Goal: Contribute content: Contribute content

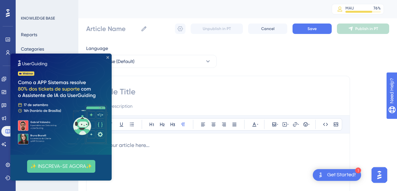
click at [107, 57] on icon "Close Preview" at bounding box center [107, 57] width 3 height 3
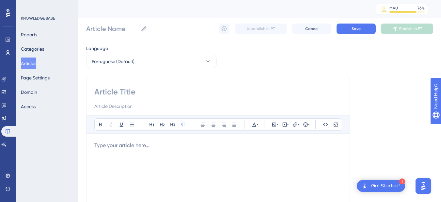
click at [28, 60] on button "Articles" at bounding box center [28, 63] width 15 height 12
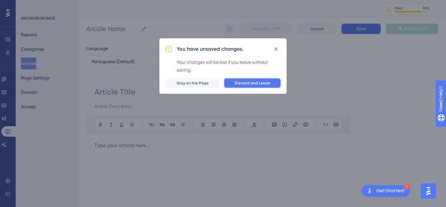
click at [245, 84] on span "Discard and Leave" at bounding box center [252, 82] width 35 height 5
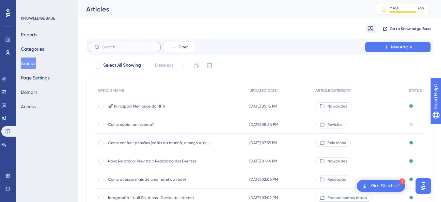
click at [113, 46] on input "text" at bounding box center [128, 47] width 53 height 5
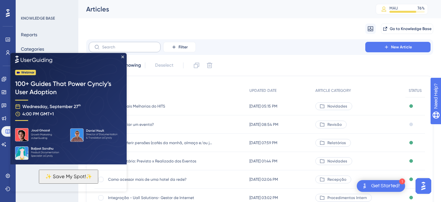
drag, startPoint x: 113, startPoint y: 46, endPoint x: 99, endPoint y: 42, distance: 14.6
click at [99, 42] on label at bounding box center [125, 47] width 72 height 10
click at [102, 45] on input "text" at bounding box center [128, 47] width 53 height 5
paste input "Como creditar / vincular pagamento na reserva?"
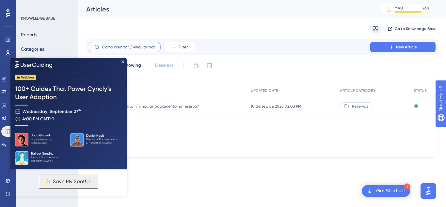
scroll to position [0, 35]
type input "Como creditar / vincular pagamento na reserva?"
drag, startPoint x: 123, startPoint y: 60, endPoint x: 155, endPoint y: 148, distance: 93.5
click at [123, 60] on icon "Close Preview" at bounding box center [122, 61] width 3 height 3
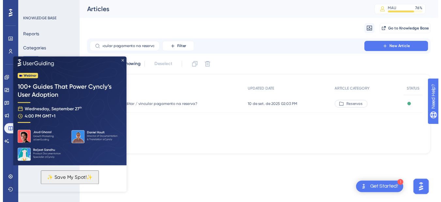
scroll to position [0, 0]
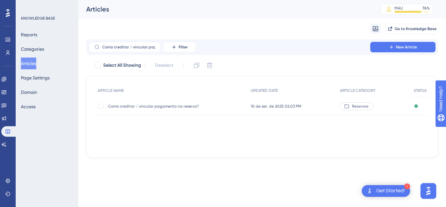
click at [159, 104] on span "Como creditar / vincular pagamento na reserva?" at bounding box center [160, 105] width 104 height 5
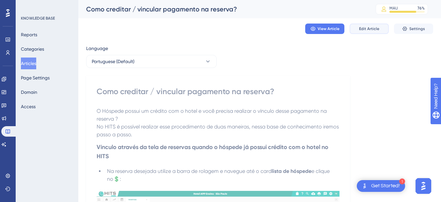
click at [366, 29] on span "Edit Article" at bounding box center [369, 28] width 20 height 5
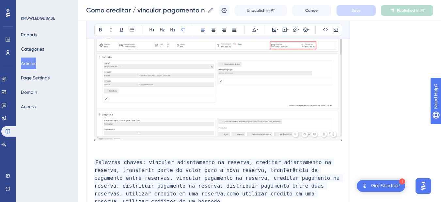
scroll to position [729, 0]
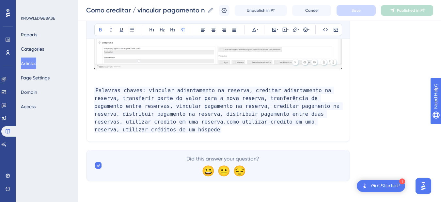
click at [118, 79] on p at bounding box center [217, 75] width 247 height 8
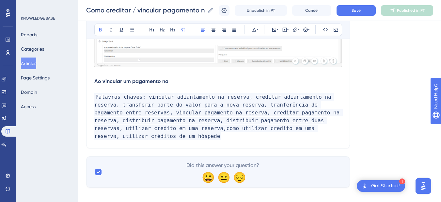
drag, startPoint x: 96, startPoint y: 90, endPoint x: 81, endPoint y: 90, distance: 14.7
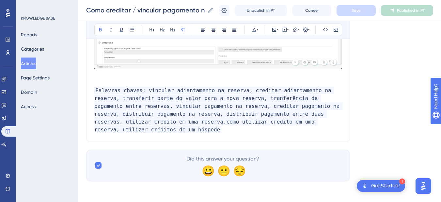
click at [35, 64] on button "Articles" at bounding box center [28, 63] width 15 height 12
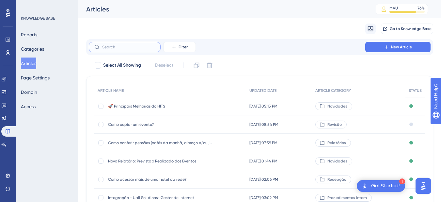
click at [121, 46] on input "text" at bounding box center [128, 47] width 53 height 5
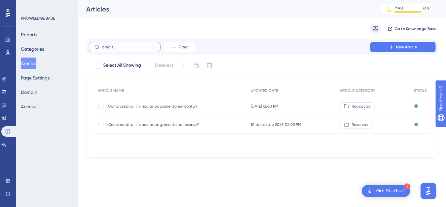
type input "credito"
checkbox input "true"
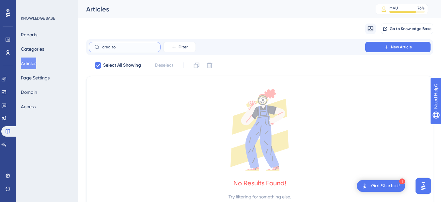
type input "credit"
checkbox input "false"
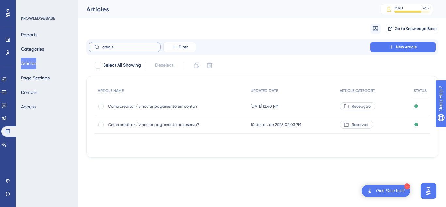
type input "credit"
click at [144, 108] on span "Como creditar / vincular pagamento em conta?" at bounding box center [160, 105] width 104 height 5
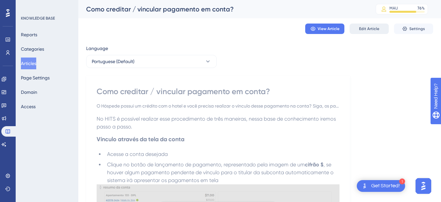
click at [372, 30] on span "Edit Article" at bounding box center [369, 28] width 20 height 5
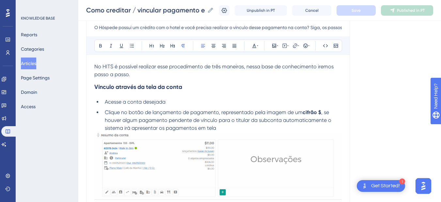
scroll to position [152, 0]
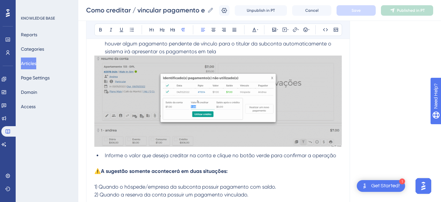
click at [192, 101] on img at bounding box center [217, 100] width 247 height 91
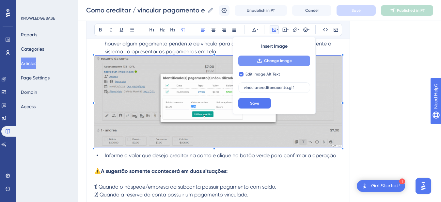
click at [261, 59] on icon at bounding box center [259, 60] width 5 height 5
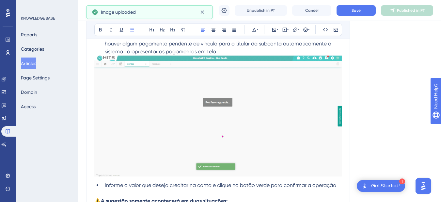
click at [234, 49] on li "Clique no botão de lançamento de pagamento, representado pela imagem de um cifr…" at bounding box center [222, 43] width 240 height 23
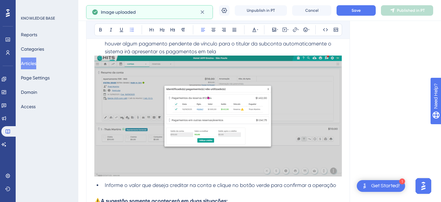
click at [183, 128] on img at bounding box center [217, 115] width 247 height 121
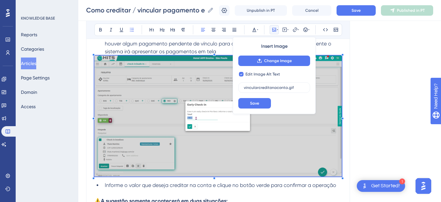
checkbox input "false"
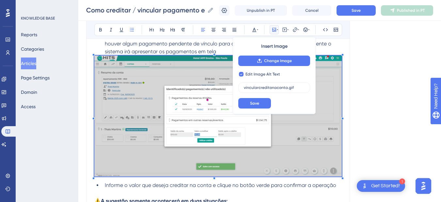
click at [200, 48] on span ", se houver algum pagamento pendente de vínculo para o titular da subconta auto…" at bounding box center [219, 44] width 228 height 22
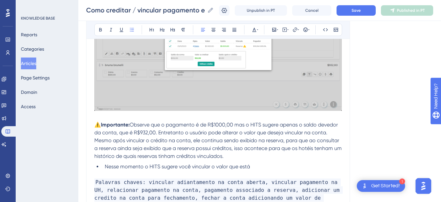
scroll to position [824, 0]
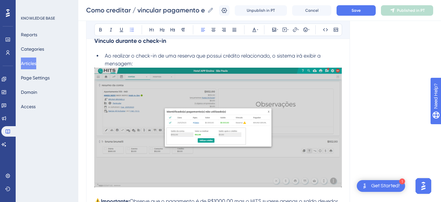
click at [172, 113] on img at bounding box center [217, 127] width 247 height 119
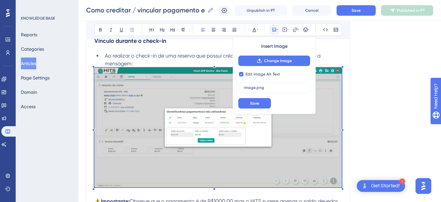
checkbox input "false"
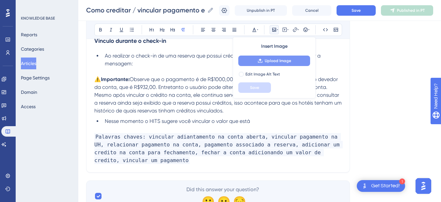
click at [265, 60] on span "Upload Image" at bounding box center [278, 60] width 26 height 5
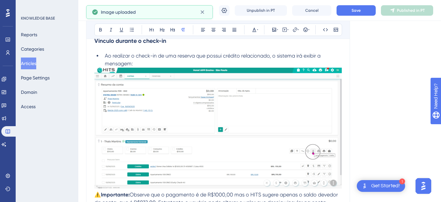
click at [159, 106] on img at bounding box center [217, 128] width 247 height 121
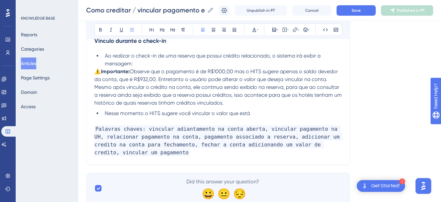
click at [149, 64] on li "Ao realizar o check-in de uma reserva que possui crédito relacionado, o sistema…" at bounding box center [222, 60] width 240 height 16
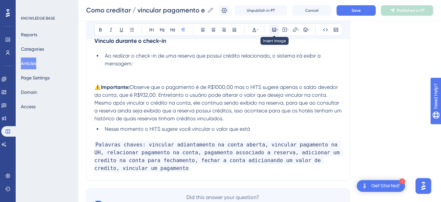
drag, startPoint x: 274, startPoint y: 29, endPoint x: 269, endPoint y: 35, distance: 7.7
click at [271, 31] on button at bounding box center [274, 29] width 9 height 9
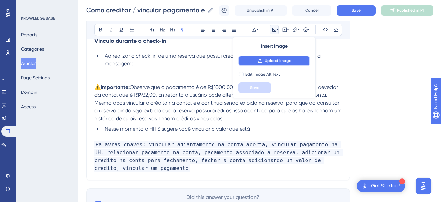
click at [258, 64] on button "Upload Image" at bounding box center [274, 60] width 72 height 10
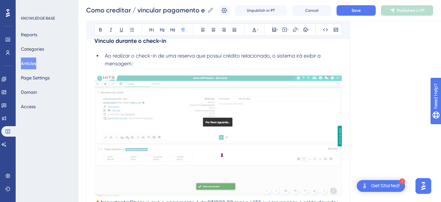
click at [155, 101] on img at bounding box center [217, 135] width 247 height 121
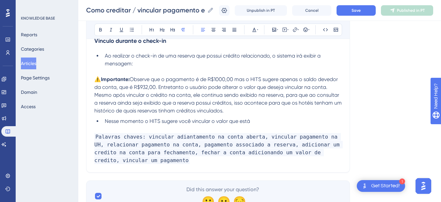
click at [130, 70] on p at bounding box center [217, 72] width 247 height 8
click at [143, 72] on p at bounding box center [217, 72] width 247 height 8
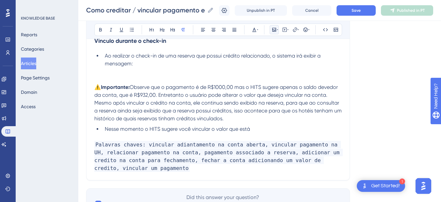
click at [278, 33] on button at bounding box center [274, 29] width 9 height 9
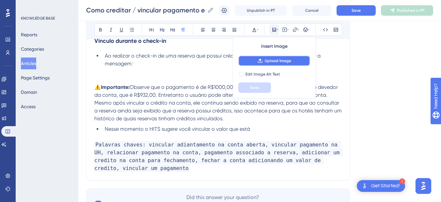
click at [269, 57] on button "Upload Image" at bounding box center [274, 60] width 72 height 10
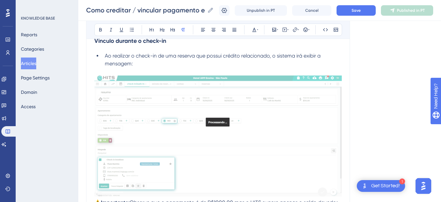
click at [145, 63] on li "Ao realizar o check-in de uma reserva que possui crédito relacionado, o sistema…" at bounding box center [222, 60] width 240 height 16
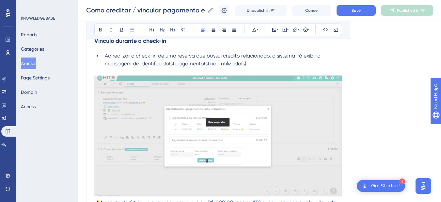
scroll to position [901, 0]
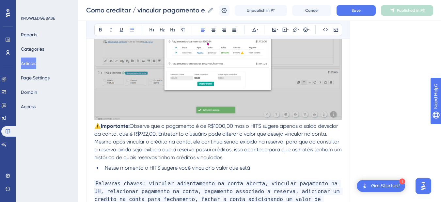
click at [97, 129] on span "⚠️" at bounding box center [97, 126] width 7 height 6
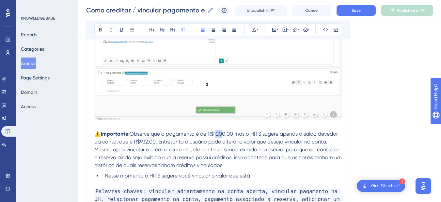
drag, startPoint x: 221, startPoint y: 133, endPoint x: 216, endPoint y: 133, distance: 4.2
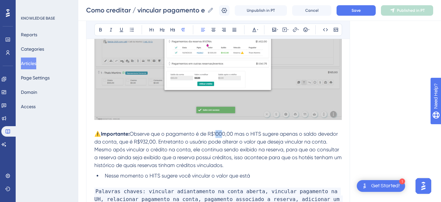
click at [216, 133] on span "Observe que o pagamento é de R$1000,00 mas o HITS sugere apenas o saldo devedor…" at bounding box center [216, 138] width 245 height 14
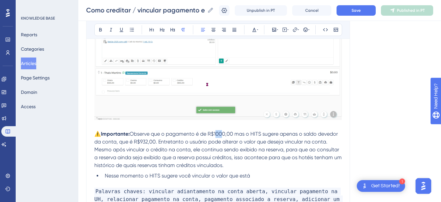
click at [221, 133] on span "Observe que o pagamento é de R$1000,00 mas o HITS sugere apenas o saldo devedor…" at bounding box center [216, 138] width 245 height 14
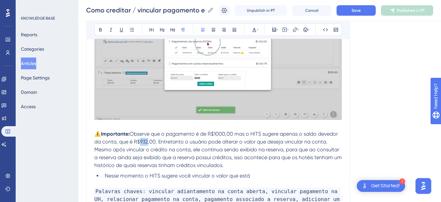
drag, startPoint x: 148, startPoint y: 141, endPoint x: 140, endPoint y: 141, distance: 8.2
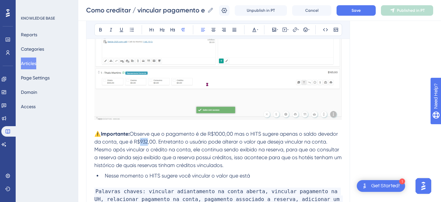
click at [140, 141] on span "Observe que o pagamento é de R$1000,00 mas o HITS sugere apenas o saldo devedor…" at bounding box center [216, 138] width 245 height 14
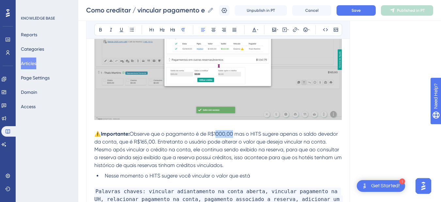
drag, startPoint x: 232, startPoint y: 133, endPoint x: 217, endPoint y: 134, distance: 15.0
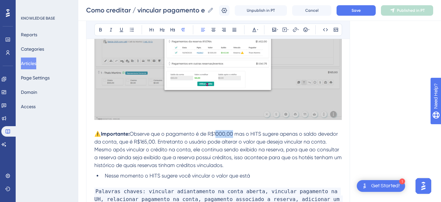
click at [217, 134] on span "Observe que o pagamento é de R$1000,00 mas o HITS sugere apenas o saldo devedor…" at bounding box center [216, 138] width 245 height 14
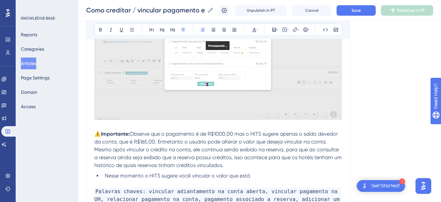
click at [95, 133] on span "⚠️" at bounding box center [97, 134] width 7 height 6
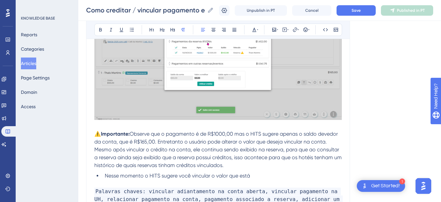
click at [130, 134] on strong "Importante:" at bounding box center [115, 134] width 29 height 6
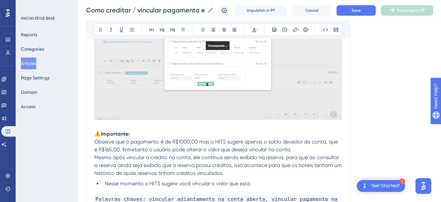
click at [96, 143] on span "Observe que o pagamento é de R$1000,00 mas o HITS sugere apenas o saldo devedor…" at bounding box center [216, 145] width 245 height 14
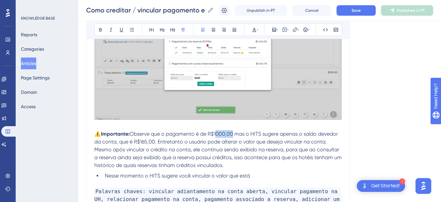
drag, startPoint x: 233, startPoint y: 133, endPoint x: 216, endPoint y: 133, distance: 17.0
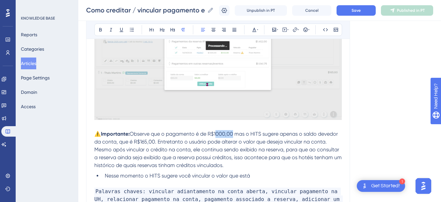
click at [216, 133] on span "Observe que o pagamento é de R$1000,00 mas o HITS sugere apenas o saldo devedor…" at bounding box center [216, 138] width 245 height 14
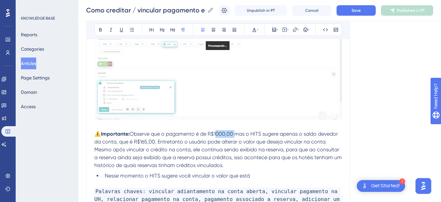
drag, startPoint x: 235, startPoint y: 134, endPoint x: 216, endPoint y: 134, distance: 18.9
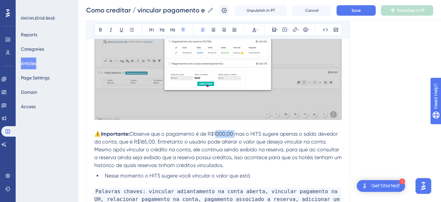
click at [216, 134] on span "Observe que o pagamento é de R$1000,00 mas o HITS sugere apenas o saldo devedor…" at bounding box center [216, 138] width 245 height 14
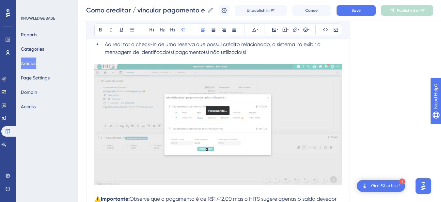
scroll to position [912, 0]
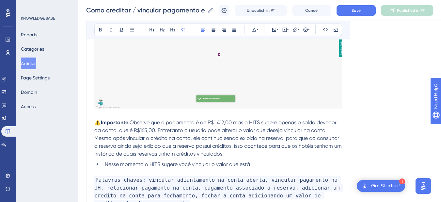
click at [134, 124] on span "Observe que o pagamento é de R$1.412,00 mas o HITS sugere apenas o saldo devedo…" at bounding box center [215, 126] width 243 height 14
click at [133, 124] on span "Observe que o pagamento é de R$1.412,00 mas o HITS sugere apenas o saldo devedo…" at bounding box center [215, 126] width 243 height 14
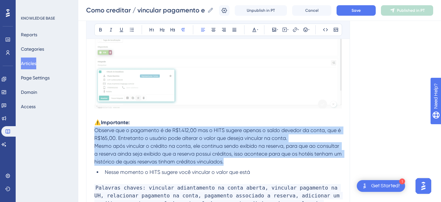
drag, startPoint x: 170, startPoint y: 149, endPoint x: 81, endPoint y: 132, distance: 90.8
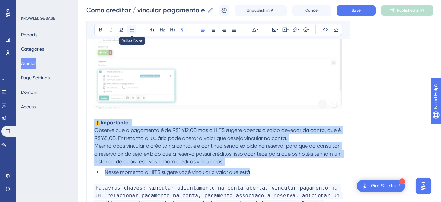
click at [133, 31] on icon at bounding box center [131, 29] width 5 height 5
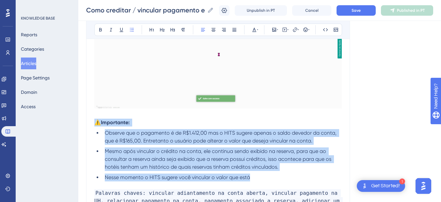
click at [137, 153] on span "Mesmo após vincular o crédito na conta, ele continua sendo exibido na reserva, …" at bounding box center [219, 159] width 228 height 22
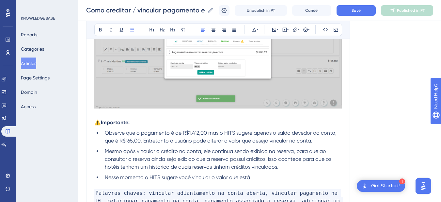
scroll to position [988, 0]
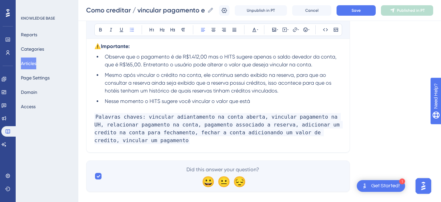
click at [277, 99] on li "Nesse momento o HITS sugere você vincular o valor que está" at bounding box center [222, 101] width 240 height 8
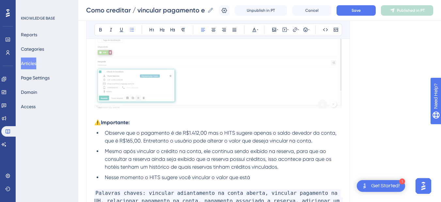
drag, startPoint x: 264, startPoint y: 177, endPoint x: 89, endPoint y: 174, distance: 174.3
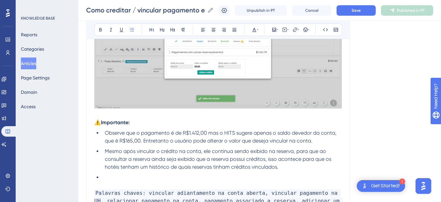
scroll to position [988, 0]
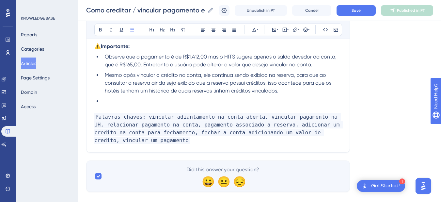
click at [118, 99] on li at bounding box center [222, 101] width 240 height 8
click at [123, 101] on li at bounding box center [222, 101] width 240 height 8
click at [116, 99] on li at bounding box center [222, 101] width 240 height 8
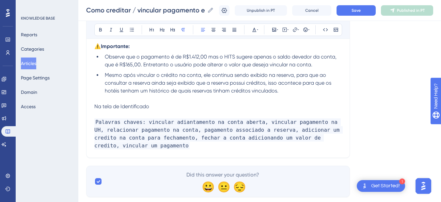
click at [133, 108] on span "Na tela de Identificado" at bounding box center [121, 106] width 55 height 6
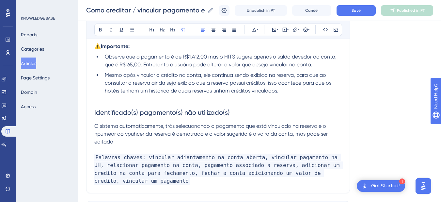
click at [94, 127] on span "O sistema automaticamente, trás selecuonando o pagamento que está vinculado na …" at bounding box center [211, 134] width 235 height 22
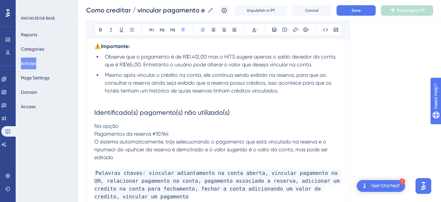
click at [133, 161] on p "O sistema automaticamente, trás selecuonando o pagamento que está vinculado na …" at bounding box center [217, 149] width 247 height 23
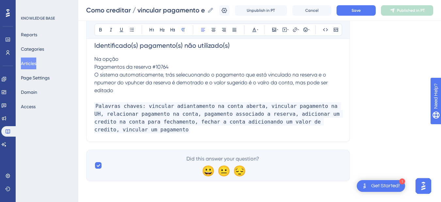
click at [134, 95] on p "Palavras chaves: vincular adiantamento na conta aberta, vincular pagamento na U…" at bounding box center [217, 113] width 247 height 39
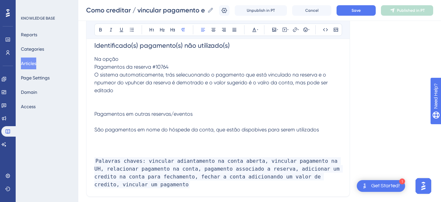
click at [324, 130] on p "São pagamentos em nome do hóspede da conta, que estão dispobives para serem uti…" at bounding box center [217, 130] width 247 height 8
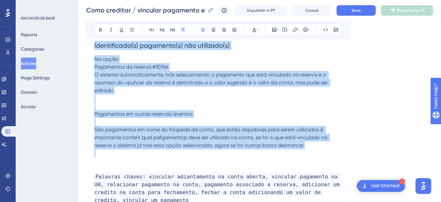
drag, startPoint x: 317, startPoint y: 150, endPoint x: 69, endPoint y: 53, distance: 266.0
copy div "Identificado(s) pagamento(s) não utilizado(s) Na opção Pagamentos da reserva #1…"
click at [317, 141] on p "São pagamentos em nome do hóspede da conta, que estão dispobives para serem uti…" at bounding box center [217, 137] width 247 height 23
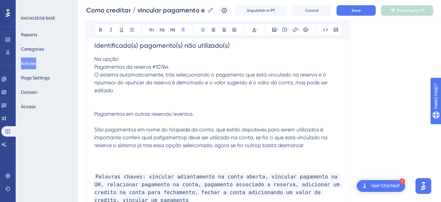
scroll to position [979, 0]
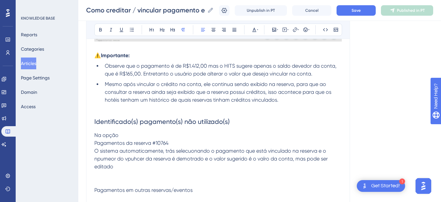
drag, startPoint x: 220, startPoint y: 131, endPoint x: 89, endPoint y: 116, distance: 132.3
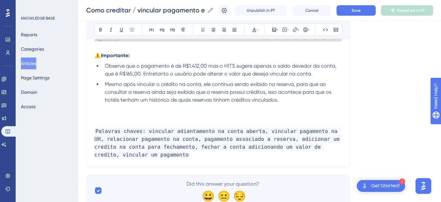
click at [134, 118] on p at bounding box center [217, 116] width 247 height 8
drag, startPoint x: 112, startPoint y: 114, endPoint x: 88, endPoint y: 114, distance: 23.2
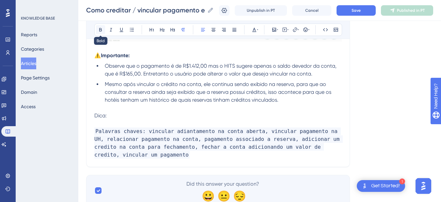
click at [101, 27] on icon at bounding box center [100, 29] width 5 height 5
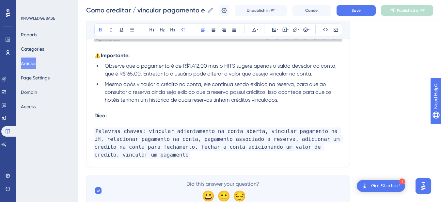
click at [131, 115] on p "Dica:" at bounding box center [217, 116] width 247 height 8
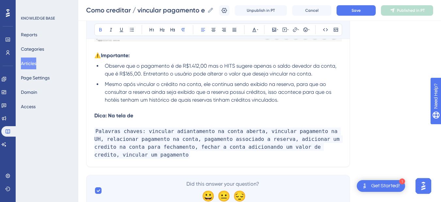
click at [153, 115] on p "Dica: Na tela de" at bounding box center [217, 116] width 247 height 8
click at [263, 112] on p "Dica: Na tela de Identificado(s) pagamento(s) não utilizado(s)" at bounding box center [217, 116] width 247 height 8
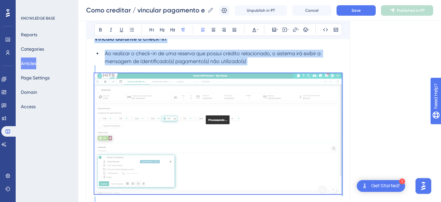
scroll to position [751, 0]
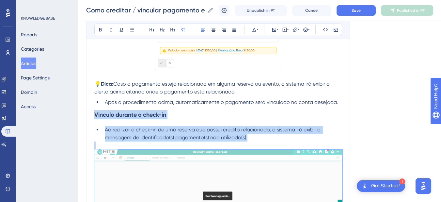
drag, startPoint x: 293, startPoint y: 118, endPoint x: 94, endPoint y: 116, distance: 199.1
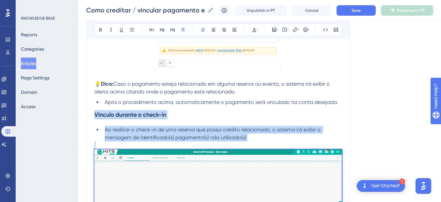
copy div "Vinculo durante o check-in Ao realizar o check-in de uma reserva que possui cré…"
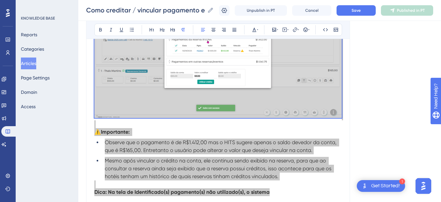
scroll to position [979, 0]
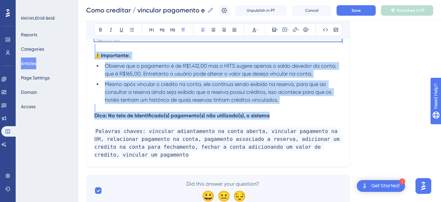
click at [277, 101] on span "Mesmo após vincular o crédito na conta, ele continua sendo exibido na reserva, …" at bounding box center [219, 92] width 228 height 22
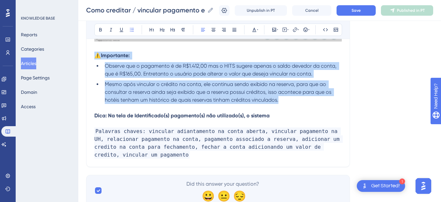
drag, startPoint x: 284, startPoint y: 101, endPoint x: 93, endPoint y: 58, distance: 195.4
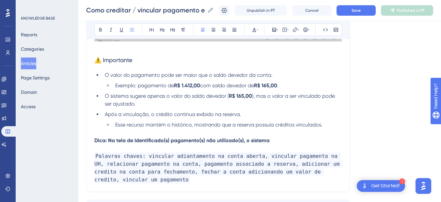
click at [104, 73] on li "O valor do pagamento pode ser maior que o saldo devedor da conta." at bounding box center [222, 75] width 240 height 8
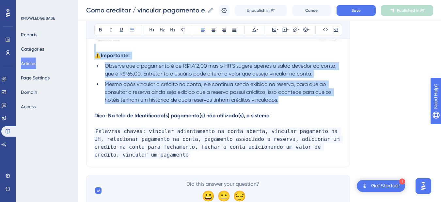
click at [247, 102] on span "Mesmo após vincular o crédito na conta, ele continua sendo exibido na reserva, …" at bounding box center [219, 92] width 228 height 22
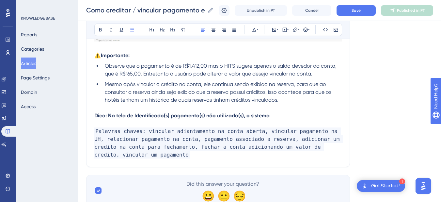
scroll to position [1004, 0]
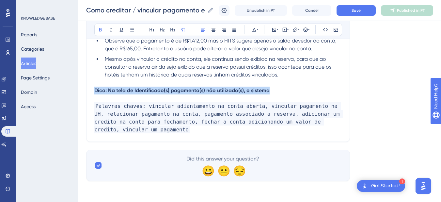
drag, startPoint x: 283, startPoint y: 86, endPoint x: 90, endPoint y: 87, distance: 192.6
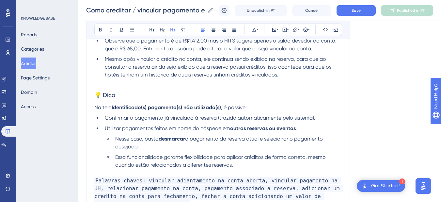
click at [102, 95] on span "💡 Dica" at bounding box center [104, 94] width 21 height 7
drag, startPoint x: 123, startPoint y: 94, endPoint x: 91, endPoint y: 94, distance: 32.6
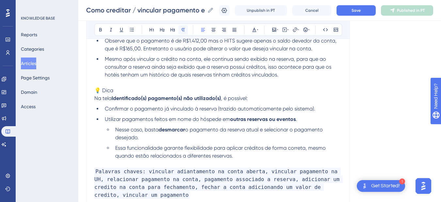
click at [183, 27] on button at bounding box center [183, 29] width 9 height 9
click at [101, 89] on span "💡 Dica" at bounding box center [103, 90] width 19 height 6
drag, startPoint x: 121, startPoint y: 90, endPoint x: 86, endPoint y: 89, distance: 34.9
click at [100, 30] on icon at bounding box center [100, 30] width 3 height 4
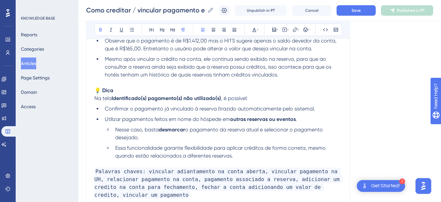
click at [119, 91] on p "💡 Dica" at bounding box center [217, 90] width 247 height 8
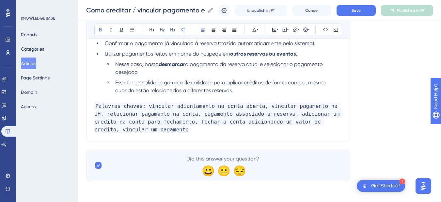
scroll to position [993, 0]
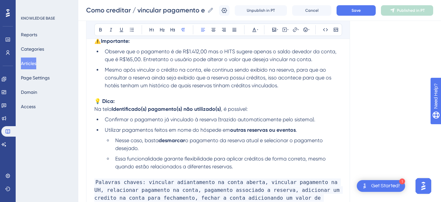
click at [95, 110] on span "Na tela" at bounding box center [102, 109] width 17 height 6
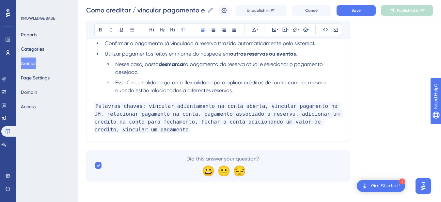
scroll to position [986, 0]
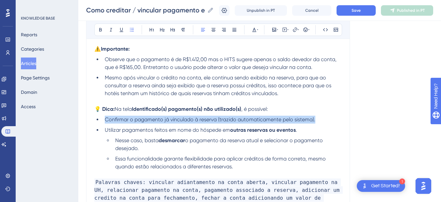
drag, startPoint x: 322, startPoint y: 118, endPoint x: 103, endPoint y: 118, distance: 219.0
click at [103, 118] on li "Confirmar o pagamento já vinculado à reserva (trazido automaticamente pelo sist…" at bounding box center [222, 120] width 240 height 8
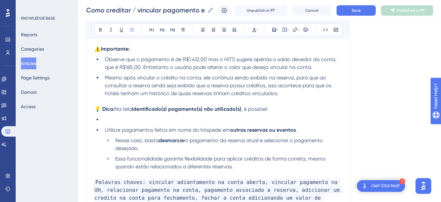
click at [103, 131] on li "Utilizar pagamentos feitos em nome do hóspede em outras reservas ou eventos ." at bounding box center [222, 130] width 240 height 8
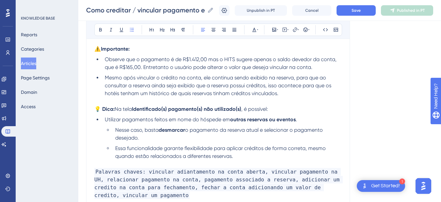
click at [262, 153] on li "Essa funcionalidade garante flexibilidade para aplicar créditos de forma corret…" at bounding box center [227, 152] width 229 height 16
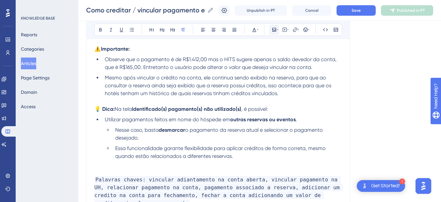
click at [275, 32] on button at bounding box center [274, 29] width 9 height 9
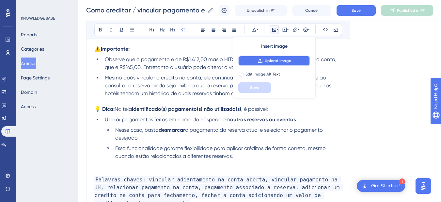
click at [258, 62] on icon at bounding box center [260, 60] width 5 height 5
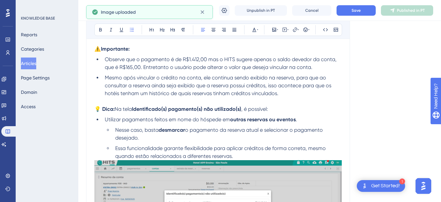
click at [247, 154] on li "Essa funcionalidade garante flexibilidade para aplicar créditos de forma corret…" at bounding box center [227, 152] width 229 height 16
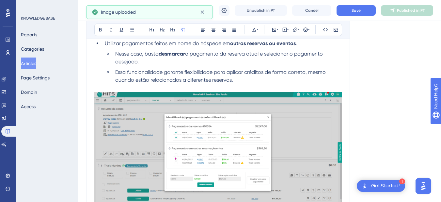
scroll to position [1138, 0]
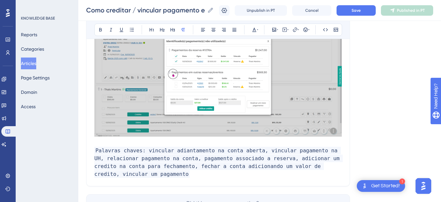
click at [106, 144] on p "Palavras chaves: vincular adiantamento na conta aberta, vincular pagamento na U…" at bounding box center [217, 158] width 247 height 39
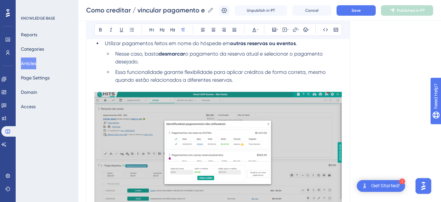
scroll to position [986, 0]
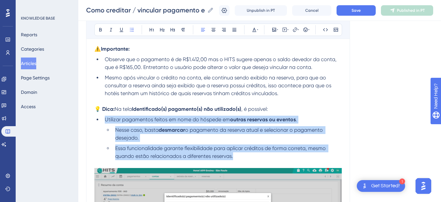
drag, startPoint x: 245, startPoint y: 157, endPoint x: 103, endPoint y: 120, distance: 146.5
click at [103, 120] on ul "Utilizar pagamentos feitos em nome do hóspede em outras reservas ou eventos . N…" at bounding box center [217, 138] width 247 height 44
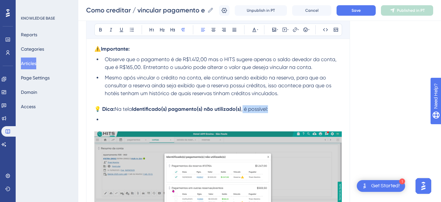
drag, startPoint x: 275, startPoint y: 108, endPoint x: 245, endPoint y: 110, distance: 30.4
click at [245, 110] on p "💡 Dica: Na tela Identificado(s) pagamento(s) não utilizado(s) , é possível:" at bounding box center [217, 109] width 247 height 8
click at [188, 118] on li at bounding box center [222, 120] width 240 height 8
click at [138, 117] on li at bounding box center [222, 120] width 240 height 8
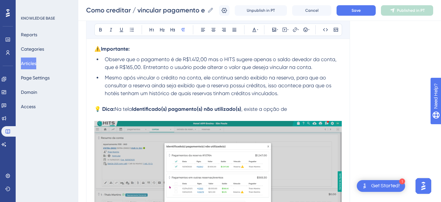
click at [310, 113] on p at bounding box center [217, 117] width 247 height 8
click at [317, 110] on p "💡 Dica: Na tela Identificado(s) pagamento(s) não utilizado(s) , existe a opção …" at bounding box center [217, 109] width 247 height 8
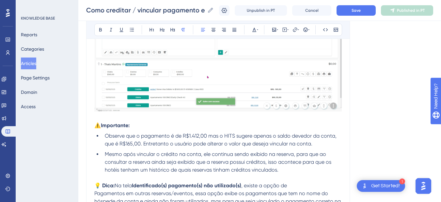
scroll to position [833, 0]
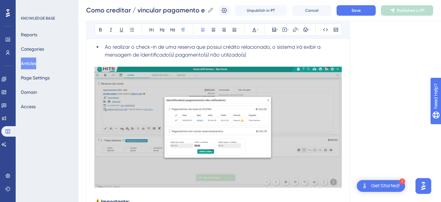
click at [223, 118] on img at bounding box center [217, 127] width 247 height 121
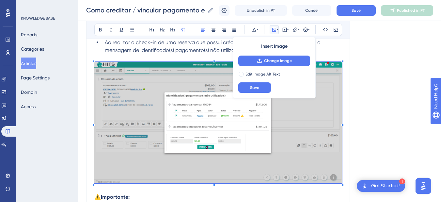
scroll to position [761, 0]
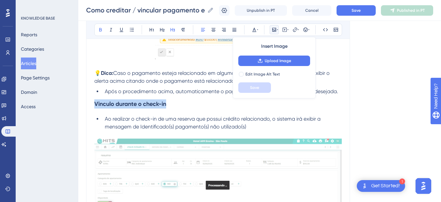
drag, startPoint x: 178, startPoint y: 105, endPoint x: 95, endPoint y: 101, distance: 83.3
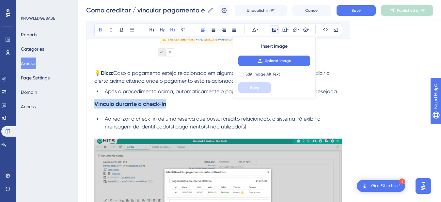
click at [95, 101] on h3 "Vinculo durante o check-in" at bounding box center [217, 103] width 247 height 17
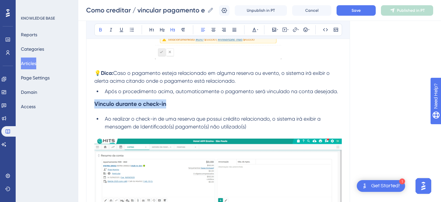
copy strong "Vinculo durante o check-in"
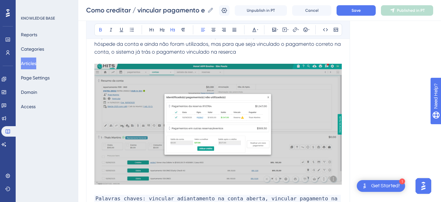
scroll to position [1159, 0]
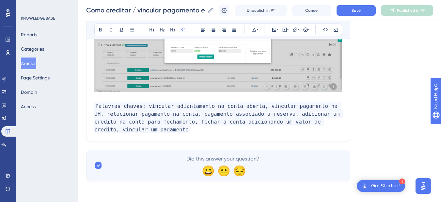
click at [111, 98] on p "Palavras chaves: vincular adiantamento na conta aberta, vincular pagamento na U…" at bounding box center [217, 113] width 247 height 39
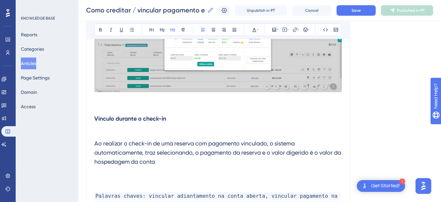
click at [180, 157] on h3 "Ao realizar o check-in de uma reserva com pagamento vinculado, o sistema automa…" at bounding box center [217, 152] width 247 height 35
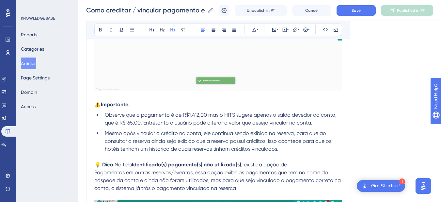
scroll to position [1006, 0]
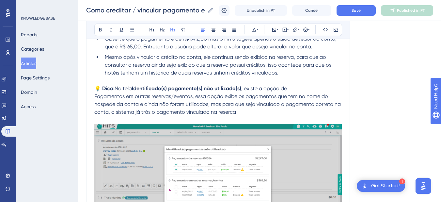
click at [158, 151] on img at bounding box center [217, 184] width 247 height 121
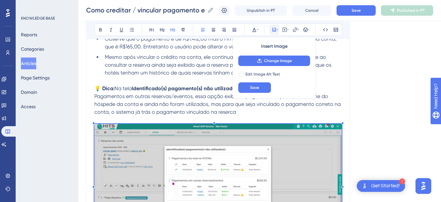
click at [141, 104] on span ", existe a opção de Pagamentos em outras reservas/eventos, essa opção exibe os …" at bounding box center [218, 100] width 248 height 30
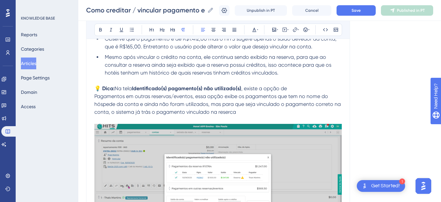
scroll to position [930, 0]
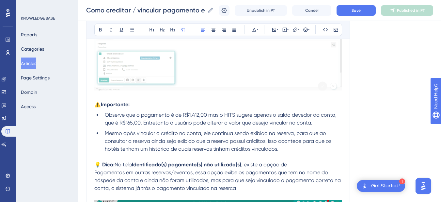
click at [209, 130] on span "Mesmo após vincular o crédito na conta, ele continua sendo exibido na reserva, …" at bounding box center [219, 141] width 228 height 22
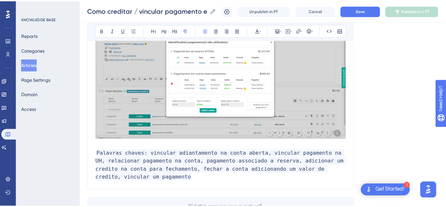
scroll to position [962, 0]
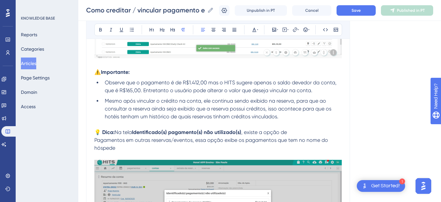
click at [35, 59] on button "Articles" at bounding box center [28, 63] width 15 height 12
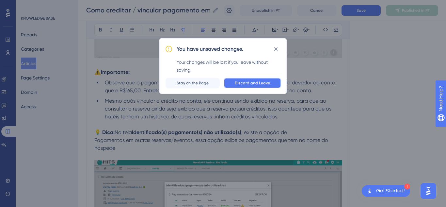
click at [239, 83] on span "Discard and Leave" at bounding box center [252, 82] width 35 height 5
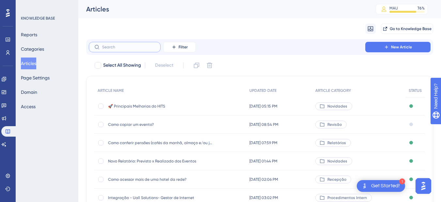
click at [118, 49] on input "text" at bounding box center [128, 47] width 53 height 5
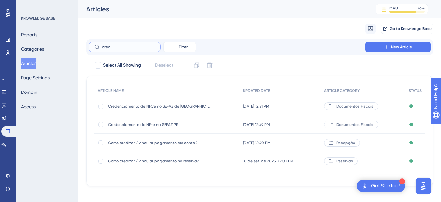
type input "cred"
click at [166, 142] on span "Como creditar / vincular pagamento em conta?" at bounding box center [160, 142] width 104 height 5
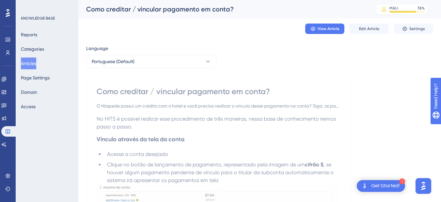
click at [369, 36] on div "View Article Edit Article Settings" at bounding box center [259, 28] width 347 height 21
click at [369, 33] on button "Edit Article" at bounding box center [369, 28] width 39 height 10
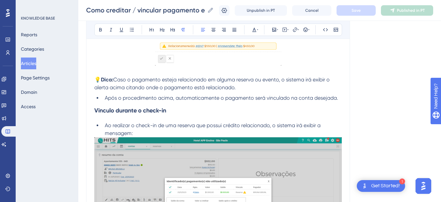
scroll to position [947, 0]
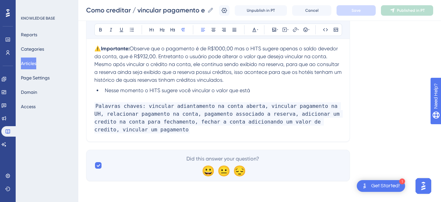
click at [275, 94] on p "Palavras chaves: vincular adiantamento na conta aberta, vincular pagamento na U…" at bounding box center [217, 113] width 247 height 39
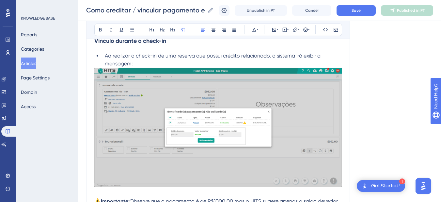
scroll to position [719, 0]
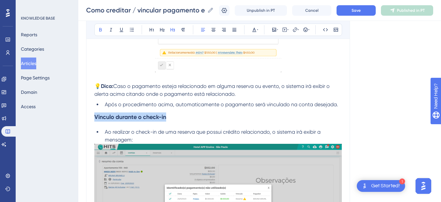
drag, startPoint x: 179, startPoint y: 117, endPoint x: 89, endPoint y: 117, distance: 90.1
copy strong "Vinculo durante o check-in"
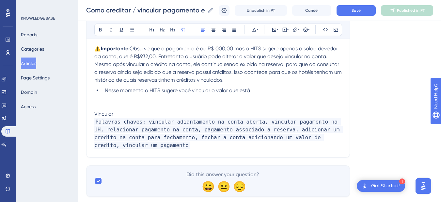
drag, startPoint x: 123, startPoint y: 114, endPoint x: 87, endPoint y: 113, distance: 35.9
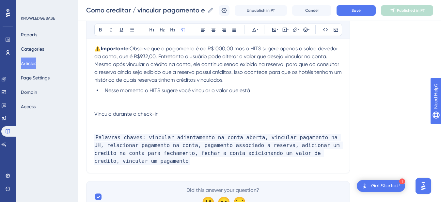
click at [219, 119] on p at bounding box center [217, 122] width 247 height 8
click at [179, 116] on p "Vinculo durante o check-in" at bounding box center [217, 114] width 247 height 8
click at [179, 116] on span "Vinculo durante o check-in quando há credito vinculado na reserva" at bounding box center [174, 114] width 161 height 6
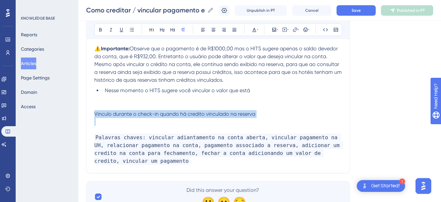
click at [179, 116] on span "Vinculo durante o check-in quando há credito vinculado na reserva" at bounding box center [174, 114] width 161 height 6
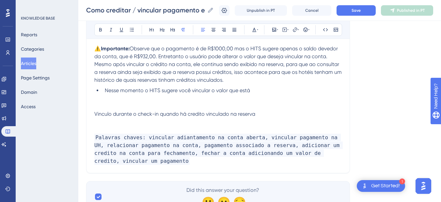
click at [170, 118] on p at bounding box center [217, 122] width 247 height 8
click at [166, 115] on span "Vinculo durante o check-in quando há credito vinculado na reserva" at bounding box center [174, 114] width 161 height 6
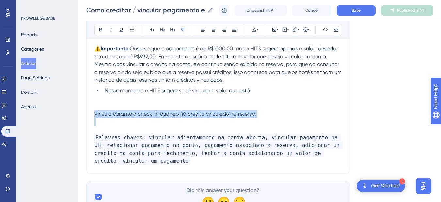
click at [166, 115] on span "Vinculo durante o check-in quando há credito vinculado na reserva" at bounding box center [174, 114] width 161 height 6
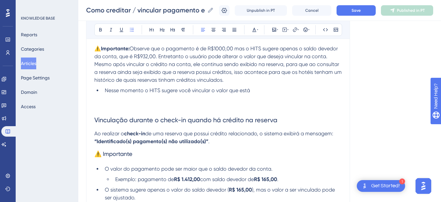
scroll to position [962, 0]
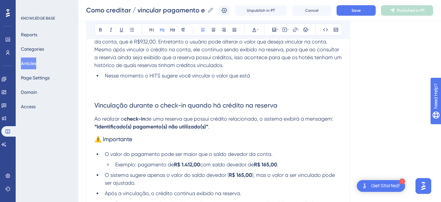
click at [169, 107] on span "Vinculação durante o check-in quando há crédito na reserva" at bounding box center [185, 105] width 183 height 8
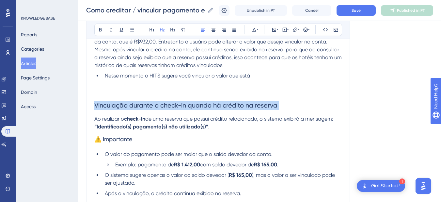
click at [169, 107] on span "Vinculação durante o check-in quando há crédito na reserva" at bounding box center [185, 105] width 183 height 8
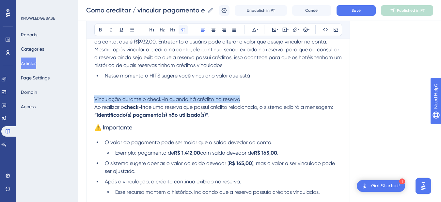
click at [183, 30] on icon at bounding box center [182, 29] width 5 height 5
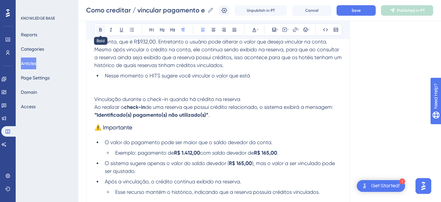
click at [98, 30] on icon at bounding box center [100, 29] width 5 height 5
click at [249, 100] on p "Vinculação durante o check-in quando há crédito na reserva" at bounding box center [217, 99] width 247 height 8
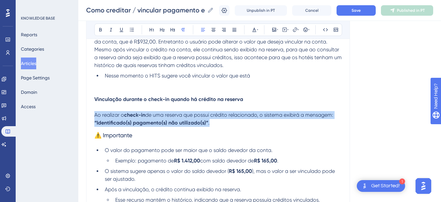
drag, startPoint x: 95, startPoint y: 115, endPoint x: 174, endPoint y: 83, distance: 85.6
click at [220, 123] on p "Ao realizar o check-in de uma reserva que possui crédito relacionado, o sistema…" at bounding box center [217, 119] width 247 height 16
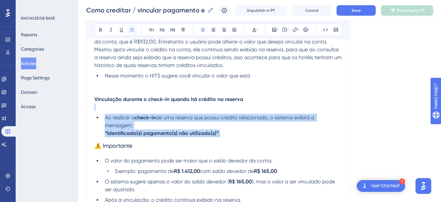
click at [132, 30] on icon at bounding box center [131, 29] width 5 height 5
click at [148, 124] on li "Ao realizar o check-in de uma reserva que possui crédito relacionado, o sistema…" at bounding box center [222, 125] width 240 height 23
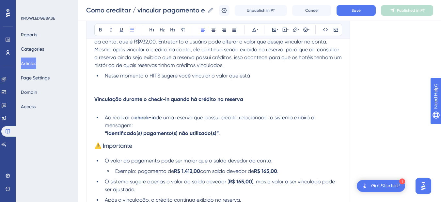
drag, startPoint x: 239, startPoint y: 133, endPoint x: 121, endPoint y: 126, distance: 117.7
click at [238, 133] on li "Ao realizar o check-in de uma reserva que possui crédito relacionado, o sistema…" at bounding box center [222, 125] width 240 height 23
click at [103, 134] on li "Ao realizar o check-in de uma reserva que possui crédito relacionado, o sistema…" at bounding box center [222, 125] width 240 height 23
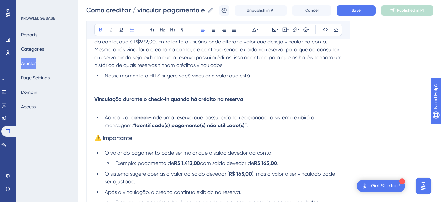
click at [137, 126] on strong "“Identificado(s) pagamento(s) não utilizado(s)”" at bounding box center [190, 125] width 114 height 6
click at [246, 125] on span "." at bounding box center [244, 125] width 1 height 6
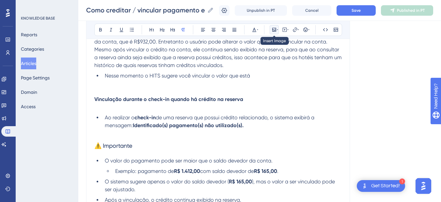
click at [274, 32] on icon at bounding box center [274, 30] width 4 height 4
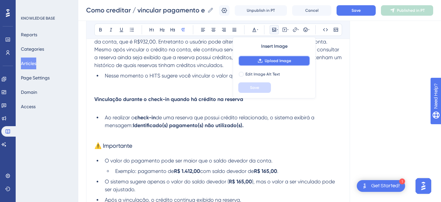
click at [274, 65] on button "Upload Image" at bounding box center [274, 60] width 72 height 10
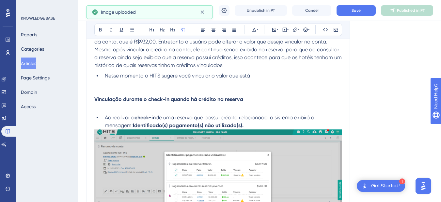
click at [217, 176] on img at bounding box center [217, 189] width 247 height 121
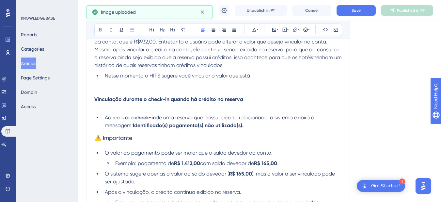
click at [255, 126] on li "Ao realizar o check-in de uma reserva que possui crédito relacionado, o sistema…" at bounding box center [222, 122] width 240 height 16
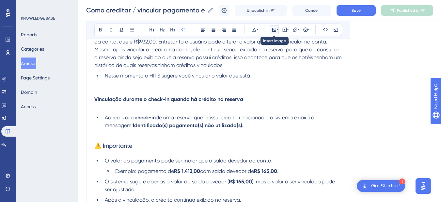
click at [277, 29] on icon at bounding box center [277, 29] width 1 height 5
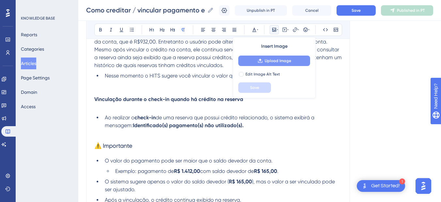
click at [268, 58] on span "Upload Image" at bounding box center [278, 60] width 26 height 5
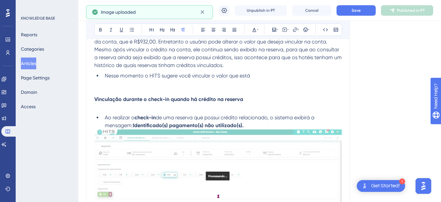
click at [267, 126] on li "Ao realizar o check-in de uma reserva que possui crédito relacionado, o sistema…" at bounding box center [222, 122] width 240 height 16
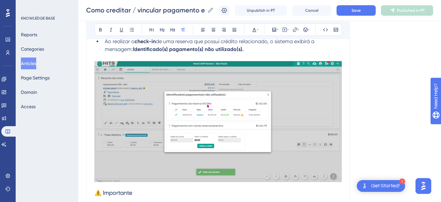
scroll to position [1115, 0]
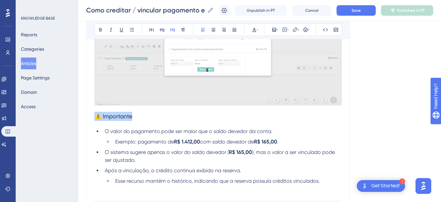
drag, startPoint x: 97, startPoint y: 117, endPoint x: 146, endPoint y: 117, distance: 49.0
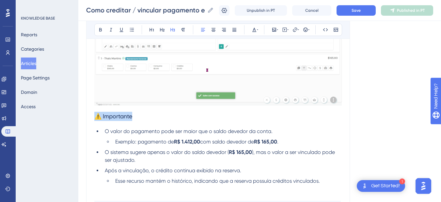
click at [146, 117] on h3 "⚠️ Importante" at bounding box center [217, 116] width 247 height 17
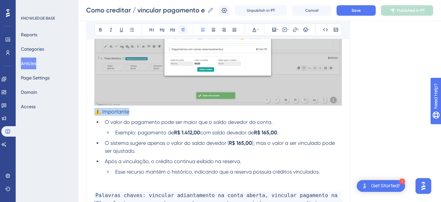
click at [184, 28] on icon at bounding box center [183, 30] width 4 height 4
click at [97, 113] on span "⚠️ Importante" at bounding box center [111, 111] width 35 height 6
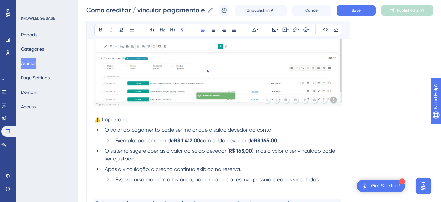
click at [120, 128] on span "O valor do pagamento pode ser maior que o saldo devedor da conta." at bounding box center [189, 130] width 168 height 6
click at [97, 121] on span "⚠️ Importante" at bounding box center [111, 119] width 35 height 6
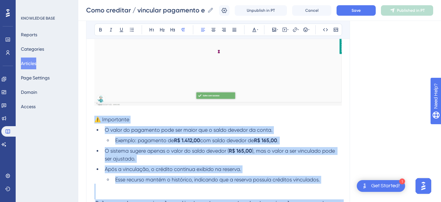
scroll to position [1191, 0]
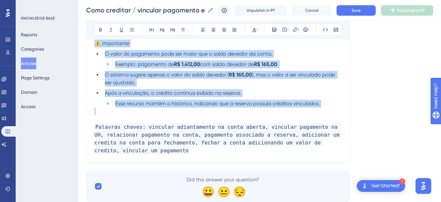
drag, startPoint x: 97, startPoint y: 121, endPoint x: 331, endPoint y: 103, distance: 234.7
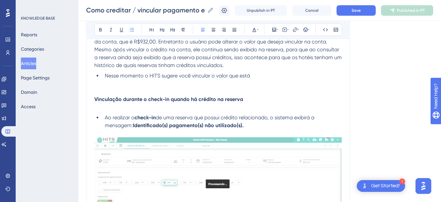
scroll to position [1038, 0]
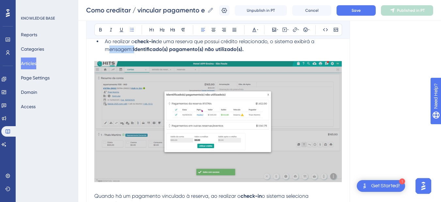
drag, startPoint x: 134, startPoint y: 49, endPoint x: 101, endPoint y: 48, distance: 33.0
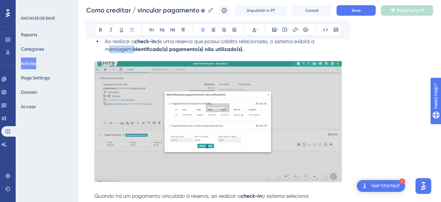
click at [101, 48] on ul "Ao realizar o check-in de uma reserva que possui crédito relacionado, o sistema…" at bounding box center [217, 46] width 247 height 16
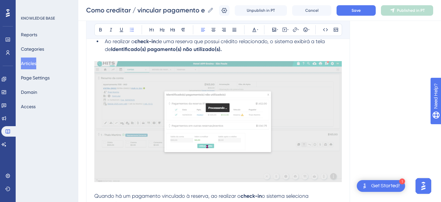
scroll to position [1115, 0]
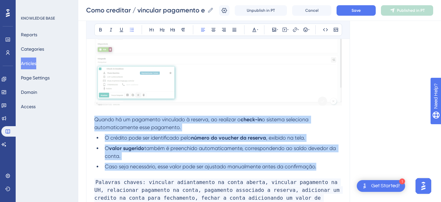
drag, startPoint x: 314, startPoint y: 166, endPoint x: 92, endPoint y: 117, distance: 227.6
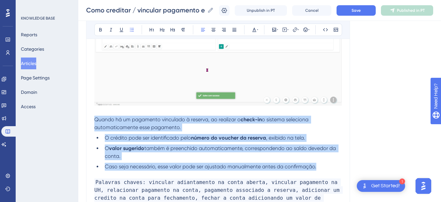
copy div "Quando há um pagamento vinculado à reserva, ao realizar o check-in o sistema se…"
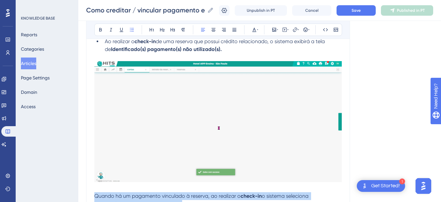
scroll to position [962, 0]
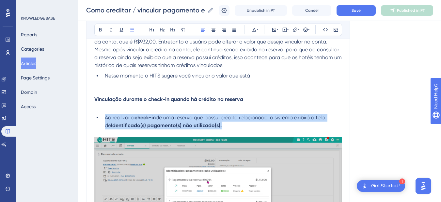
drag, startPoint x: 225, startPoint y: 124, endPoint x: 103, endPoint y: 117, distance: 122.6
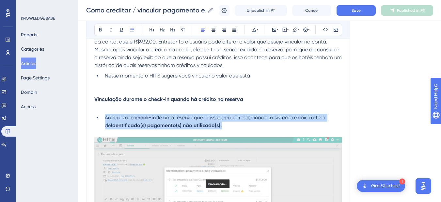
click at [103, 117] on li "Ao realizar o check-in de uma reserva que possui crédito relacionado, o sistema…" at bounding box center [222, 122] width 240 height 16
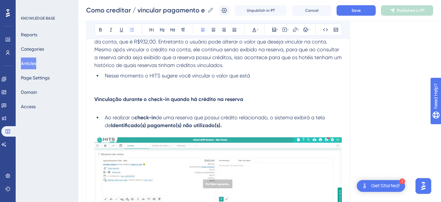
click at [224, 128] on li "Ao realizar o check-in de uma reserva que possui crédito relacionado, o sistema…" at bounding box center [222, 122] width 240 height 16
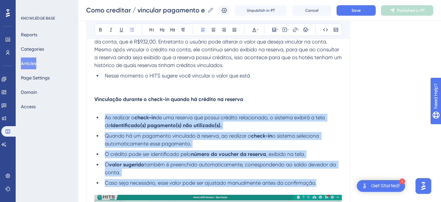
drag, startPoint x: 213, startPoint y: 159, endPoint x: 102, endPoint y: 118, distance: 118.2
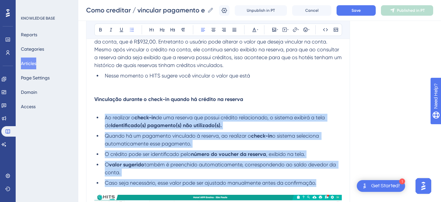
click at [102, 118] on ul "Ao realizar o check-in de uma reserva que possui crédito relacionado, o sistema…" at bounding box center [217, 150] width 247 height 73
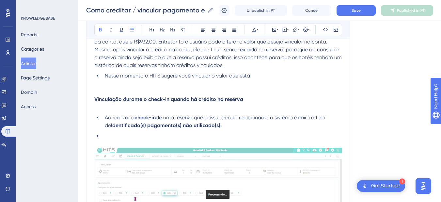
scroll to position [1038, 0]
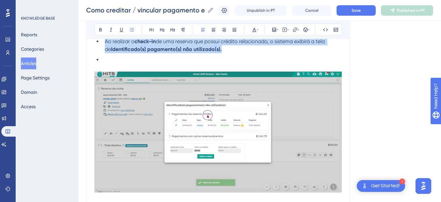
drag, startPoint x: 229, startPoint y: 51, endPoint x: 103, endPoint y: 44, distance: 126.2
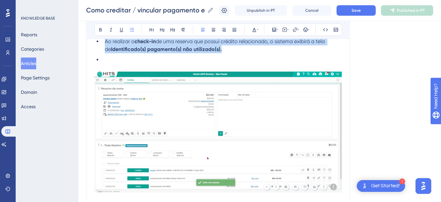
click at [103, 44] on li "Ao realizar o check-in de uma reserva que possui crédito relacionado, o sistema…" at bounding box center [222, 46] width 240 height 16
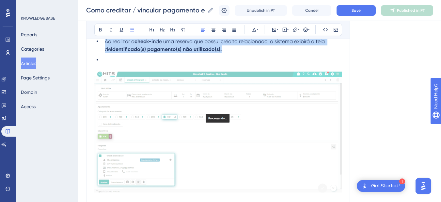
scroll to position [962, 0]
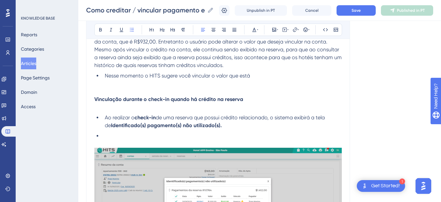
click at [241, 126] on li "Ao realizar o check-in de uma reserva que possui crédito relacionado, o sistema…" at bounding box center [222, 122] width 240 height 16
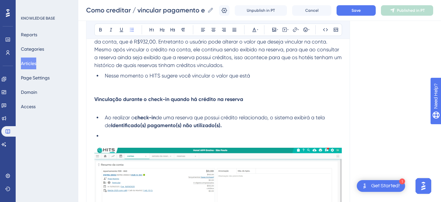
click at [121, 133] on li at bounding box center [222, 136] width 240 height 8
drag, startPoint x: 149, startPoint y: 137, endPoint x: 104, endPoint y: 137, distance: 44.7
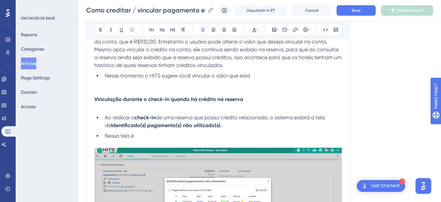
click at [104, 137] on li "Nessa tela é" at bounding box center [222, 136] width 240 height 8
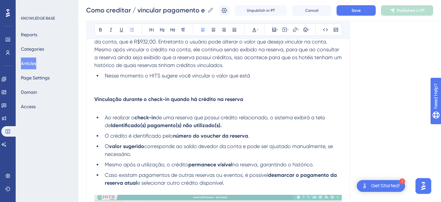
drag, startPoint x: 108, startPoint y: 135, endPoint x: 104, endPoint y: 134, distance: 3.9
click at [106, 135] on span "O crédito é identificado pelo" at bounding box center [139, 136] width 68 height 6
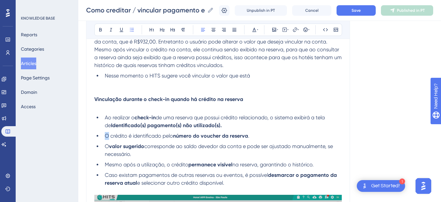
click at [104, 134] on li "O crédito é identificado pelo número do voucher da reserva ." at bounding box center [222, 136] width 240 height 8
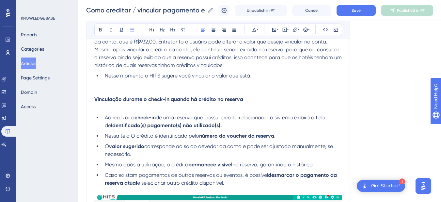
click at [135, 136] on span "Nessa tela O crédito é identificado pelo" at bounding box center [152, 136] width 94 height 6
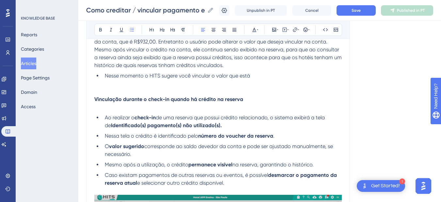
click at [140, 148] on strong "valor sugerido" at bounding box center [126, 146] width 35 height 6
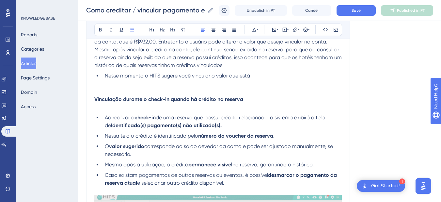
drag, startPoint x: 139, startPoint y: 156, endPoint x: 101, endPoint y: 114, distance: 56.2
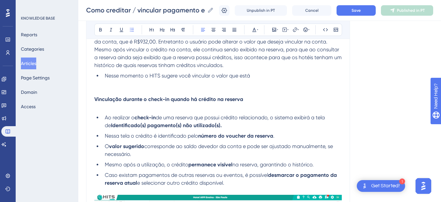
click at [101, 114] on ul "Ao realizar o check-in de uma reserva que possui crédito relacionado, o sistema…" at bounding box center [217, 150] width 247 height 73
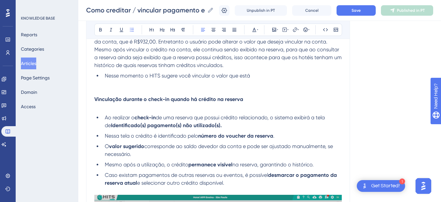
copy ul "Ao realizar o check-in de uma reserva que possui crédito relacionado, o sistema…"
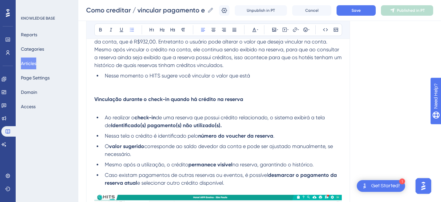
click at [138, 149] on li "O valor sugerido corresponde ao saldo devedor da conta e pode ser ajustado manu…" at bounding box center [222, 150] width 240 height 16
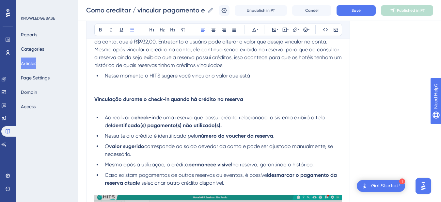
drag, startPoint x: 131, startPoint y: 153, endPoint x: 104, endPoint y: 118, distance: 44.3
click at [104, 118] on ul "Ao realizar o check-in de uma reserva que possui crédito relacionado, o sistema…" at bounding box center [217, 150] width 247 height 73
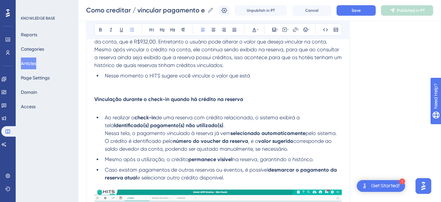
drag, startPoint x: 228, startPoint y: 178, endPoint x: 100, endPoint y: 159, distance: 129.7
click at [100, 159] on ul "Ao realizar o check-in de uma reserva com crédito relacionado, o sistema exibir…" at bounding box center [217, 148] width 247 height 68
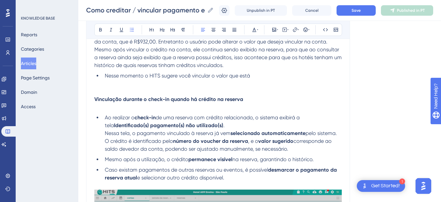
copy ul "Mesmo após a utilização, o crédito permanece visível na reserva, garantindo o h…"
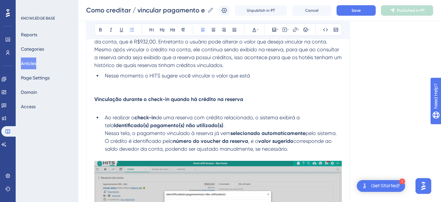
click at [108, 99] on strong "Vinculação durante o check-in quando há crédito na reserva" at bounding box center [168, 99] width 149 height 6
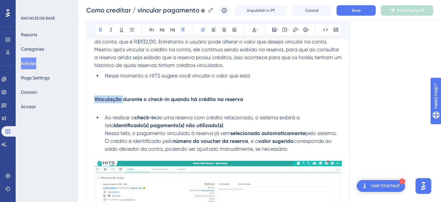
click at [108, 99] on strong "Vinculação durante o check-in quando há crédito na reserva" at bounding box center [168, 99] width 149 height 6
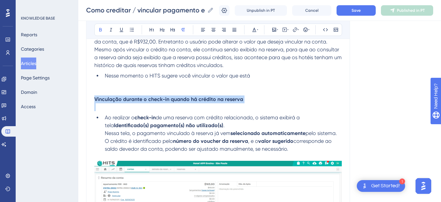
click at [108, 99] on strong "Vinculação durante o check-in quando há crédito na reserva" at bounding box center [168, 99] width 149 height 6
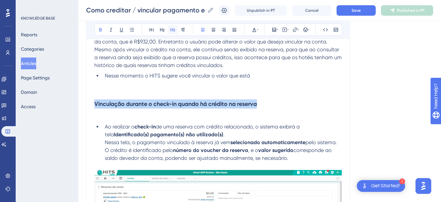
click at [173, 27] on icon at bounding box center [172, 29] width 5 height 5
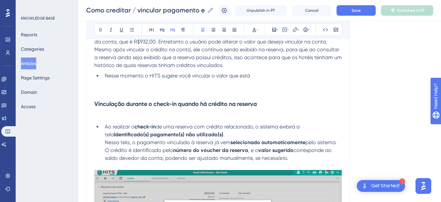
click at [98, 87] on p at bounding box center [217, 84] width 247 height 8
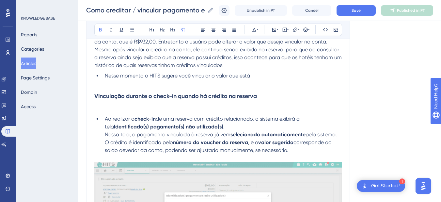
click at [104, 108] on p at bounding box center [217, 108] width 247 height 8
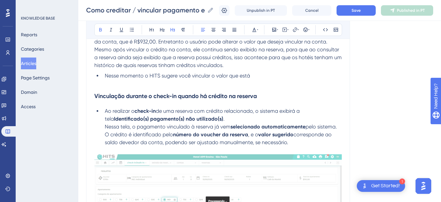
click at [101, 88] on h3 "Vinculação durante o check-in quando há crédito na reserva" at bounding box center [217, 95] width 247 height 17
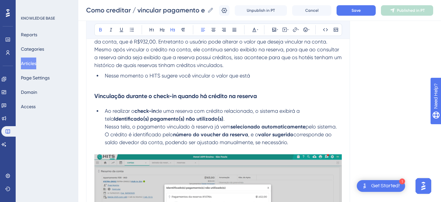
click at [100, 86] on p at bounding box center [217, 84] width 247 height 8
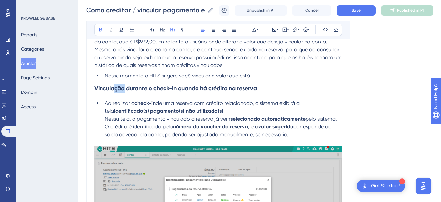
drag, startPoint x: 125, startPoint y: 88, endPoint x: 113, endPoint y: 86, distance: 11.9
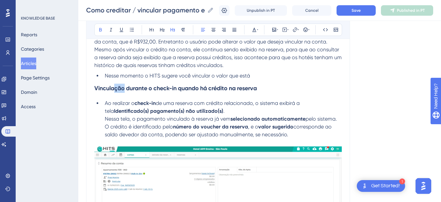
click at [113, 86] on strong "Vinculação durante o check-in quando há crédito na reserva" at bounding box center [175, 88] width 163 height 7
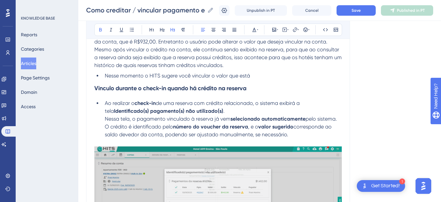
click at [131, 91] on strong "Vinculo durante o check-in quando há crédito na reserva" at bounding box center [170, 88] width 152 height 7
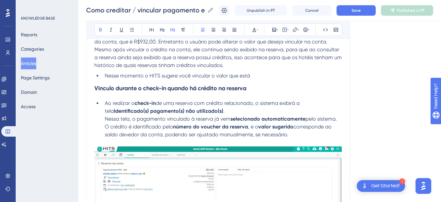
click at [103, 117] on li "Ao realizar o check-in de uma reserva com crédito relacionado, o sistema exibir…" at bounding box center [222, 118] width 240 height 39
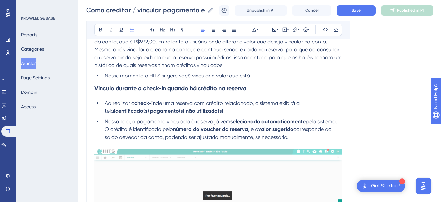
click at [103, 130] on li "Nessa tela, o pagamento vinculado à reserva já vem selecionado automaticamente …" at bounding box center [222, 128] width 240 height 23
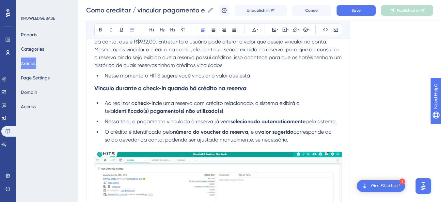
click at [117, 130] on span "O crédito é identificado pelo" at bounding box center [139, 132] width 68 height 6
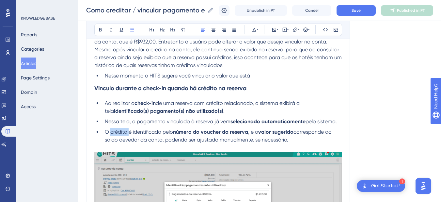
click at [117, 130] on span "O crédito é identificado pelo" at bounding box center [139, 132] width 68 height 6
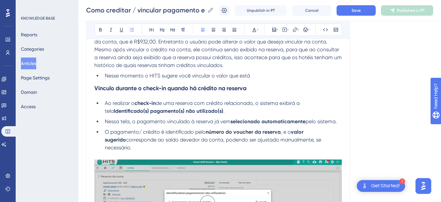
scroll to position [1038, 0]
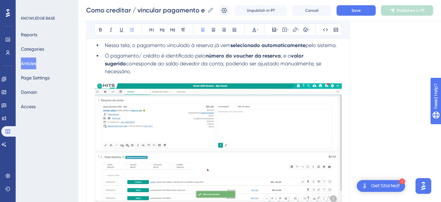
click at [170, 65] on span "corresponde ao saldo devedor da conta, podendo ser ajustado manualmente, se nec…" at bounding box center [214, 67] width 218 height 14
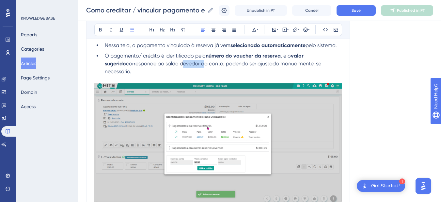
click at [170, 65] on span "corresponde ao saldo devedor da conta, podendo ser ajustado manualmente, se nec…" at bounding box center [214, 67] width 218 height 14
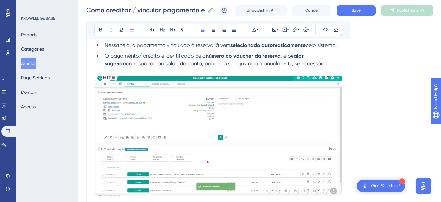
click at [305, 58] on strong "valor sugerido" at bounding box center [205, 60] width 200 height 14
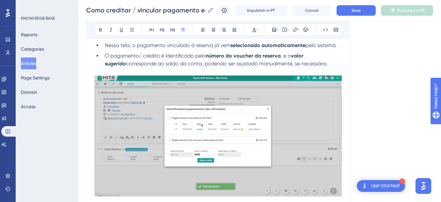
click at [320, 69] on p at bounding box center [217, 72] width 247 height 8
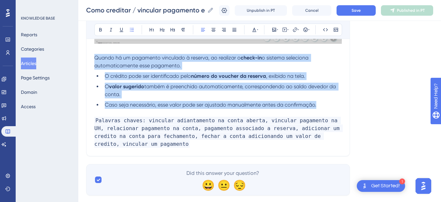
drag, startPoint x: 319, startPoint y: 108, endPoint x: 93, endPoint y: 58, distance: 231.3
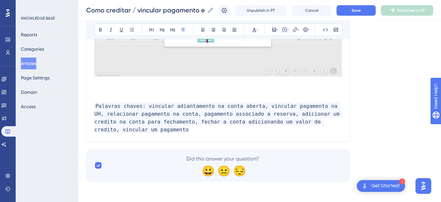
scroll to position [1158, 0]
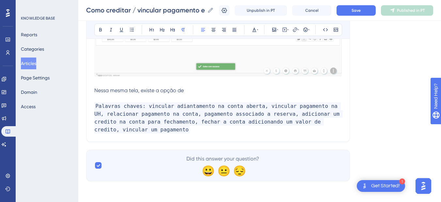
click at [213, 91] on p "Nessa mesma tela, existe a opção de" at bounding box center [217, 90] width 247 height 8
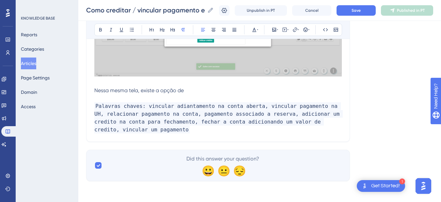
scroll to position [1166, 0]
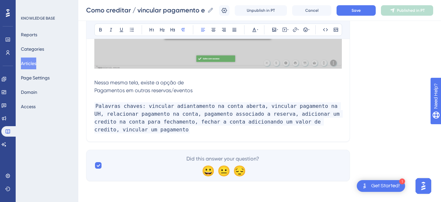
click at [95, 91] on span "Nessa mesma tela, existe a opção de Pagamentos em outras reservas/eventos" at bounding box center [143, 86] width 98 height 14
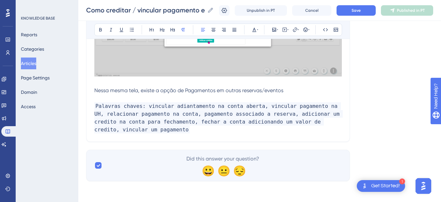
scroll to position [1158, 0]
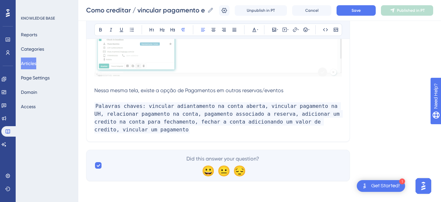
click at [321, 89] on p "Nessa mesma tela, existe a opção de Pagamentos em outras reservas/eventos" at bounding box center [217, 90] width 247 height 8
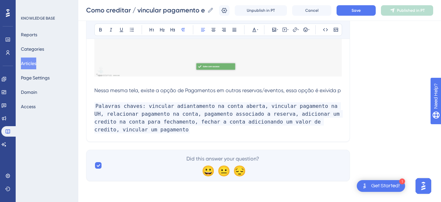
scroll to position [1166, 0]
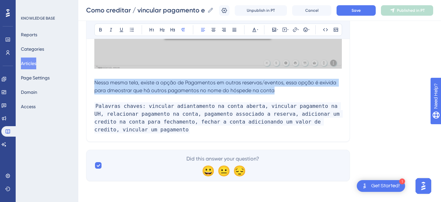
drag, startPoint x: 294, startPoint y: 92, endPoint x: 89, endPoint y: 84, distance: 205.4
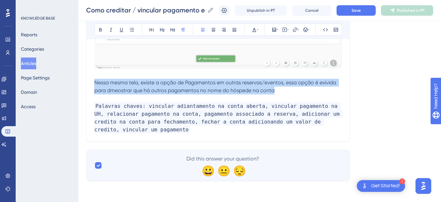
copy span "Nessa mesma tela, existe a opção de Pagamentos em outras reservas/eventos, ess…"
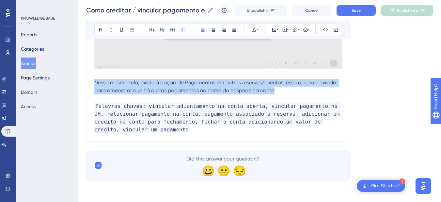
click at [128, 88] on span "Nessa mesma tela, existe a opção de Pagamentos em outras reservas/eventos, ess…" at bounding box center [215, 86] width 243 height 14
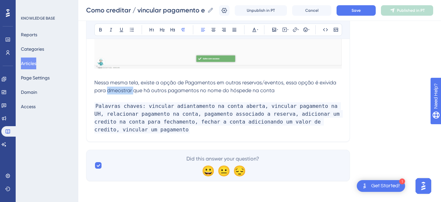
click at [128, 88] on span "Nessa mesma tela, existe a opção de Pagamentos em outras reservas/eventos, ess…" at bounding box center [215, 86] width 243 height 14
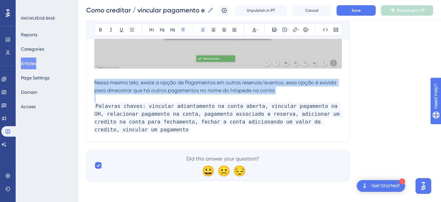
click at [128, 88] on span "Nessa mesma tela, existe a opção de Pagamentos em outras reservas/eventos, ess…" at bounding box center [215, 86] width 243 height 14
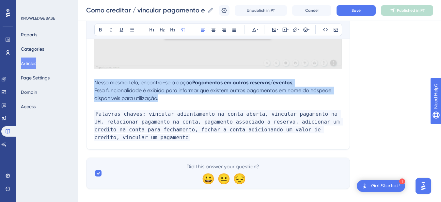
drag, startPoint x: 161, startPoint y: 99, endPoint x: 86, endPoint y: 81, distance: 77.7
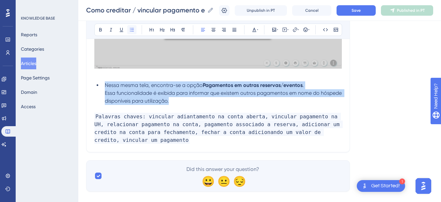
click at [131, 29] on icon at bounding box center [131, 29] width 5 height 5
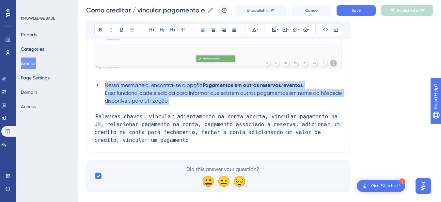
click at [115, 94] on span "Essa funcionalidade é exibida para informar que existem outros pagamentos em no…" at bounding box center [224, 97] width 238 height 14
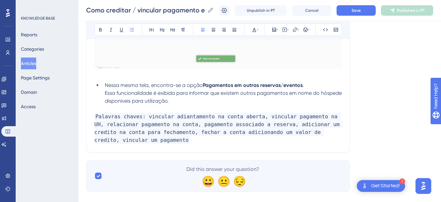
click at [102, 93] on ul "Nessa mesma tela, encontra-se a opção Pagamentos em outras reservas/eventos . E…" at bounding box center [217, 92] width 247 height 23
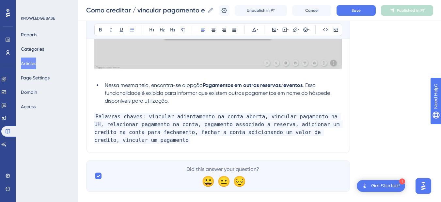
click at [158, 91] on span ". Essa funcionalidade é exibida para informar que existem outros pagamentos em …" at bounding box center [218, 93] width 226 height 22
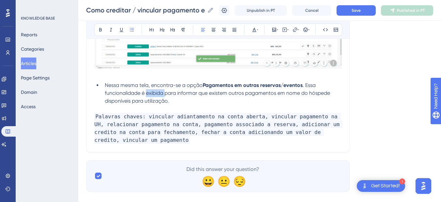
click at [158, 91] on span ". Essa funcionalidade é exibida para informar que existem outros pagamentos em …" at bounding box center [218, 93] width 226 height 22
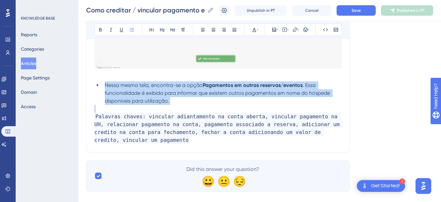
click at [158, 91] on span ". Essa funcionalidade é exibida para informar que existem outros pagamentos em …" at bounding box center [218, 93] width 226 height 22
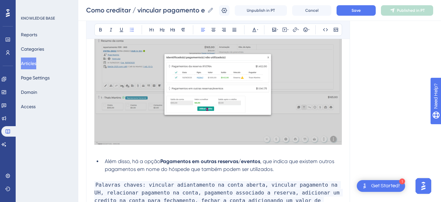
scroll to position [1168, 0]
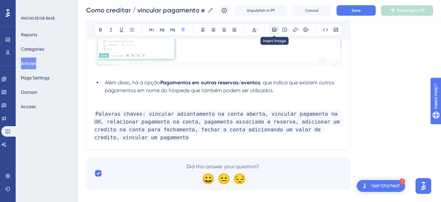
click at [272, 27] on button at bounding box center [274, 29] width 9 height 9
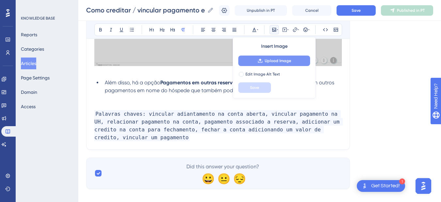
click at [267, 62] on span "Upload Image" at bounding box center [278, 60] width 26 height 5
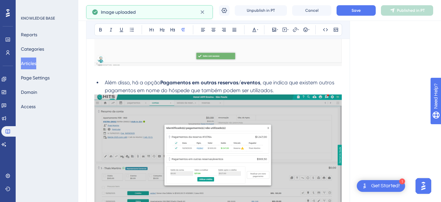
click at [296, 88] on li "Além disso, há a opção Pagamentos em outras reservas/eventos , que indica que e…" at bounding box center [222, 87] width 240 height 16
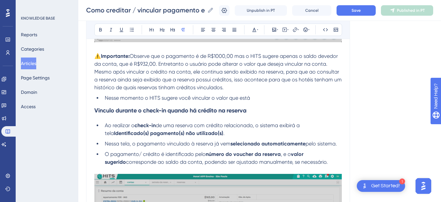
scroll to position [788, 0]
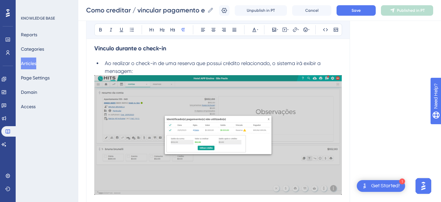
click at [174, 128] on img at bounding box center [217, 134] width 247 height 119
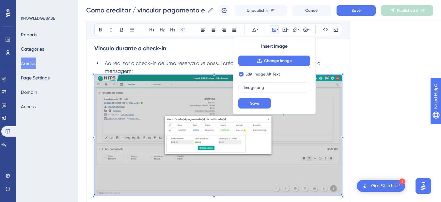
checkbox input "false"
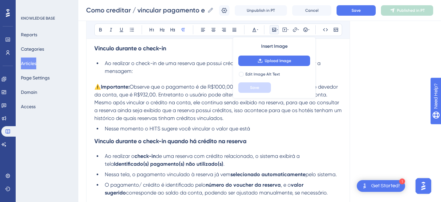
click at [150, 72] on li "Ao realizar o check-in de uma reserva que possui crédito relacionado, o sistema…" at bounding box center [222, 67] width 240 height 16
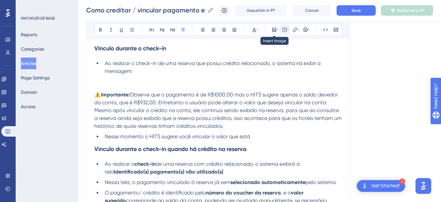
click at [281, 31] on button at bounding box center [284, 29] width 9 height 9
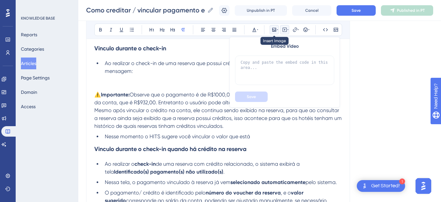
click at [275, 31] on icon at bounding box center [274, 30] width 4 height 4
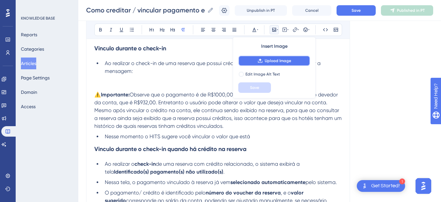
click at [268, 62] on span "Upload Image" at bounding box center [278, 60] width 26 height 5
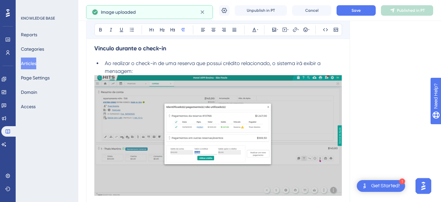
click at [147, 69] on li "Ao realizar o check-in de uma reserva que possui crédito relacionado, o sistema…" at bounding box center [222, 67] width 240 height 16
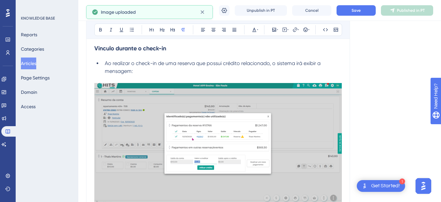
scroll to position [940, 0]
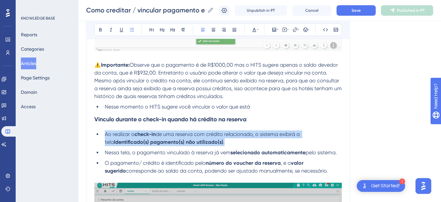
drag, startPoint x: 224, startPoint y: 142, endPoint x: 104, endPoint y: 137, distance: 119.2
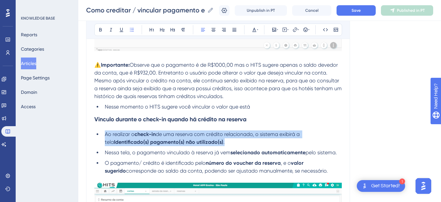
click at [104, 137] on li "Ao realizar o check-in de uma reserva com crédito relacionado, o sistema exibir…" at bounding box center [222, 138] width 240 height 16
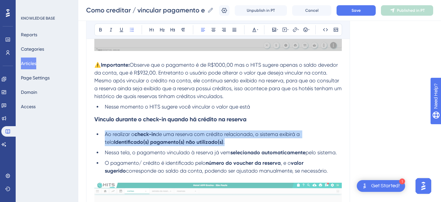
copy li "Ao realizar o check-in de uma reserva com crédito relacionado, o sistema exibir…"
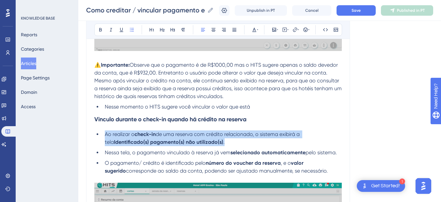
scroll to position [788, 0]
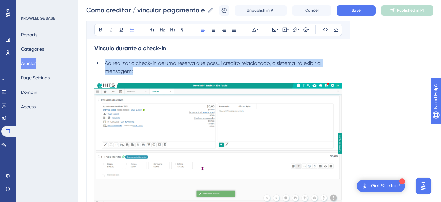
drag, startPoint x: 137, startPoint y: 70, endPoint x: 104, endPoint y: 63, distance: 34.0
click at [104, 63] on li "Ao realizar o check-in de uma reserva que possui crédito relacionado, o sistema…" at bounding box center [222, 67] width 240 height 16
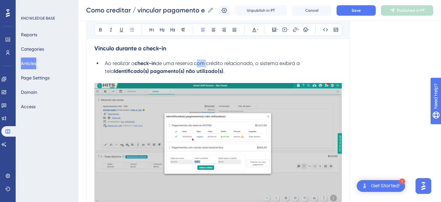
drag, startPoint x: 196, startPoint y: 62, endPoint x: 207, endPoint y: 63, distance: 10.2
click at [207, 63] on span "de uma reserva com crédito relacionado, o sistema exibirá a tela" at bounding box center [203, 67] width 196 height 14
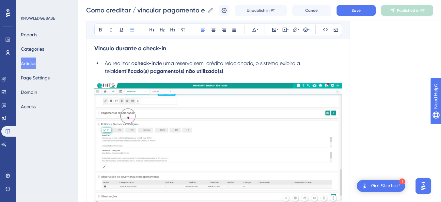
click at [228, 70] on li "Ao realizar o check-in de uma reserva sem crédito relacionado, o sistema exibir…" at bounding box center [222, 67] width 240 height 16
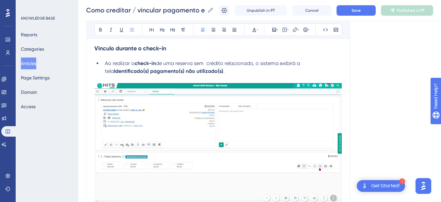
scroll to position [864, 0]
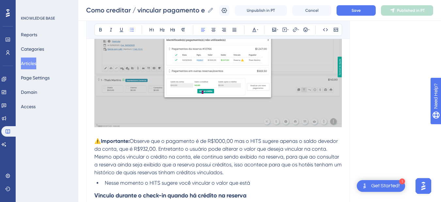
click at [135, 137] on p at bounding box center [217, 133] width 247 height 8
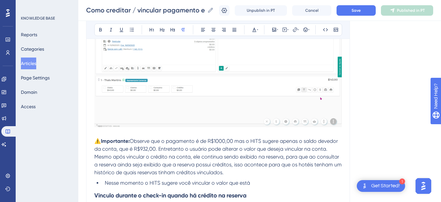
click at [131, 139] on span "Observe que o pagamento é de R$1000,00 mas o HITS sugere apenas o saldo devedor…" at bounding box center [216, 145] width 245 height 14
click at [95, 140] on span "⚠️" at bounding box center [97, 141] width 7 height 6
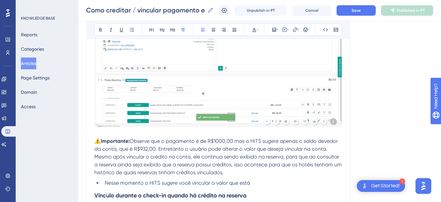
click at [129, 138] on strong "Importante:" at bounding box center [115, 141] width 29 height 6
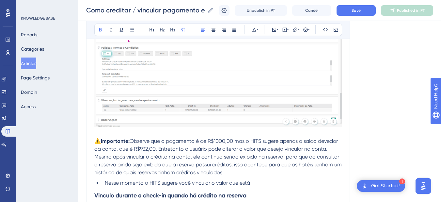
click at [95, 142] on span "⚠️" at bounding box center [97, 141] width 7 height 6
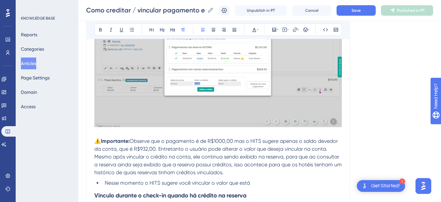
scroll to position [711, 0]
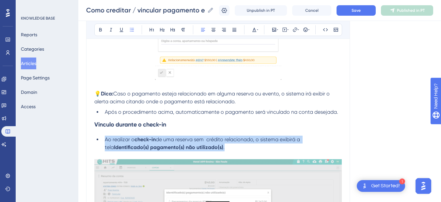
drag, startPoint x: 224, startPoint y: 147, endPoint x: 102, endPoint y: 140, distance: 122.6
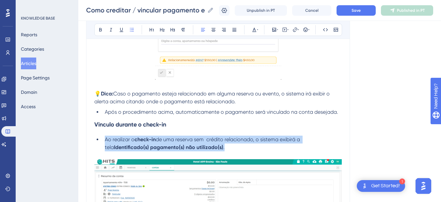
click at [102, 140] on ul "Ao realizar o check-in de uma reserva sem crédito relacionado, o sistema exibir…" at bounding box center [217, 143] width 247 height 16
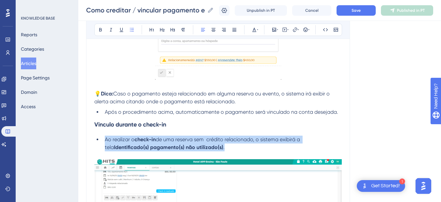
copy li "Ao realizar o check-in de uma reserva sem crédito relacionado, o sistema exibir…"
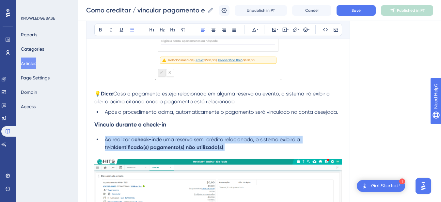
click at [259, 148] on li "Ao realizar o check-in de uma reserva sem crédito relacionado, o sistema exibir…" at bounding box center [222, 143] width 240 height 16
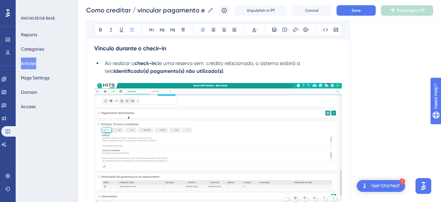
scroll to position [864, 0]
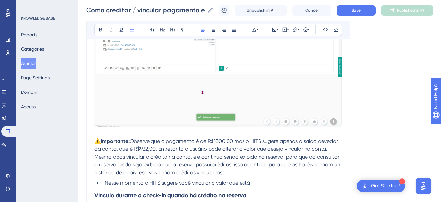
click at [96, 140] on span "⚠️" at bounding box center [97, 141] width 7 height 6
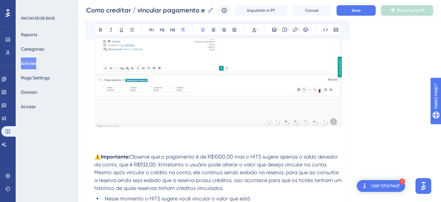
click at [116, 139] on p at bounding box center [217, 141] width 247 height 8
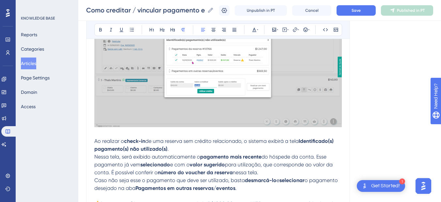
scroll to position [940, 0]
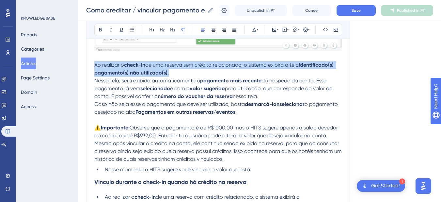
drag, startPoint x: 181, startPoint y: 73, endPoint x: 85, endPoint y: 64, distance: 97.0
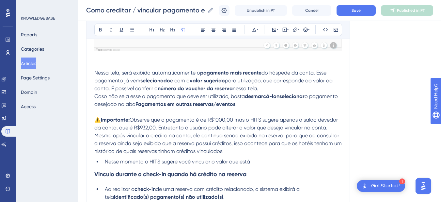
drag, startPoint x: 94, startPoint y: 72, endPoint x: 275, endPoint y: 108, distance: 184.3
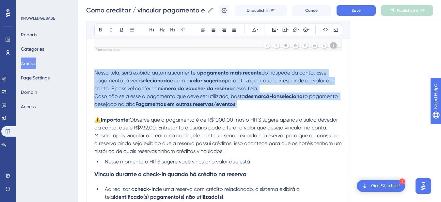
drag, startPoint x: 269, startPoint y: 107, endPoint x: 91, endPoint y: 74, distance: 181.1
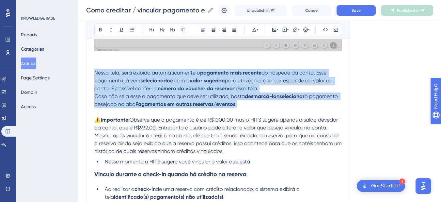
click at [133, 28] on icon at bounding box center [132, 30] width 4 height 4
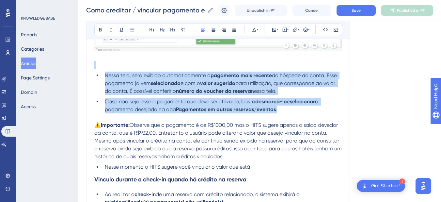
click at [112, 81] on span "do hóspede da conta. Esse pagamento já vem" at bounding box center [221, 79] width 233 height 14
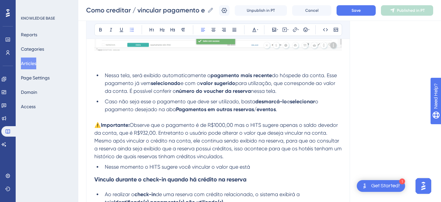
click at [159, 103] on span "Caso não seja esse o pagamento que deve ser utilizado, basta" at bounding box center [180, 101] width 150 height 6
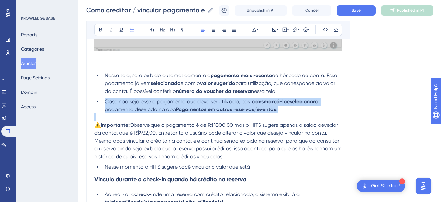
click at [159, 103] on span "Caso não seja esse o pagamento que deve ser utilizado, basta" at bounding box center [180, 101] width 150 height 6
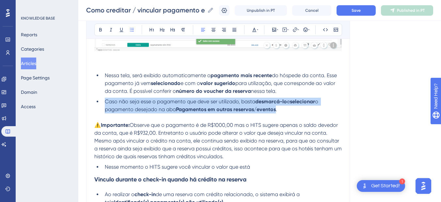
click at [146, 102] on span "Caso não seja esse o pagamento que deve ser utilizado, basta" at bounding box center [180, 101] width 150 height 6
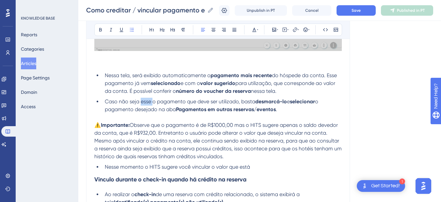
click at [146, 102] on span "Caso não seja esse o pagamento que deve ser utilizado, basta" at bounding box center [180, 101] width 150 height 6
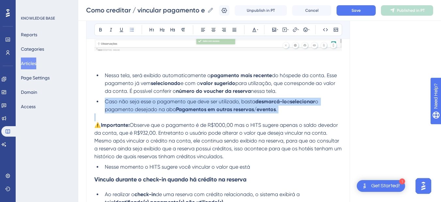
click at [146, 102] on span "Caso não seja esse o pagamento que deve ser utilizado, basta" at bounding box center [180, 101] width 150 height 6
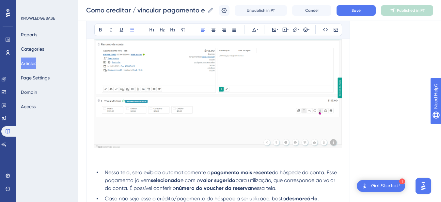
scroll to position [919, 0]
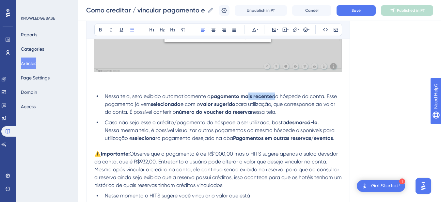
drag, startPoint x: 274, startPoint y: 96, endPoint x: 249, endPoint y: 96, distance: 25.8
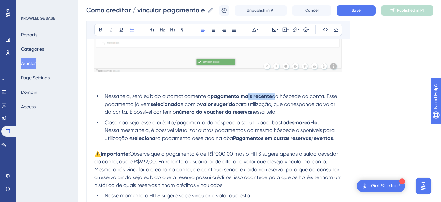
click at [249, 96] on li "Nessa tela, será exibido automaticamente o pagamento mais recente do hóspede da…" at bounding box center [222, 103] width 240 height 23
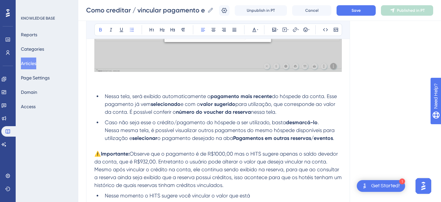
click at [192, 115] on strong "número do voucher da reserva" at bounding box center [213, 112] width 75 height 6
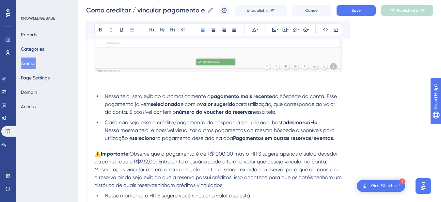
click at [276, 112] on span "nessa tela." at bounding box center [263, 112] width 25 height 6
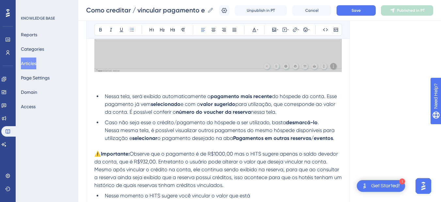
drag, startPoint x: 281, startPoint y: 111, endPoint x: 144, endPoint y: 111, distance: 136.4
click at [144, 111] on li "Nessa tela, será exibido automaticamente o pagamento mais recente do hóspede da…" at bounding box center [222, 103] width 240 height 23
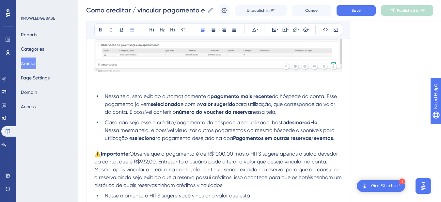
click at [150, 113] on span "para utilização, que corresponde ao valor da conta. É possível conferir o" at bounding box center [221, 108] width 232 height 14
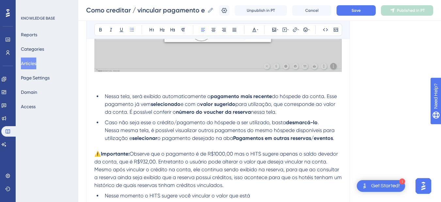
drag, startPoint x: 285, startPoint y: 113, endPoint x: 130, endPoint y: 113, distance: 155.0
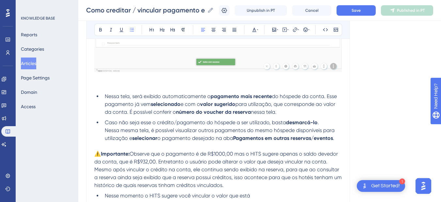
click at [130, 113] on li "Nessa tela, será exibido automaticamente o pagamento mais recente do hóspede da…" at bounding box center [222, 103] width 240 height 23
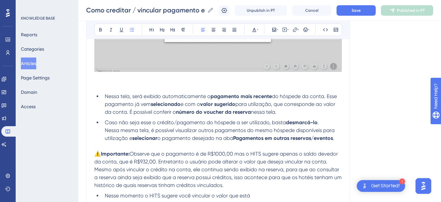
click at [127, 122] on span "Caso não seja esse o crédito/pagamento do hóspede a ser utilizado, basta" at bounding box center [195, 122] width 181 height 6
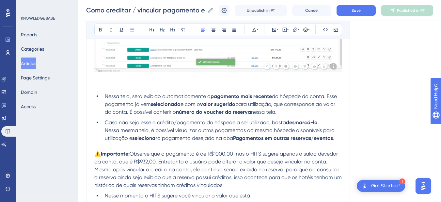
drag, startPoint x: 288, startPoint y: 109, endPoint x: 130, endPoint y: 113, distance: 158.7
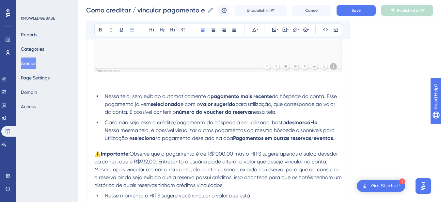
click at [130, 113] on li "Nessa tela, será exibido automaticamente o pagamento mais recente do hóspede da…" at bounding box center [222, 103] width 240 height 23
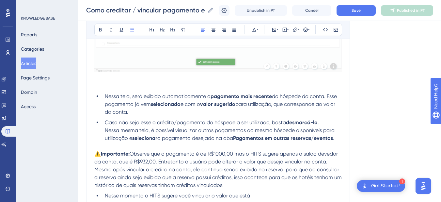
click at [148, 131] on span "Nessa mesma tela, é possível visualizar outros pagamentos do mesmo hóspede disp…" at bounding box center [220, 134] width 231 height 14
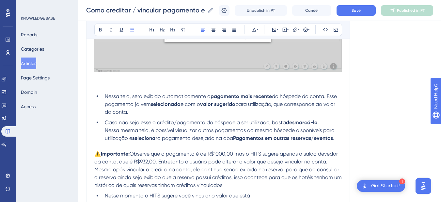
click at [105, 131] on span "Nessa mesma tela, é possível visualizar outros pagamentos do mesmo hóspede disp…" at bounding box center [220, 134] width 231 height 14
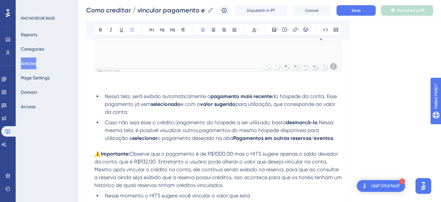
click at [103, 139] on li "Caso não seja esse o crédito/pagamento do hóspede a ser utilizado, basta desmar…" at bounding box center [222, 129] width 240 height 23
click at [321, 122] on span ".Nessa mesma tela, é possível visualizar outros pagamentos do mesmo hóspede dis…" at bounding box center [220, 130] width 230 height 22
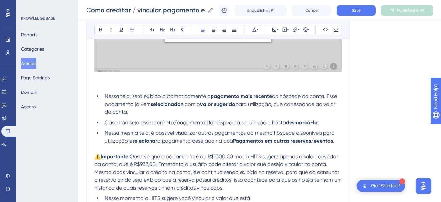
click at [104, 123] on li "Caso não seja esse o crédito/pagamento do hóspede a ser utilizado, basta desmar…" at bounding box center [222, 122] width 240 height 8
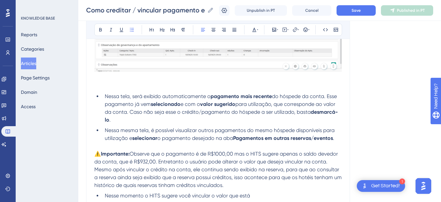
click at [106, 129] on span "Nessa mesma tela, é possível visualizar outros pagamentos do mesmo hóspede disp…" at bounding box center [220, 134] width 231 height 14
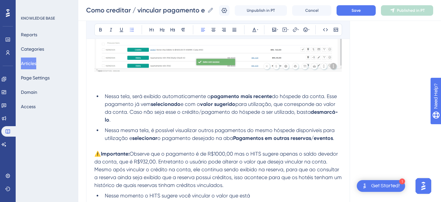
click at [338, 137] on li "Nessa mesma tela, é possível visualizar outros pagamentos do mesmo hóspede disp…" at bounding box center [222, 134] width 240 height 16
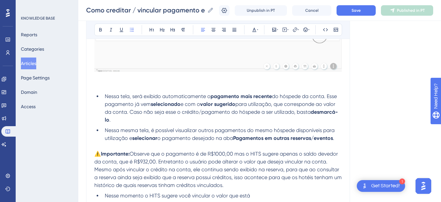
scroll to position [995, 0]
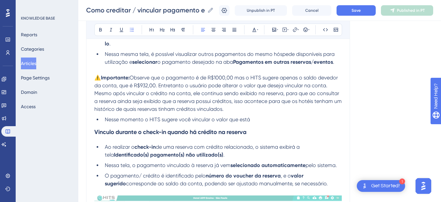
click at [131, 78] on span "Observe que o pagamento é de R$1000,00 mas o HITS sugere apenas o saldo devedor…" at bounding box center [216, 81] width 245 height 14
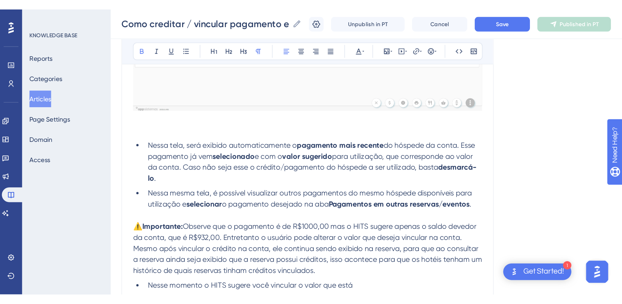
scroll to position [843, 0]
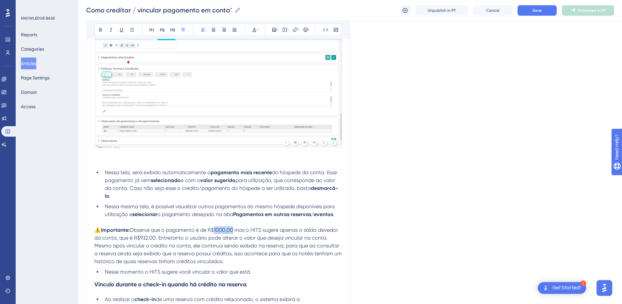
drag, startPoint x: 235, startPoint y: 229, endPoint x: 216, endPoint y: 229, distance: 18.9
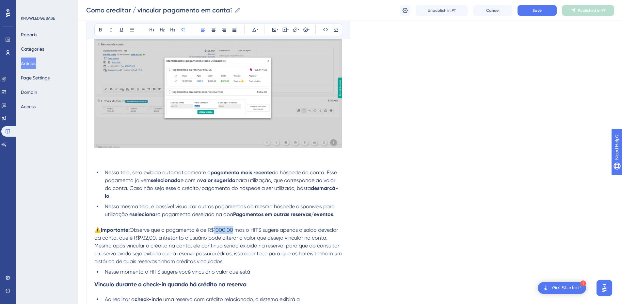
click at [216, 229] on span "Observe que o pagamento é de R$1000,00 mas o HITS sugere apenas o saldo devedor…" at bounding box center [216, 233] width 245 height 14
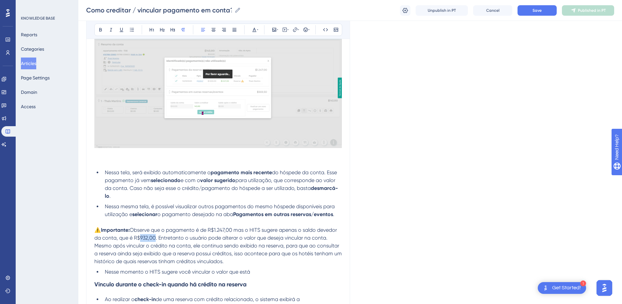
drag, startPoint x: 154, startPoint y: 237, endPoint x: 140, endPoint y: 237, distance: 14.0
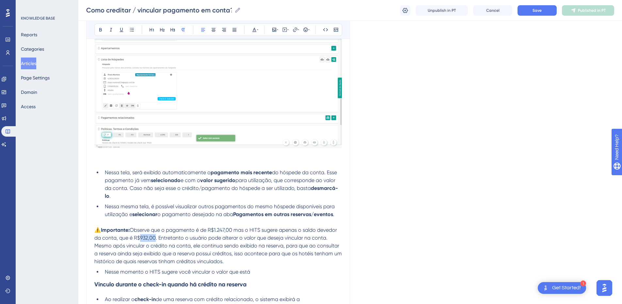
click at [140, 237] on span "Observe que o pagamento é de R$1.247,00 mas o HITS sugere apenas o saldo devedo…" at bounding box center [216, 233] width 244 height 14
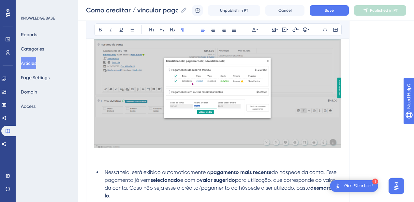
scroll to position [944, 0]
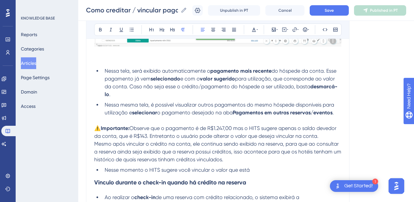
click at [228, 127] on span "Observe que o pagamento é de R$1.247,00 mas o HITS sugere apenas o saldo devedo…" at bounding box center [216, 132] width 244 height 14
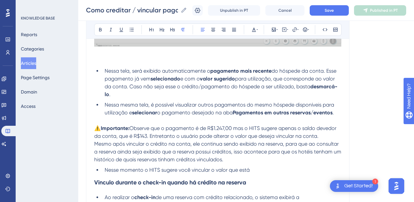
drag, startPoint x: 93, startPoint y: 144, endPoint x: 171, endPoint y: 144, distance: 77.7
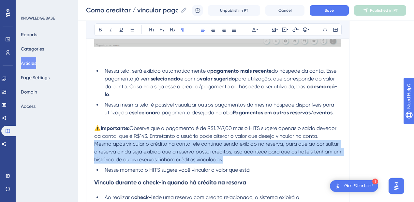
drag, startPoint x: 230, startPoint y: 158, endPoint x: 93, endPoint y: 145, distance: 137.0
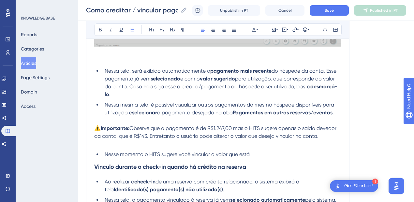
drag, startPoint x: 175, startPoint y: 153, endPoint x: 123, endPoint y: 149, distance: 52.3
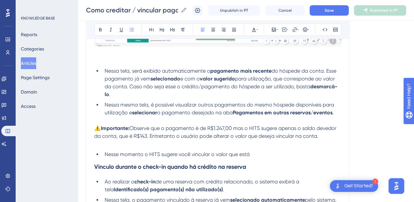
click at [95, 153] on ul "Nesse momento o HITS sugere você vincular o valor que está" at bounding box center [217, 155] width 247 height 8
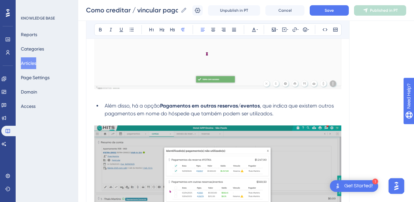
scroll to position [1340, 0]
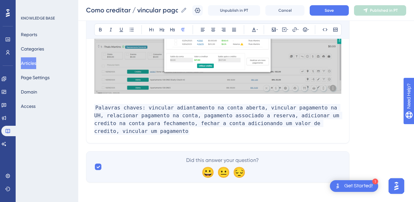
click at [106, 97] on p "Palavras chaves: vincular adiantamento na conta aberta, vincular pagamento na U…" at bounding box center [217, 115] width 247 height 39
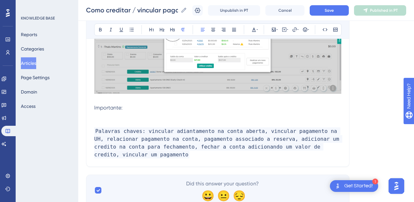
click at [136, 106] on p "Importante:" at bounding box center [217, 108] width 247 height 8
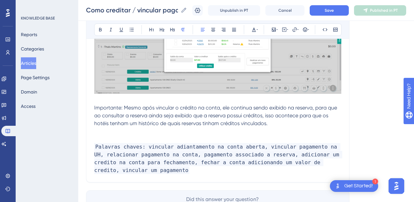
click at [125, 107] on span "Importante: Mesmo após vincular o crédito na conta, ele continua sendo exibido …" at bounding box center [216, 116] width 244 height 22
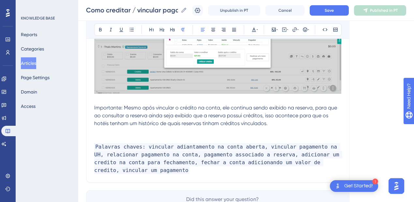
click at [94, 107] on span "Importante: Mesmo após vincular o crédito na conta, ele continua sendo exibido …" at bounding box center [216, 116] width 244 height 22
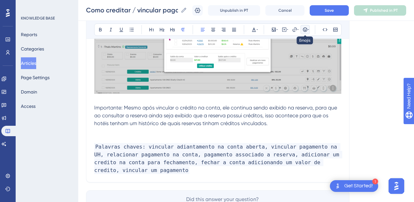
click at [303, 27] on icon at bounding box center [305, 29] width 5 height 5
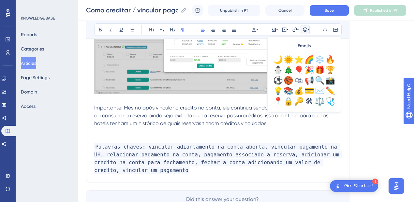
scroll to position [204, 0]
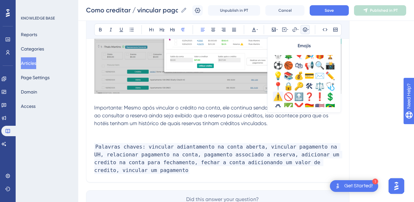
click at [277, 95] on div "⚠️" at bounding box center [278, 97] width 10 height 10
click at [258, 125] on span "⚠️Importante: Mesmo após vincular o crédito na conta, ele continua sendo exibid…" at bounding box center [217, 116] width 246 height 22
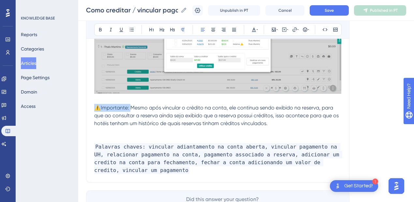
drag, startPoint x: 124, startPoint y: 108, endPoint x: 100, endPoint y: 49, distance: 63.8
click at [95, 108] on span "⚠️Importante: Mesmo após vincular o crédito na conta, ele continua sendo exibid…" at bounding box center [217, 116] width 246 height 22
click at [100, 29] on icon at bounding box center [100, 30] width 3 height 4
click at [144, 112] on span "Mesmo após vincular o crédito na conta, ele continua sendo exibido na reserva, …" at bounding box center [217, 116] width 246 height 22
click at [131, 130] on p at bounding box center [217, 132] width 247 height 8
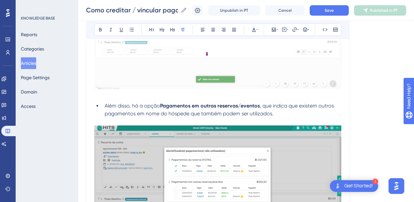
scroll to position [1289, 0]
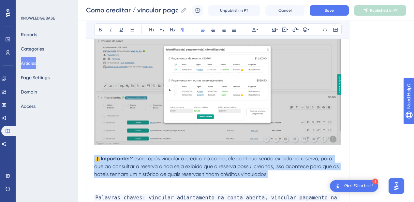
drag, startPoint x: 272, startPoint y: 175, endPoint x: 95, endPoint y: 161, distance: 177.8
click at [95, 161] on p "⚠️Importante: Mesmo após vincular o crédito na conta, ele continua sendo exibid…" at bounding box center [217, 166] width 247 height 23
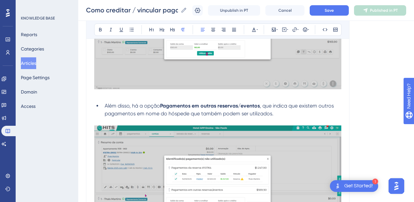
click at [104, 96] on p at bounding box center [217, 96] width 247 height 8
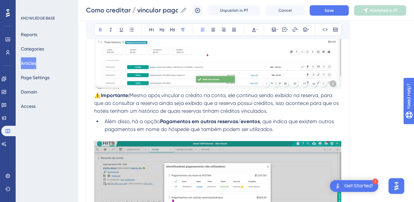
click at [96, 94] on strong "⚠️Importante:" at bounding box center [111, 95] width 35 height 6
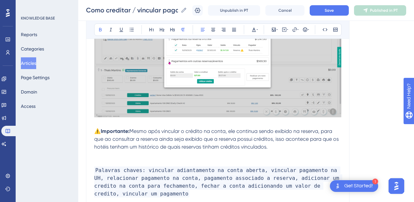
scroll to position [1391, 0]
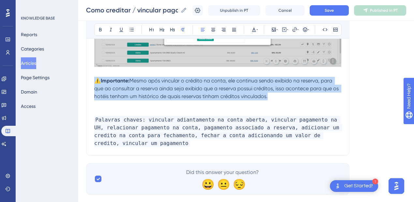
drag, startPoint x: 276, startPoint y: 97, endPoint x: 71, endPoint y: 76, distance: 205.6
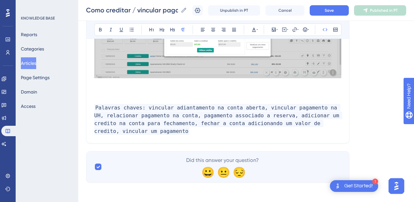
click at [100, 97] on p "Palavras chaves: vincular adiantamento na conta aberta, vincular pagamento na U…" at bounding box center [217, 115] width 247 height 39
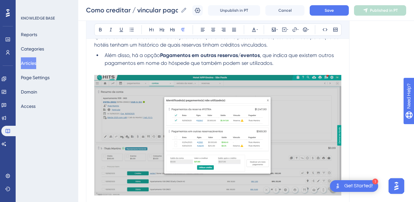
scroll to position [1211, 0]
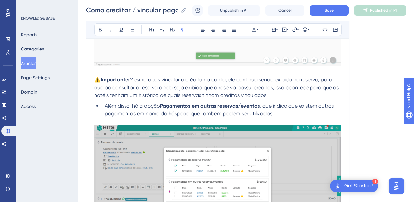
click at [285, 93] on p "⚠️Importante: Mesmo após vincular o crédito na conta, ele continua sendo exibid…" at bounding box center [217, 87] width 247 height 23
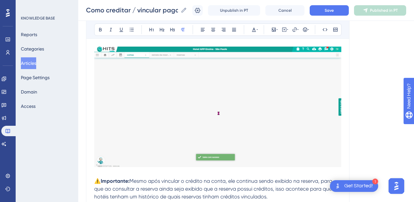
scroll to position [1008, 0]
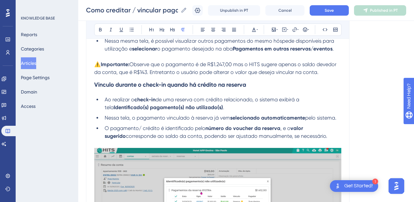
click at [95, 84] on strong "Vinculo durante o check-in quando há crédito na reserva" at bounding box center [170, 84] width 152 height 7
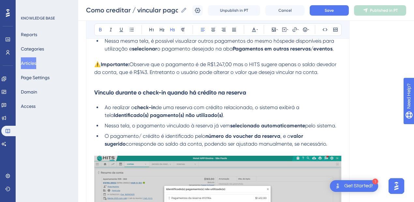
scroll to position [957, 0]
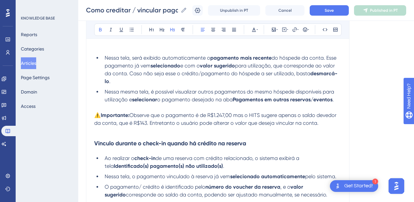
click at [102, 91] on li "Nessa mesma tela, é possível visualizar outros pagamentos do mesmo hóspede disp…" at bounding box center [222, 96] width 240 height 16
drag, startPoint x: 154, startPoint y: 91, endPoint x: 103, endPoint y: 92, distance: 50.6
click at [103, 92] on li "Nessa mesma tela, é possível visualizar outros pagamentos do mesmo hóspede disp…" at bounding box center [222, 96] width 240 height 16
drag, startPoint x: 247, startPoint y: 100, endPoint x: 325, endPoint y: 100, distance: 78.0
click at [335, 99] on li "Na opção de possível visualizar outros pagamentos do mesmo hóspede disponíveis …" at bounding box center [222, 96] width 240 height 16
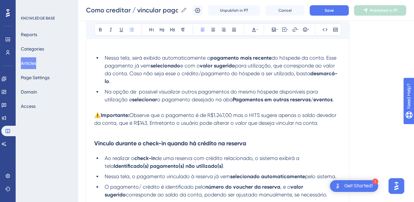
click at [141, 90] on span "Na opção de possível visualizar outros pagamentos do mesmo hóspede disponíveis …" at bounding box center [212, 96] width 215 height 14
click at [137, 90] on span "Na opção de possível visualizar outros pagamentos do mesmo hóspede disponíveis …" at bounding box center [212, 96] width 215 height 14
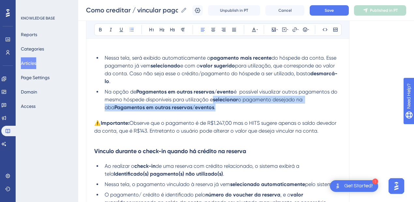
drag, startPoint x: 209, startPoint y: 109, endPoint x: 210, endPoint y: 99, distance: 9.9
click at [210, 99] on li "Na opção de Pagamentos em outras reservas/evento é possível visualizar outros p…" at bounding box center [222, 99] width 240 height 23
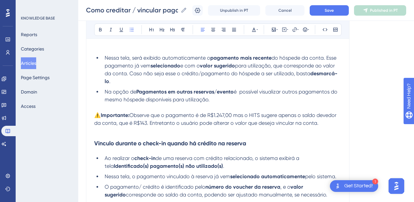
scroll to position [907, 0]
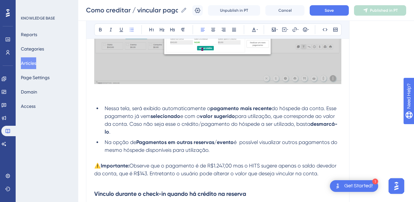
click at [129, 107] on span "Nessa tela, será exibido automaticamente o" at bounding box center [158, 108] width 106 height 6
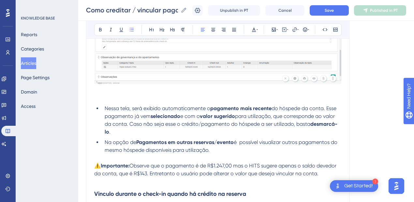
click at [145, 96] on p at bounding box center [217, 98] width 247 height 8
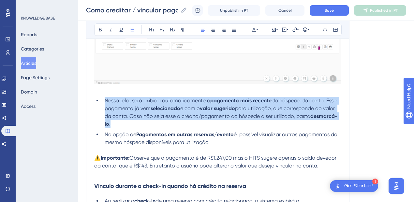
drag, startPoint x: 112, startPoint y: 123, endPoint x: 106, endPoint y: 101, distance: 23.0
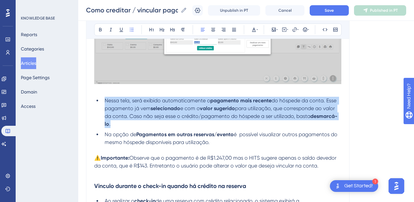
click at [106, 101] on li "Nessa tela, será exibido automaticamente o pagamento mais recente do hóspede da…" at bounding box center [222, 112] width 240 height 31
click at [108, 102] on span "Nessa tela, será exibido automaticamente o" at bounding box center [158, 101] width 106 height 6
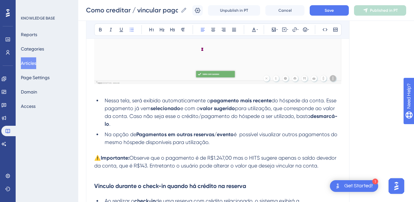
click at [108, 121] on strong "desmarcá-lo" at bounding box center [221, 120] width 233 height 14
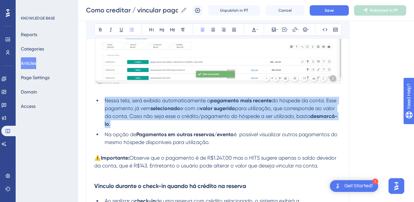
drag, startPoint x: 113, startPoint y: 125, endPoint x: 104, endPoint y: 101, distance: 26.1
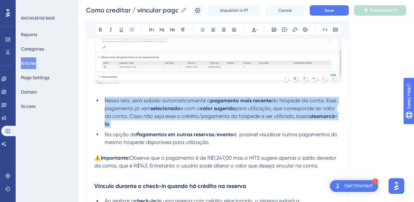
click at [104, 101] on li "Nessa tela, será exibido automaticamente o pagamento mais recente do hóspede da…" at bounding box center [222, 112] width 240 height 31
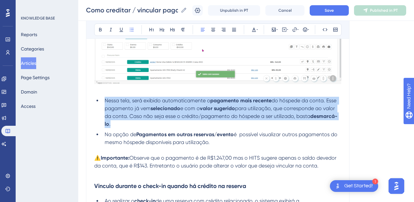
click at [114, 117] on span "para utilização, que corresponde ao valor da conta. Caso não seja esse o crédit…" at bounding box center [221, 112] width 232 height 14
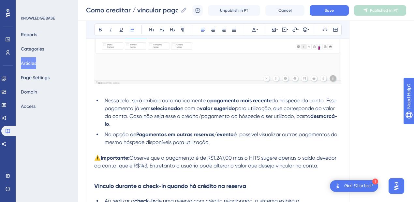
drag, startPoint x: 216, startPoint y: 143, endPoint x: 101, endPoint y: 99, distance: 123.2
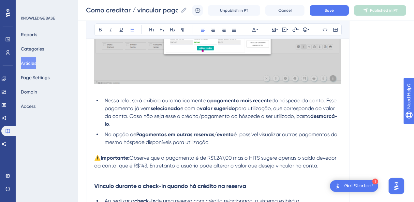
click at [101, 99] on ul "Nessa tela, será exibido automaticamente o pagamento mais recente do hóspede da…" at bounding box center [217, 122] width 247 height 50
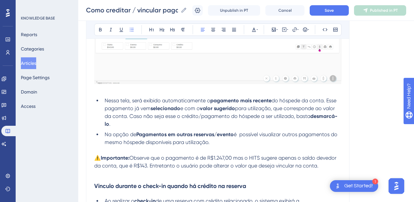
drag, startPoint x: 196, startPoint y: 136, endPoint x: 104, endPoint y: 101, distance: 98.4
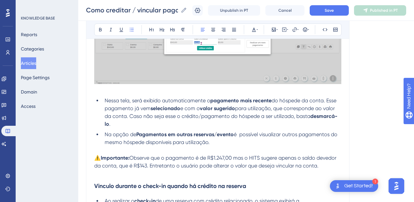
click at [104, 101] on ul "Nessa tela, será exibido automaticamente o pagamento mais recente do hóspede da…" at bounding box center [217, 122] width 247 height 50
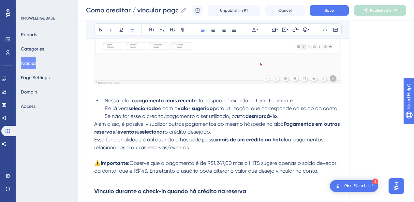
click at [104, 107] on li "Nessa tela, o pagamento mais recente do hóspede é exibido automaticamente. Ele …" at bounding box center [222, 108] width 240 height 23
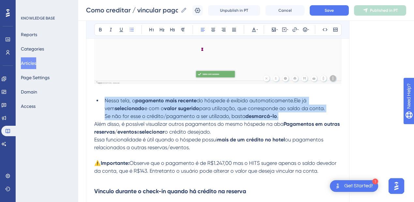
drag, startPoint x: 285, startPoint y: 116, endPoint x: 97, endPoint y: 97, distance: 189.0
click at [97, 97] on ul "Nessa tela, o pagamento mais recente do hóspede é exibido automaticamente.Ele j…" at bounding box center [217, 108] width 247 height 23
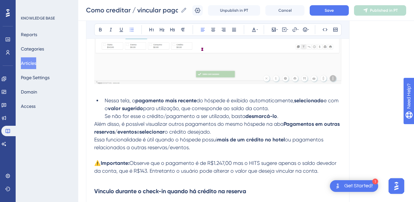
click at [104, 114] on li "Nessa tela, o pagamento mais recente do hóspede é exibido automaticamente, sele…" at bounding box center [222, 108] width 240 height 23
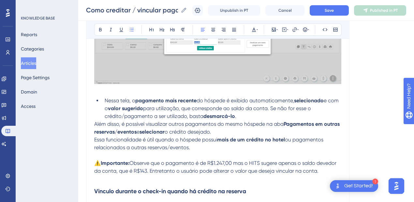
click at [96, 124] on span "Além disso, é possível visualizar outros pagamentos do mesmo hóspede na aba" at bounding box center [189, 124] width 190 height 6
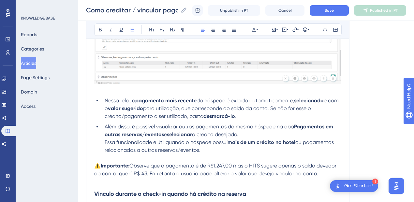
click at [204, 148] on li "Além disso, é possível visualizar outros pagamentos do mesmo hóspede na aba Pag…" at bounding box center [222, 138] width 240 height 31
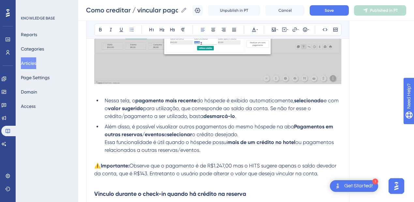
click at [105, 141] on span "Essa funcionalidade é útil quando o hóspede possui" at bounding box center [166, 142] width 123 height 6
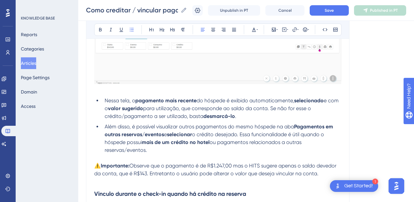
click at [197, 147] on li "Além disso, é possível visualizar outros pagamentos do mesmo hóspede na aba Pag…" at bounding box center [222, 138] width 240 height 31
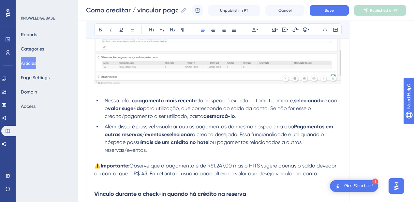
click at [180, 149] on li "Além disso, é possível visualizar outros pagamentos do mesmo hóspede na aba Pag…" at bounding box center [222, 138] width 240 height 31
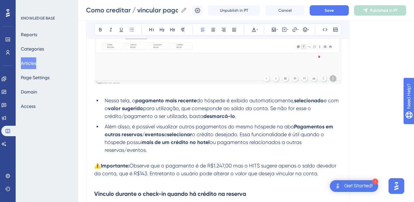
scroll to position [957, 0]
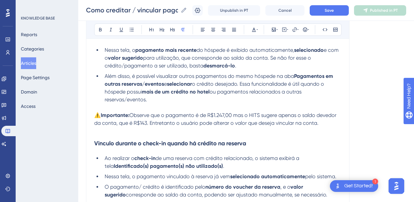
click at [139, 105] on p at bounding box center [217, 108] width 247 height 8
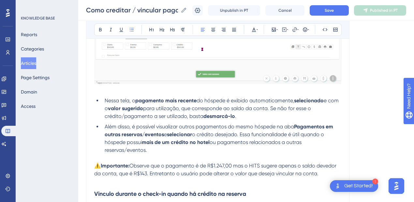
click at [159, 149] on li "Além disso, é possível visualizar outros pagamentos do mesmo hóspede na aba Pag…" at bounding box center [222, 138] width 240 height 31
drag, startPoint x: 159, startPoint y: 149, endPoint x: 211, endPoint y: 143, distance: 52.6
click at [211, 143] on li "Além disso, é possível visualizar outros pagamentos do mesmo hóspede na aba Pag…" at bounding box center [222, 138] width 240 height 31
click at [187, 142] on strong "mais de um crédito no hotel" at bounding box center [176, 142] width 68 height 6
click at [190, 141] on strong "mais de um crédito no hotel" at bounding box center [176, 142] width 68 height 6
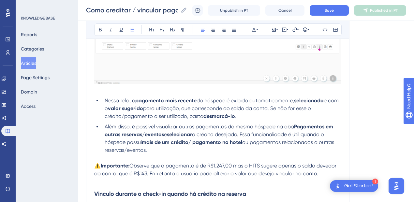
drag, startPoint x: 243, startPoint y: 143, endPoint x: 245, endPoint y: 148, distance: 5.0
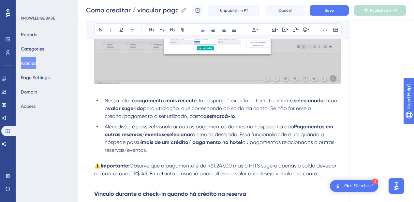
click at [245, 148] on li "Além disso, é possível visualizar outros pagamentos do mesmo hóspede na aba Pag…" at bounding box center [222, 138] width 240 height 31
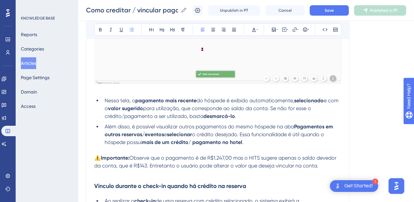
scroll to position [957, 0]
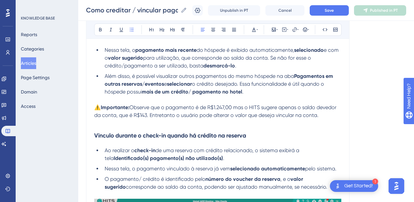
click at [324, 114] on p "⚠️ Importante: Observe que o pagamento é de R$1.247,00 mas o HITS sugere apenas…" at bounding box center [217, 112] width 247 height 16
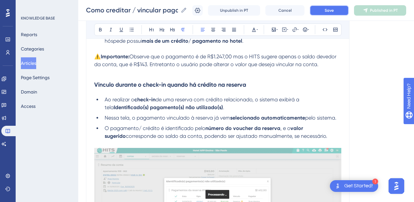
click at [330, 10] on span "Save" at bounding box center [329, 10] width 9 height 5
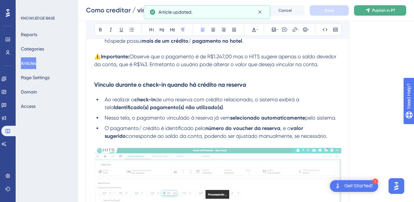
click at [385, 11] on span "Publish in PT" at bounding box center [384, 10] width 23 height 5
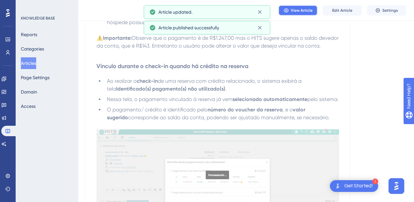
click at [310, 12] on span "View Article" at bounding box center [302, 10] width 22 height 5
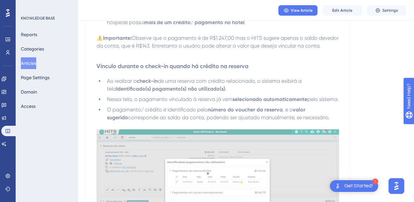
click at [340, 9] on span "Edit Article" at bounding box center [343, 10] width 20 height 5
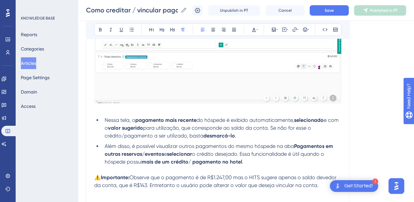
scroll to position [938, 0]
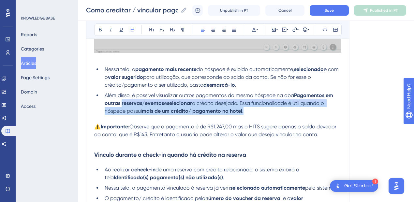
drag, startPoint x: 249, startPoint y: 110, endPoint x: 122, endPoint y: 101, distance: 127.3
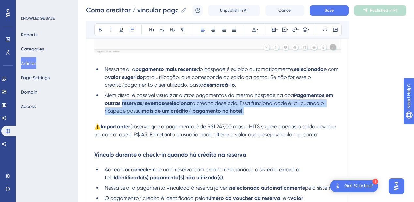
click at [122, 101] on li "Além disso, é possível visualizar outros pagamentos do mesmo hóspede na aba Pag…" at bounding box center [222, 103] width 240 height 23
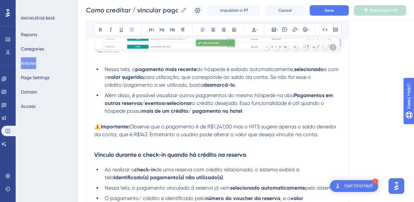
click at [134, 95] on span "Além disso, é possível visualizar outros pagamentos do mesmo hóspede na aba" at bounding box center [200, 95] width 190 height 6
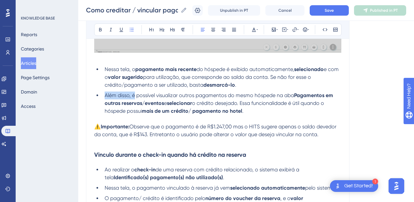
drag, startPoint x: 134, startPoint y: 95, endPoint x: 105, endPoint y: 94, distance: 29.1
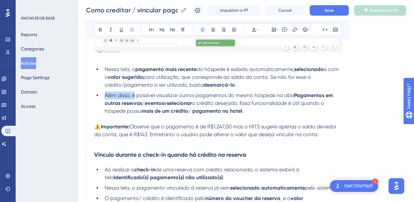
click at [105, 94] on span "Além disso, é possível visualizar outros pagamentos do mesmo hóspede na aba" at bounding box center [200, 95] width 190 height 6
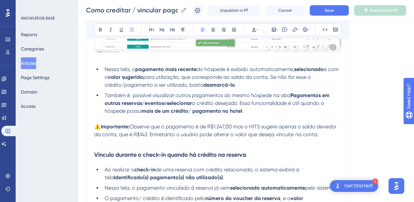
click at [262, 102] on span "o crédito desejado. Essa funcionalidade é útil quando o hóspede possui" at bounding box center [215, 107] width 221 height 14
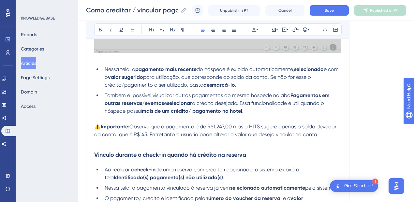
click at [254, 112] on li "Também é possível visualizar outros pagamentos do mesmo hóspede na aba Pagament…" at bounding box center [222, 103] width 240 height 23
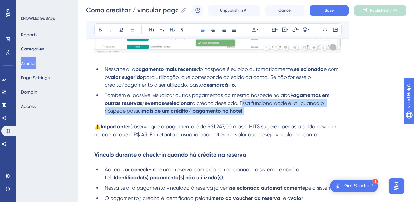
drag, startPoint x: 254, startPoint y: 110, endPoint x: 242, endPoint y: 103, distance: 13.6
click at [242, 103] on li "Também é possível visualizar outros pagamentos do mesmo hóspede na aba Pagament…" at bounding box center [222, 103] width 240 height 23
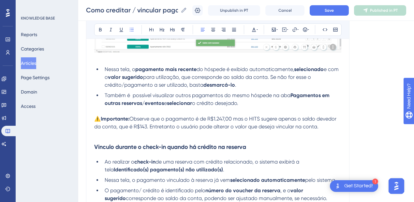
click at [121, 108] on p at bounding box center [217, 111] width 247 height 8
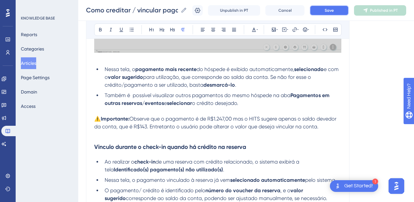
click at [326, 11] on button "Save" at bounding box center [329, 10] width 39 height 10
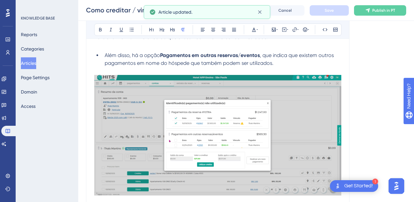
scroll to position [1211, 0]
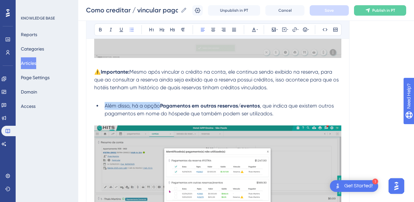
drag, startPoint x: 161, startPoint y: 105, endPoint x: 101, endPoint y: 106, distance: 59.4
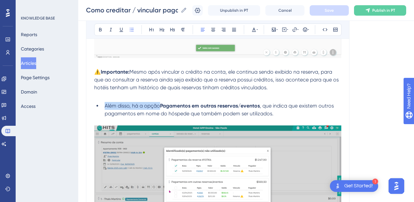
click at [101, 106] on ul "Além disso, há a opção Pagamentos em outras reservas/eventos , que indica que e…" at bounding box center [217, 110] width 247 height 16
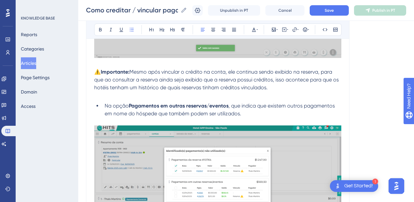
click at [267, 111] on li "Na opção Pagamentos em outras reservas/eventos , que indica que existem outros …" at bounding box center [222, 110] width 240 height 16
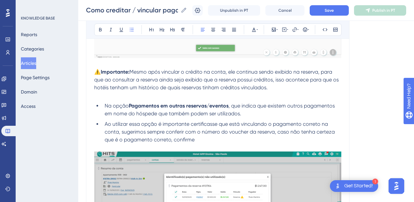
drag, startPoint x: 204, startPoint y: 141, endPoint x: 103, endPoint y: 104, distance: 107.0
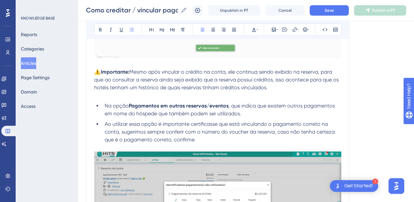
click at [103, 104] on ul "Na opção Pagamentos em outras reservas/eventos , que indica que existem outros …" at bounding box center [217, 123] width 247 height 42
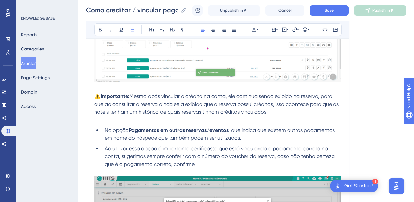
scroll to position [1237, 0]
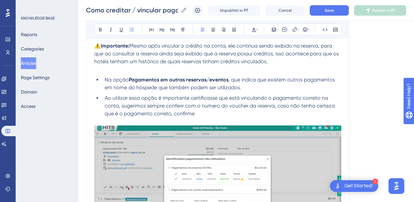
click at [196, 112] on li "Ao utilizar essa opção é importante certificasse que está vinculando o pagament…" at bounding box center [222, 105] width 240 height 23
drag, startPoint x: 198, startPoint y: 112, endPoint x: 102, endPoint y: 78, distance: 101.1
click at [102, 78] on ul "Na opção Pagamentos em outras reservas/eventos , que indica que existem outros …" at bounding box center [217, 97] width 247 height 42
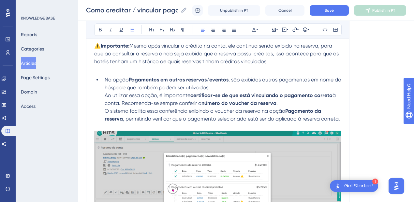
click at [101, 94] on ul "Na opção Pagamentos em outras reservas/eventos , são exibidos outros pagamentos…" at bounding box center [217, 99] width 247 height 47
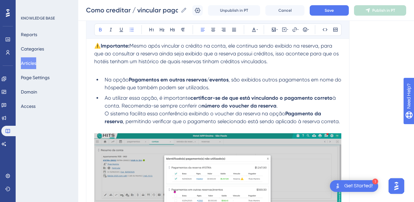
click at [257, 99] on strong "certificar-se de que está vinculando o pagamento correto" at bounding box center [262, 98] width 142 height 6
click at [103, 115] on li "Ao utilizar essa opção, é importante certificar-se de que está vinculando o pag…" at bounding box center [222, 109] width 240 height 31
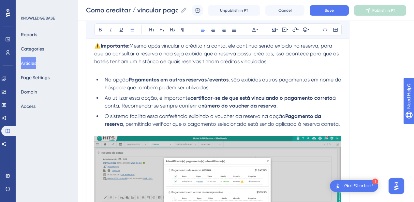
click at [122, 123] on strong "Pagamento da reserva" at bounding box center [214, 120] width 218 height 14
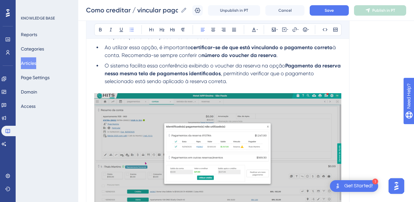
click at [256, 80] on li "O sistema facilita essa conferência exibindo o voucher da reserva na opção Paga…" at bounding box center [222, 73] width 240 height 23
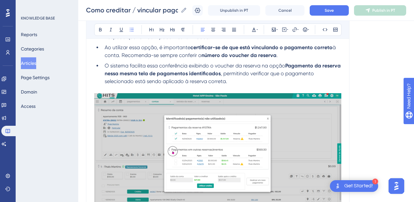
click at [234, 78] on li "O sistema facilita essa conferência exibindo o voucher da reserva na opção Paga…" at bounding box center [222, 73] width 240 height 23
click at [326, 11] on button "Save" at bounding box center [329, 10] width 39 height 10
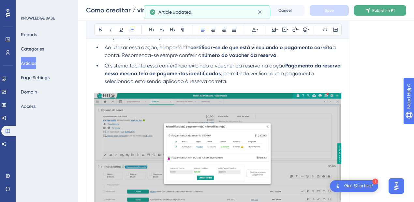
click at [367, 12] on button "Publish in PT" at bounding box center [380, 10] width 52 height 10
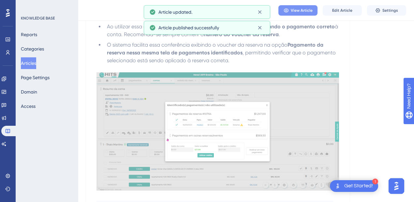
click at [315, 11] on button "View Article" at bounding box center [298, 10] width 39 height 10
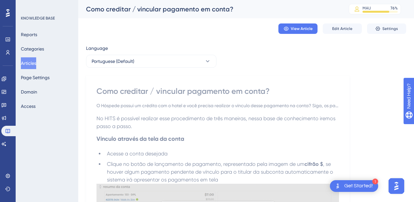
scroll to position [152, 0]
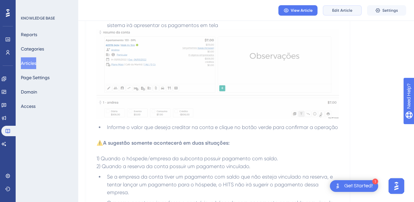
click at [345, 12] on span "Edit Article" at bounding box center [343, 10] width 20 height 5
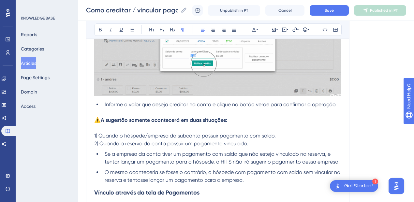
scroll to position [101, 0]
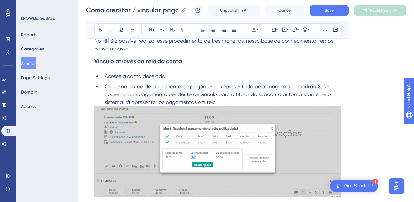
click at [185, 119] on img at bounding box center [217, 151] width 247 height 91
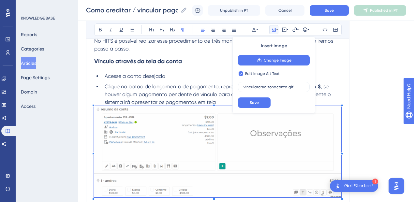
checkbox input "false"
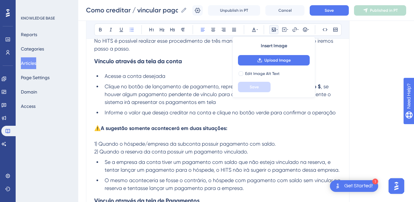
click at [225, 102] on li "Clique no botão de lançamento de pagamento, representado pela imagem de um cifr…" at bounding box center [222, 94] width 240 height 23
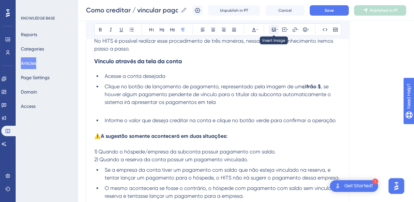
click at [271, 28] on button at bounding box center [274, 29] width 9 height 9
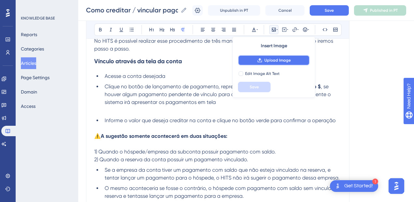
click at [255, 62] on button "Upload Image" at bounding box center [274, 60] width 72 height 10
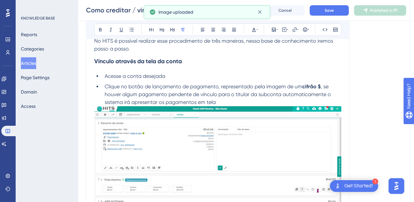
click at [229, 103] on li "Clique no botão de lançamento de pagamento, representado pela imagem de um cifr…" at bounding box center [222, 94] width 240 height 23
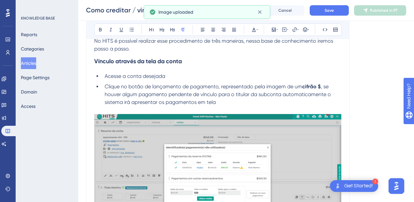
scroll to position [203, 0]
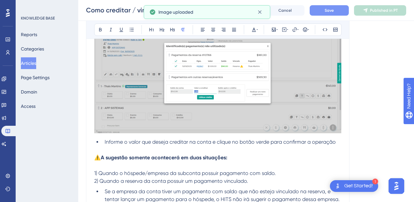
click at [335, 13] on button "Save" at bounding box center [329, 10] width 39 height 10
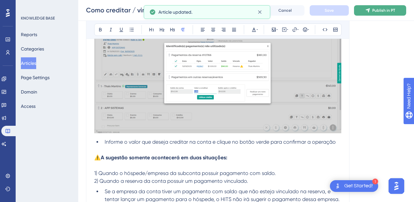
click at [383, 11] on span "Publish in PT" at bounding box center [384, 10] width 23 height 5
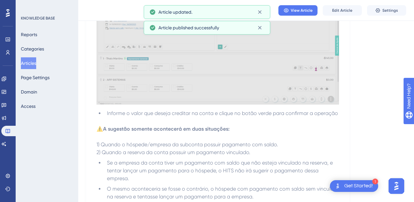
scroll to position [304, 0]
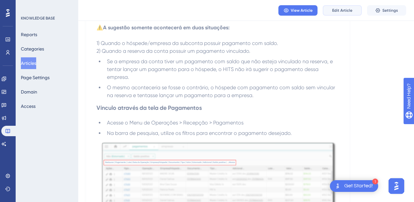
click at [343, 10] on span "Edit Article" at bounding box center [343, 10] width 20 height 5
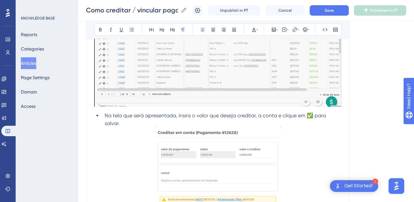
scroll to position [558, 0]
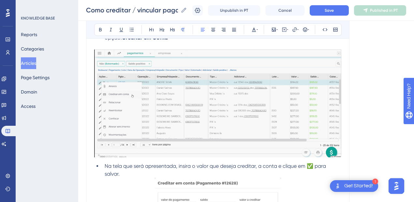
click at [178, 106] on img at bounding box center [217, 104] width 247 height 108
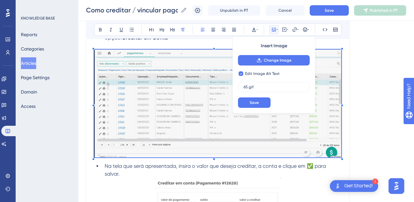
scroll to position [507, 0]
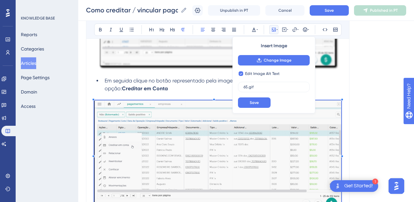
checkbox input "false"
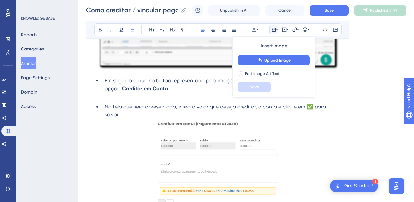
click at [153, 97] on p at bounding box center [217, 97] width 247 height 8
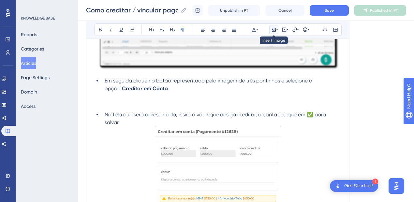
click at [273, 29] on icon at bounding box center [274, 29] width 5 height 5
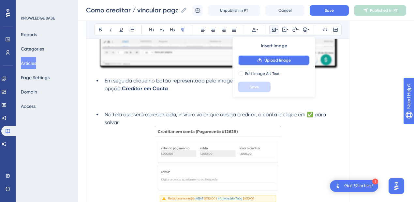
click at [259, 58] on icon at bounding box center [260, 60] width 5 height 5
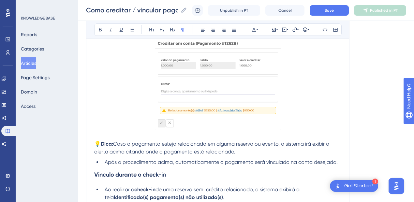
scroll to position [761, 0]
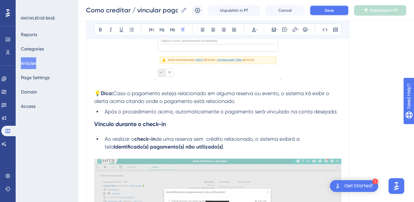
click at [323, 9] on button "Save" at bounding box center [329, 10] width 39 height 10
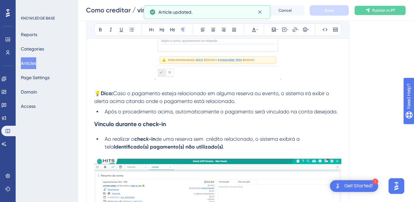
click at [367, 10] on button "Publish in PT" at bounding box center [380, 10] width 52 height 10
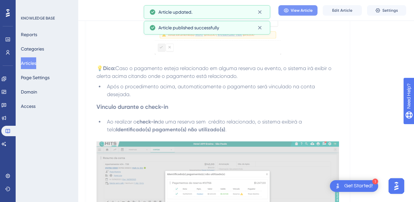
click at [308, 11] on span "View Article" at bounding box center [302, 10] width 22 height 5
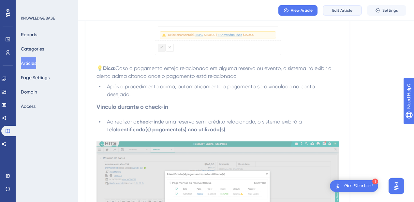
click at [334, 8] on span "Edit Article" at bounding box center [343, 10] width 20 height 5
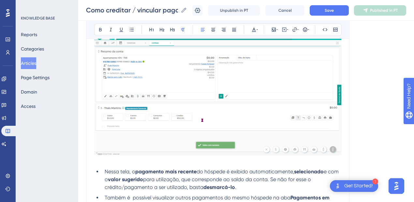
scroll to position [937, 0]
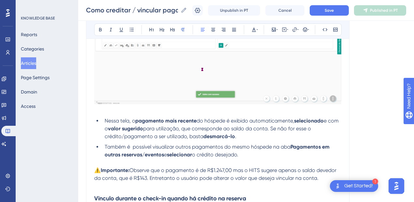
click at [241, 138] on li "Nessa tela, o pagamento mais recente do hóspede é exibido automaticamente, sele…" at bounding box center [222, 128] width 240 height 23
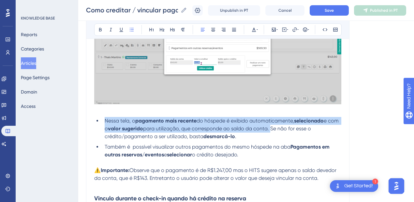
drag, startPoint x: 283, startPoint y: 128, endPoint x: 103, endPoint y: 119, distance: 180.0
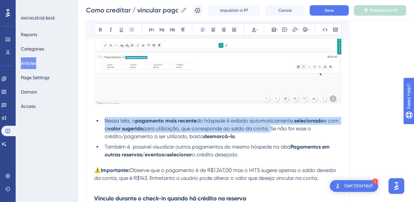
click at [103, 119] on li "Nessa tela, o pagamento mais recente do hóspede é exibido automaticamente, sele…" at bounding box center [222, 128] width 240 height 23
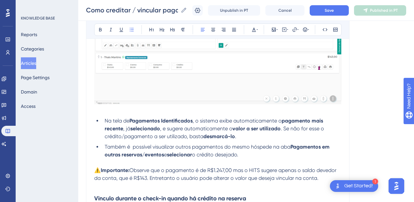
click at [282, 128] on span ". Se não for esse o crédito/pagamento a ser utilizado, basta" at bounding box center [215, 133] width 221 height 14
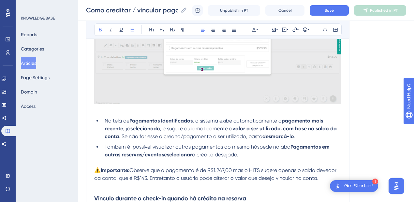
click at [174, 133] on span ". Se não for esse o crédito/pagamento a ser utilizado, basta" at bounding box center [191, 136] width 144 height 6
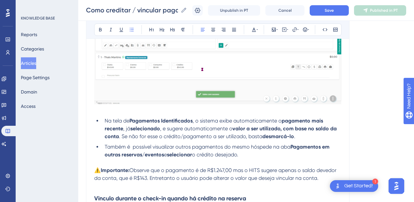
click at [312, 134] on li "Na tela de Pagamentos Identificados , o sistema exibe automaticamente o pagamen…" at bounding box center [222, 128] width 240 height 23
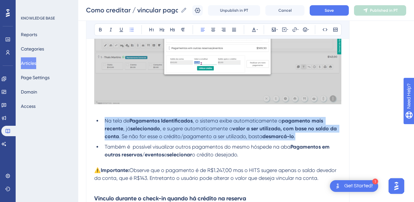
drag, startPoint x: 298, startPoint y: 136, endPoint x: 100, endPoint y: 114, distance: 198.7
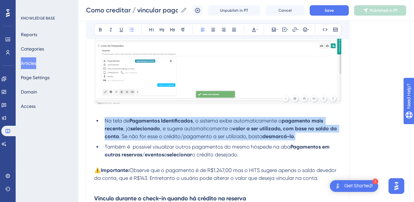
click at [310, 133] on li "Na tela de Pagamentos Identificados , o sistema exibe automaticamente o pagamen…" at bounding box center [222, 128] width 240 height 23
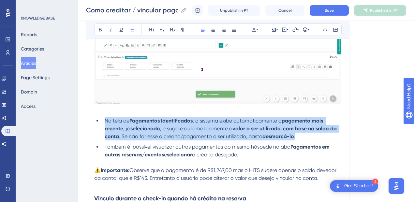
drag, startPoint x: 304, startPoint y: 136, endPoint x: 104, endPoint y: 121, distance: 201.3
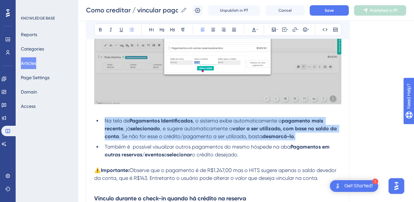
click at [104, 121] on li "Na tela de Pagamentos Identificados , o sistema exibe automaticamente o pagamen…" at bounding box center [222, 128] width 240 height 23
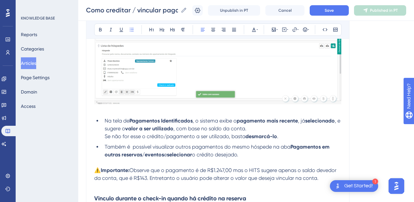
click at [104, 136] on li "Na tela de Pagamentos Identificados , o sistema exibe o pagamento mais recente …" at bounding box center [222, 128] width 240 height 23
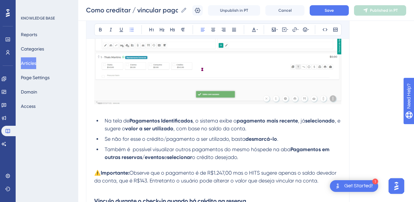
click at [255, 158] on li "Também é possível visualizar outros pagamentos do mesmo hóspede na aba Pagament…" at bounding box center [222, 154] width 240 height 16
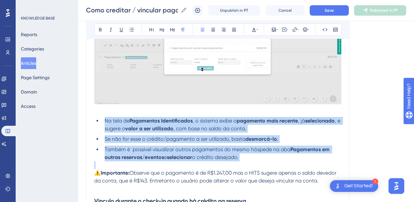
drag, startPoint x: 255, startPoint y: 158, endPoint x: 105, endPoint y: 122, distance: 154.7
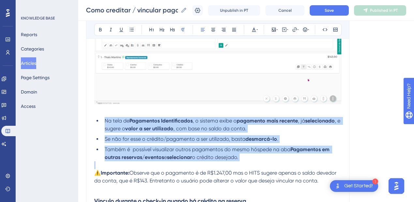
click at [105, 122] on ul "Na tela de Pagamentos Identificados , o sistema exibe o pagamento mais recente …" at bounding box center [217, 139] width 247 height 44
click at [137, 143] on ul "Na tela de Pagamentos Identificados , o sistema exibe o pagamento mais recente …" at bounding box center [217, 139] width 247 height 44
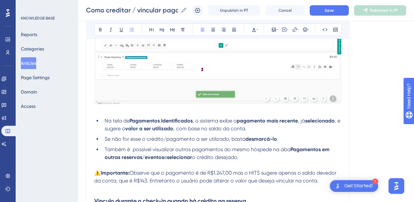
click at [277, 138] on strong "desmarcá-lo" at bounding box center [262, 139] width 32 height 6
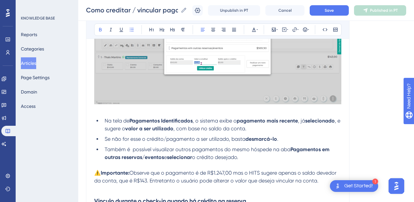
click at [275, 126] on li "Na tela de Pagamentos Identificados , o sistema exibe o pagamento mais recente …" at bounding box center [222, 125] width 240 height 16
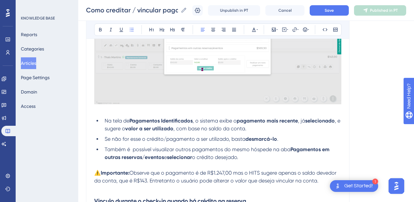
click at [105, 148] on span "Também é possível visualizar outros pagamentos do mesmo hóspede na aba" at bounding box center [198, 150] width 186 height 6
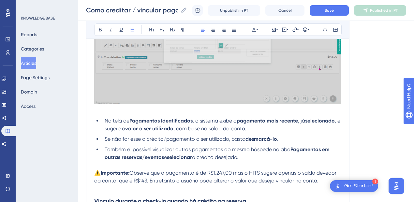
click at [140, 137] on span "Se não for esse o crédito/pagamento a ser utilizado, basta" at bounding box center [175, 139] width 141 height 6
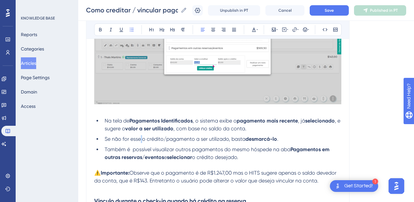
click at [140, 137] on span "Se não for esse o crédito/pagamento a ser utilizado, basta" at bounding box center [175, 139] width 141 height 6
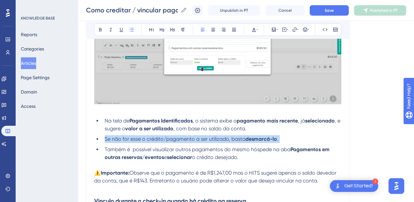
click at [140, 137] on span "Se não for esse o crédito/pagamento a ser utilizado, basta" at bounding box center [175, 139] width 141 height 6
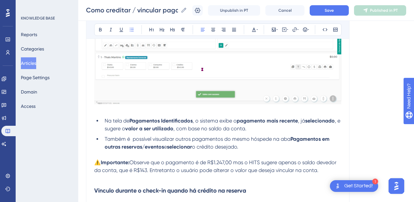
click at [263, 145] on li "Também é possível visualizar outros pagamentos do mesmo hóspede na aba Pagament…" at bounding box center [222, 143] width 240 height 16
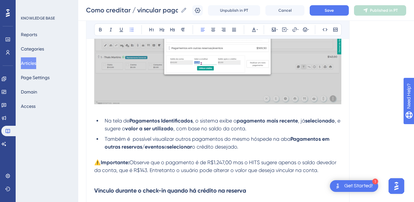
click at [274, 128] on li "Na tela de Pagamentos Identificados , o sistema exibe o pagamento mais recente …" at bounding box center [222, 125] width 240 height 16
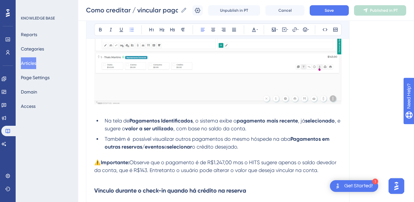
click at [264, 129] on li "Na tela de Pagamentos Identificados , o sistema exibe o pagamento mais recente …" at bounding box center [222, 125] width 240 height 16
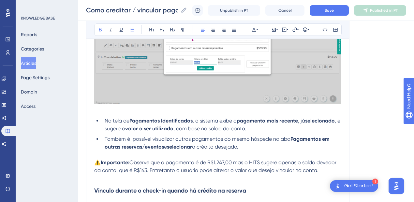
click at [151, 129] on strong "valor a ser utilizado" at bounding box center [149, 129] width 48 height 6
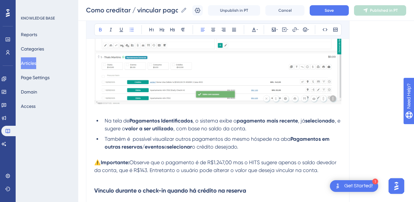
click at [155, 126] on strong "valor a ser utilizado" at bounding box center [149, 129] width 48 height 6
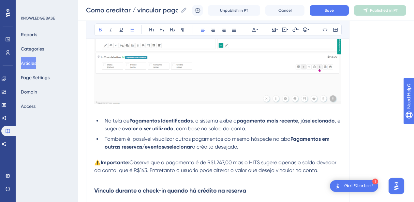
click at [159, 129] on strong "valor a ser utilizado" at bounding box center [149, 129] width 48 height 6
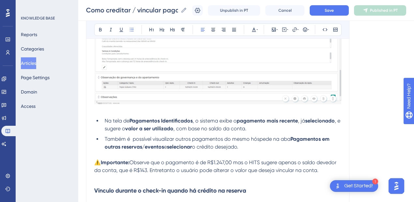
click at [257, 129] on li "Na tela de Pagamentos Identificados , o sistema exibe o pagamento mais recente …" at bounding box center [222, 125] width 240 height 16
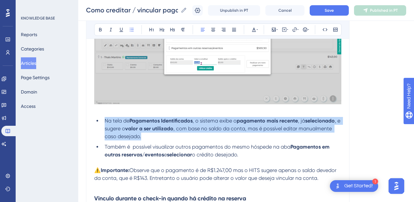
drag, startPoint x: 146, startPoint y: 135, endPoint x: 102, endPoint y: 117, distance: 46.5
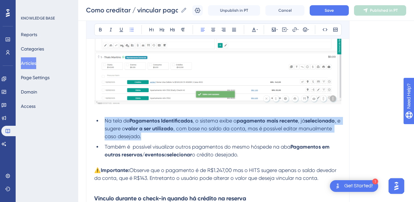
click at [102, 117] on li "Na tela de Pagamentos Identificados , o sistema exibe o pagamento mais recente …" at bounding box center [222, 128] width 240 height 23
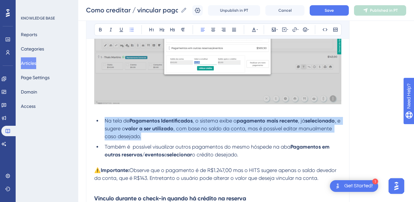
click at [124, 130] on span ", e sugere o" at bounding box center [223, 125] width 237 height 14
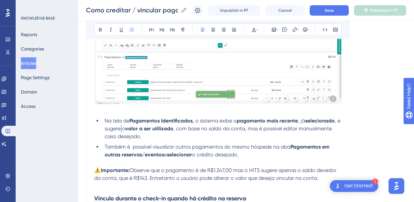
click at [124, 130] on span ", e sugere o" at bounding box center [223, 125] width 237 height 14
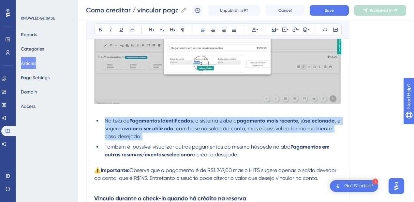
click at [124, 130] on span ", e sugere o" at bounding box center [223, 125] width 237 height 14
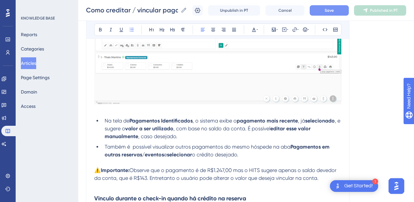
click at [343, 11] on button "Save" at bounding box center [329, 10] width 39 height 10
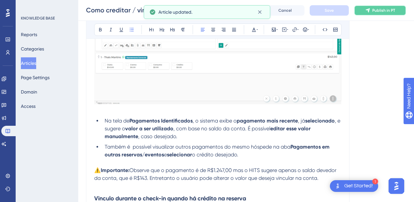
click at [381, 13] on span "Publish in PT" at bounding box center [384, 10] width 23 height 5
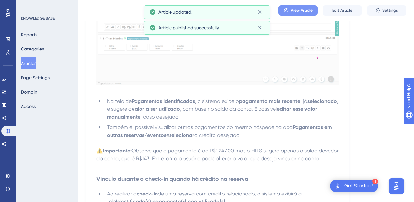
click at [306, 10] on span "View Article" at bounding box center [302, 10] width 22 height 5
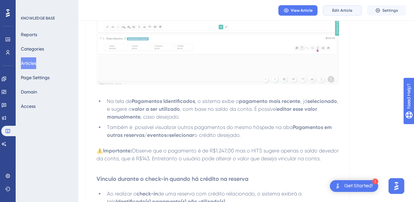
click at [339, 9] on span "Edit Article" at bounding box center [343, 10] width 20 height 5
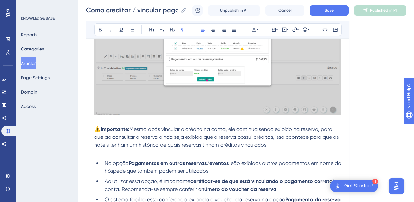
scroll to position [1052, 0]
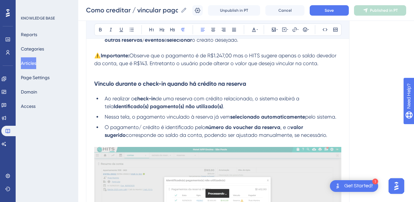
click at [117, 72] on p at bounding box center [217, 72] width 247 height 8
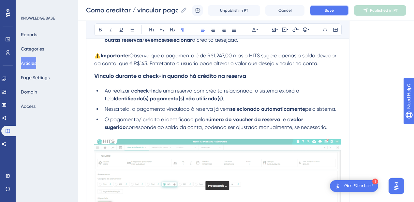
click at [342, 7] on button "Save" at bounding box center [329, 10] width 39 height 10
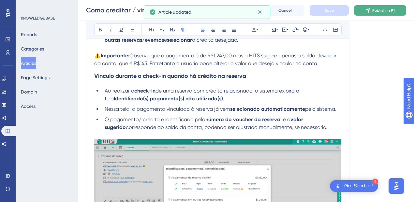
click at [369, 11] on icon at bounding box center [368, 10] width 5 height 5
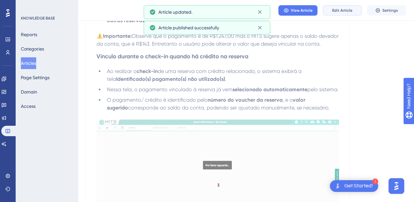
click at [355, 9] on button "Edit Article" at bounding box center [342, 10] width 39 height 10
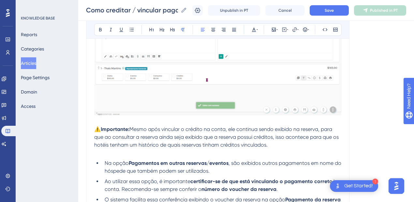
scroll to position [1044, 0]
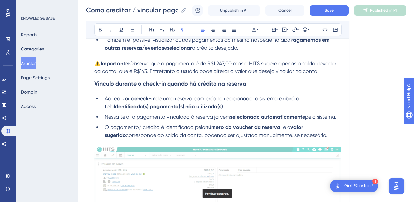
click at [268, 80] on h3 "Vinculo durante o check-in quando há crédito na reserva" at bounding box center [217, 83] width 247 height 17
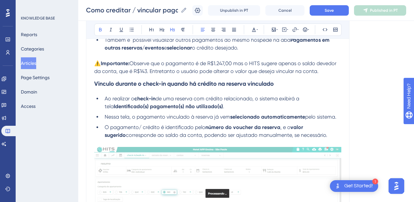
click at [268, 81] on strong "Vinculo durante o check-in quando há crédito na reserva vinculado" at bounding box center [184, 83] width 180 height 7
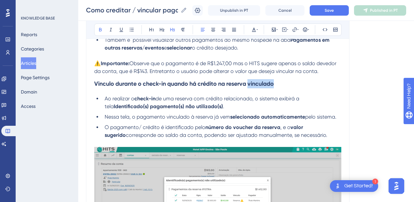
click at [268, 81] on strong "Vinculo durante o check-in quando há crédito na reserva vinculado" at bounding box center [184, 83] width 180 height 7
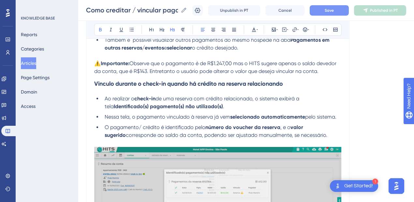
click at [330, 8] on span "Save" at bounding box center [329, 10] width 9 height 5
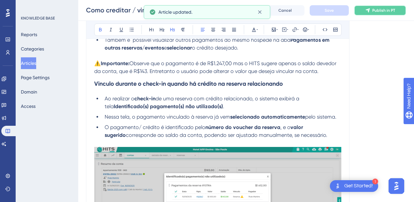
click at [376, 9] on span "Publish in PT" at bounding box center [384, 10] width 23 height 5
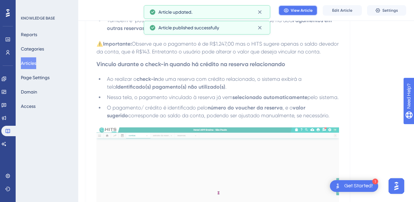
click at [294, 9] on span "View Article" at bounding box center [302, 10] width 22 height 5
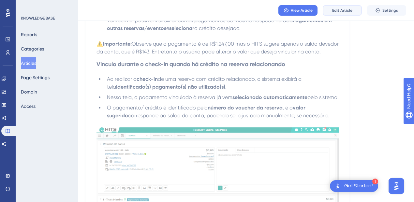
click at [336, 12] on span "Edit Article" at bounding box center [343, 10] width 20 height 5
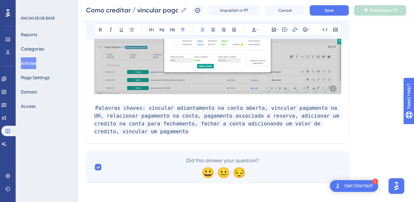
scroll to position [1298, 0]
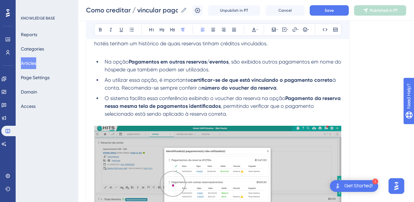
click at [237, 111] on li "O sistema facilita essa conferência exibindo o voucher da reserva na opção Paga…" at bounding box center [222, 106] width 240 height 23
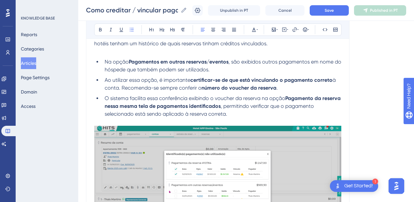
click at [215, 111] on span ", permitindo verificar que o pagamento selecionado está sendo aplicado à reserv…" at bounding box center [210, 110] width 211 height 14
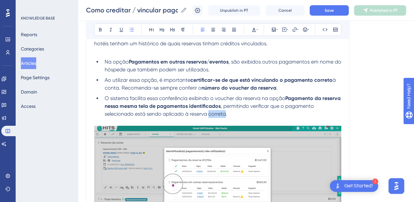
click at [215, 111] on span ", permitindo verificar que o pagamento selecionado está sendo aplicado à reserv…" at bounding box center [210, 110] width 211 height 14
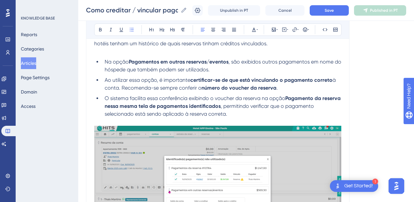
click at [193, 113] on span ", permitindo verificar que o pagamento selecionado está sendo aplicado à reserv…" at bounding box center [210, 110] width 211 height 14
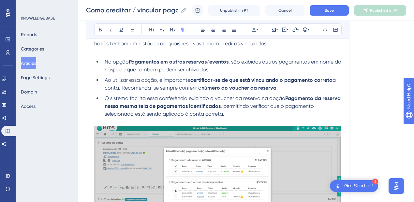
click at [243, 118] on p at bounding box center [217, 122] width 247 height 8
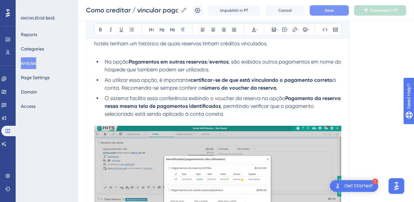
click at [343, 11] on button "Save" at bounding box center [329, 10] width 39 height 10
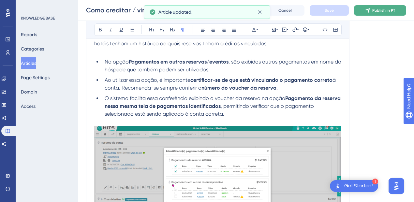
click at [371, 9] on icon at bounding box center [368, 10] width 5 height 5
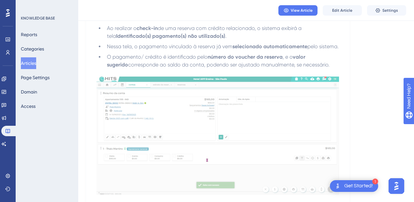
scroll to position [1044, 0]
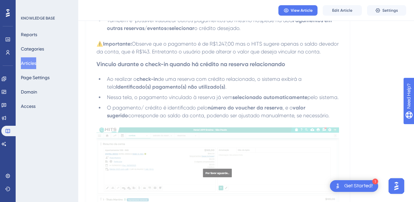
click at [28, 61] on button "Articles" at bounding box center [28, 63] width 15 height 12
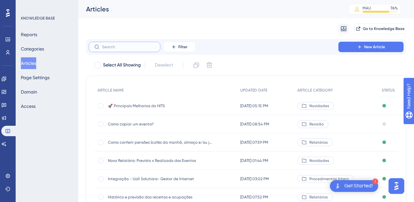
click at [118, 48] on input "text" at bounding box center [128, 47] width 53 height 5
paste input "Como creditar / vincular pagamento na reserva?"
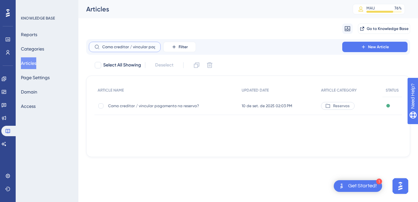
scroll to position [0, 35]
type input "Como creditar / vincular pagamento na reserva?"
click at [150, 108] on div "Como creditar / vincular pagamento na reserva? Como creditar / vincular pagamen…" at bounding box center [160, 106] width 104 height 18
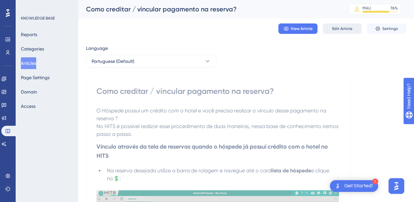
click at [339, 32] on button "Edit Article" at bounding box center [342, 28] width 39 height 10
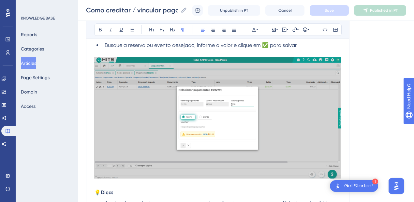
scroll to position [727, 0]
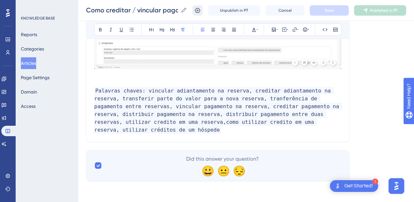
click at [200, 11] on icon at bounding box center [198, 10] width 7 height 7
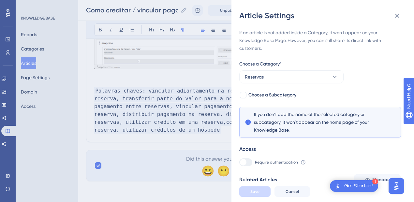
scroll to position [101, 0]
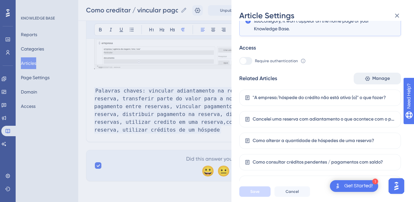
click at [369, 76] on button "Manage" at bounding box center [377, 79] width 47 height 12
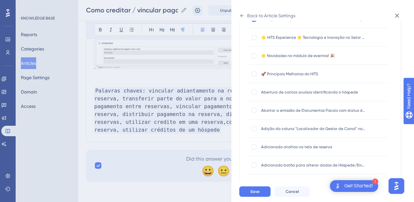
scroll to position [0, 0]
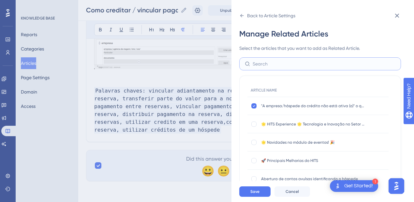
click at [257, 67] on input "text" at bounding box center [324, 63] width 143 height 7
type input "cre"
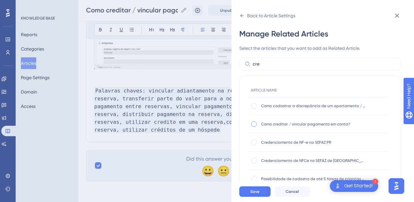
click at [253, 122] on div at bounding box center [254, 124] width 5 height 5
checkbox input "true"
click at [254, 193] on span "Save" at bounding box center [255, 191] width 9 height 5
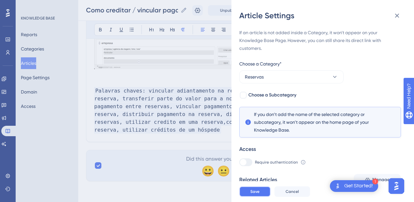
click at [254, 193] on span "Save" at bounding box center [255, 191] width 9 height 5
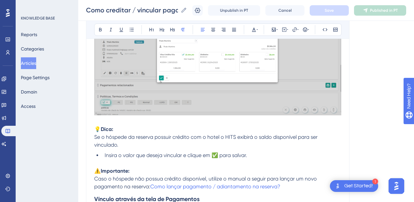
scroll to position [270, 0]
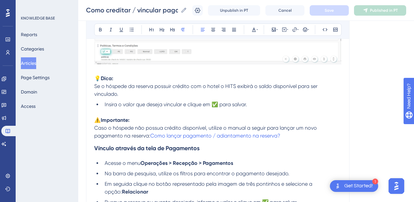
click at [93, 95] on div "Como creditar / vincular pagamento na reserva? Bold Italic Underline Bullet Poi…" at bounding box center [218, 201] width 264 height 796
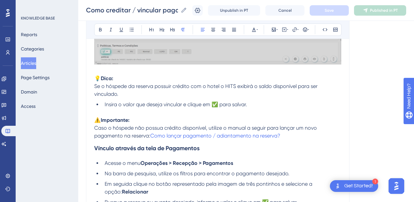
click at [94, 95] on span "Se o hóspede da reserva possuir crédito com o hotel o HITS exibirá o saldo disp…" at bounding box center [206, 90] width 225 height 14
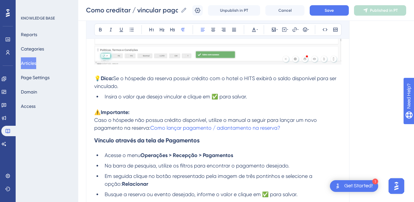
click at [273, 101] on li "Insira o valor que deseja vincular e clique em ✅ para salvar." at bounding box center [222, 97] width 240 height 8
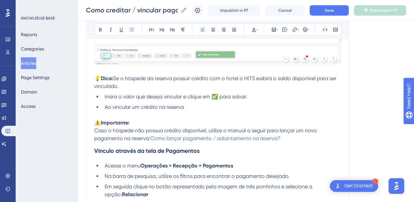
drag, startPoint x: 198, startPoint y: 114, endPoint x: 105, endPoint y: 118, distance: 93.1
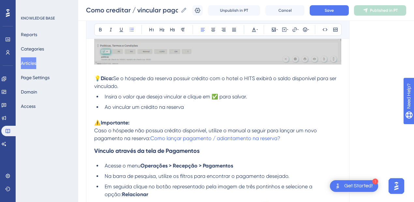
click at [105, 111] on li "Ao vincular um crédito na reserva" at bounding box center [222, 107] width 240 height 8
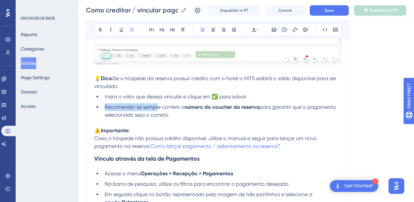
drag, startPoint x: 152, startPoint y: 117, endPoint x: 106, endPoint y: 114, distance: 46.7
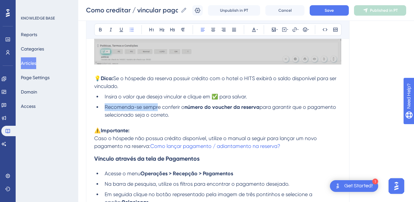
click at [106, 110] on span "Recomenda-se sempre conferir o" at bounding box center [145, 107] width 80 height 6
click at [192, 119] on li "Recomenda-se sempre conferir o número do voucher da reserva para garantir que o…" at bounding box center [222, 111] width 240 height 16
drag, startPoint x: 162, startPoint y: 116, endPoint x: 102, endPoint y: 116, distance: 59.4
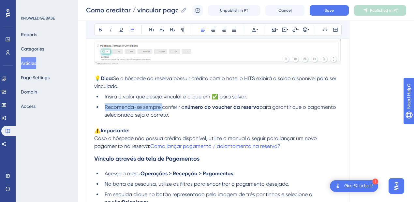
click at [102, 116] on li "Recomenda-se sempre conferir o número do voucher da reserva para garantir que o…" at bounding box center [222, 111] width 240 height 16
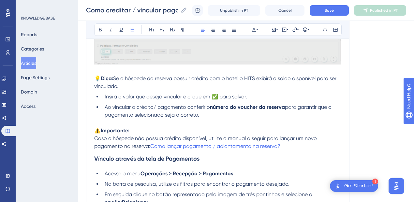
click at [192, 110] on span "Ao vincular o crédito/ pagamento conferir o" at bounding box center [157, 107] width 105 height 6
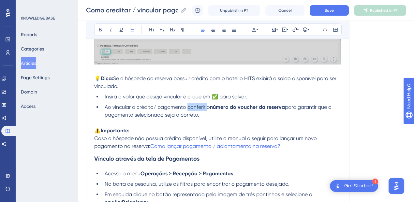
click at [192, 110] on span "Ao vincular o crédito/ pagamento conferir o" at bounding box center [157, 107] width 105 height 6
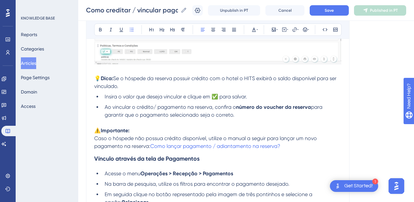
click at [251, 119] on li "Ao vincular o crédito/ pagamento na reserva, confira o número do voucher da res…" at bounding box center [222, 111] width 240 height 16
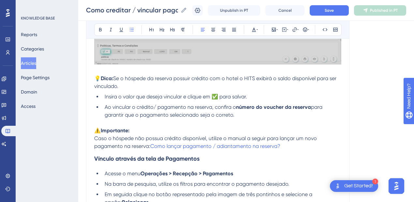
click at [244, 119] on li "Ao vincular o crédito/ pagamento na reserva, confira o número do voucher da res…" at bounding box center [222, 111] width 240 height 16
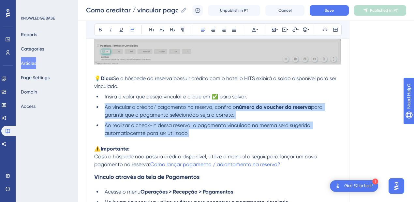
drag, startPoint x: 197, startPoint y: 143, endPoint x: 98, endPoint y: 119, distance: 101.7
click at [98, 119] on ul "Insira o valor que deseja vincular e clique em ✅ para salvar. Ao vincular o cré…" at bounding box center [217, 115] width 247 height 44
click at [191, 137] on li "Ao realizar o check-in dessa reserva, o pagamento vinculado na mesma será suger…" at bounding box center [222, 130] width 240 height 16
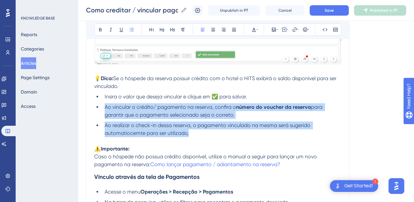
drag, startPoint x: 195, startPoint y: 143, endPoint x: 105, endPoint y: 118, distance: 93.3
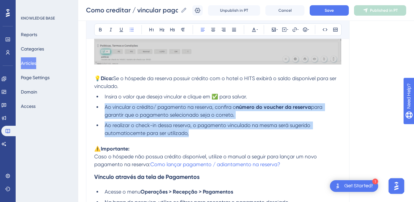
click at [105, 118] on ul "Insira o valor que deseja vincular e clique em ✅ para salvar. Ao vincular o cré…" at bounding box center [217, 115] width 247 height 44
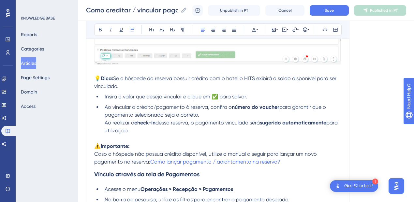
click at [101, 134] on ul "Insira o valor que deseja vincular e clique em ✅ para salvar. Ao vincular o cré…" at bounding box center [217, 114] width 247 height 42
click at [154, 135] on li "Ao vincular o crédito/pagamento à reserva, confira o número do voucher para gar…" at bounding box center [222, 118] width 240 height 31
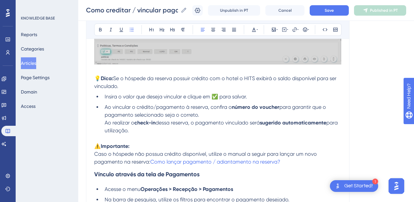
click at [104, 132] on li "Ao vincular o crédito/pagamento à reserva, confira o número do voucher para gar…" at bounding box center [222, 118] width 240 height 31
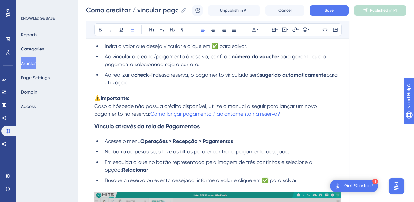
scroll to position [372, 0]
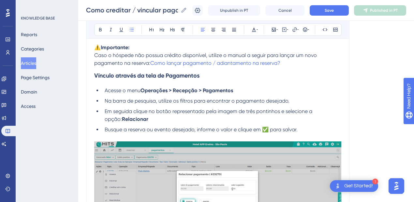
click at [95, 64] on span "Caso o hóspede não possua crédito disponível, utilize o manual a seguir para la…" at bounding box center [206, 59] width 224 height 14
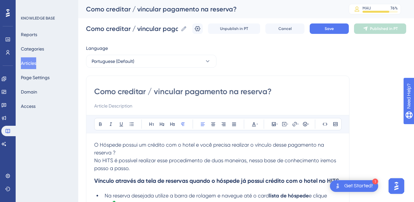
scroll to position [101, 0]
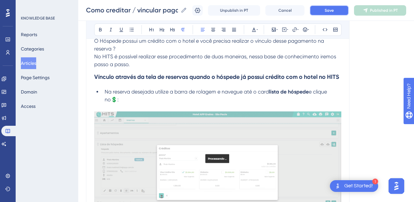
click at [339, 8] on button "Save" at bounding box center [329, 10] width 39 height 10
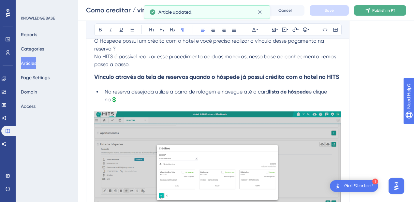
click at [368, 12] on button "Publish in PT" at bounding box center [380, 10] width 52 height 10
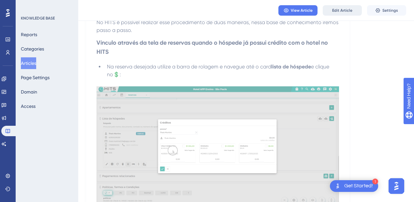
click at [338, 9] on span "Edit Article" at bounding box center [343, 10] width 20 height 5
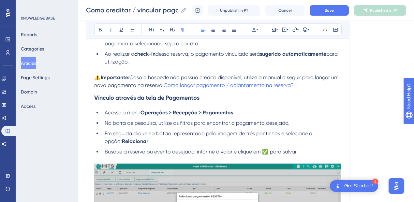
scroll to position [291, 0]
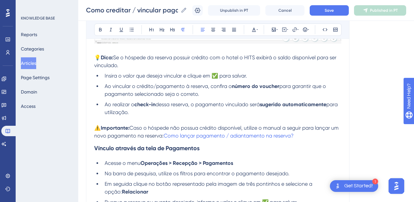
click at [176, 117] on li "Ao realizar o check-in dessa reserva, o pagamento vinculado será sugerido autom…" at bounding box center [222, 109] width 240 height 16
drag, startPoint x: 295, startPoint y: 119, endPoint x: 144, endPoint y: 123, distance: 151.5
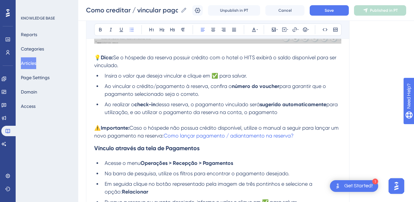
click at [144, 117] on li "Ao realizar o check-in dessa reserva, o pagamento vinculado será sugerido autom…" at bounding box center [222, 109] width 240 height 16
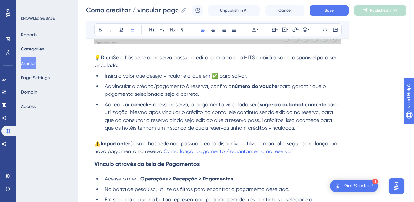
drag, startPoint x: 314, startPoint y: 138, endPoint x: 103, endPoint y: 116, distance: 212.0
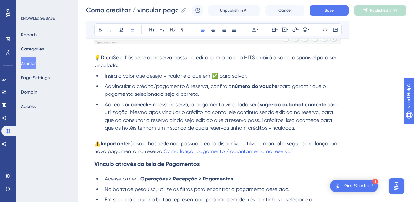
click at [103, 116] on li "Ao realizar o check-in dessa reserva, o pagamento vinculado será sugerido autom…" at bounding box center [222, 116] width 240 height 31
click at [311, 128] on span "para utilização, Mesmo após vincular o crédito na conta, ele continua sendo exi…" at bounding box center [222, 116] width 235 height 30
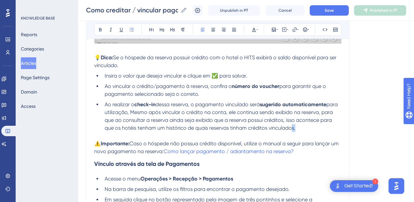
drag, startPoint x: 306, startPoint y: 138, endPoint x: 302, endPoint y: 139, distance: 4.3
click at [302, 131] on span "para utilização, Mesmo após vincular o crédito na conta, ele continua sendo exi…" at bounding box center [222, 116] width 235 height 30
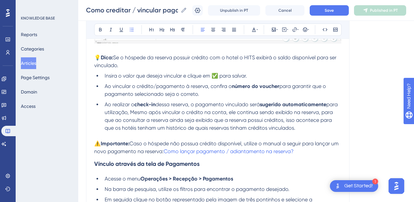
click at [313, 132] on li "Ao realizar o check-in dessa reserva, o pagamento vinculado será sugerido autom…" at bounding box center [222, 116] width 240 height 31
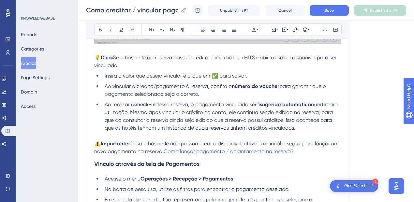
drag, startPoint x: 182, startPoint y: 125, endPoint x: 94, endPoint y: 113, distance: 88.6
click at [94, 113] on ul "Insira o valor que deseja vincular e clique em ✅ para salvar. Ao vincular o cré…" at bounding box center [217, 102] width 247 height 60
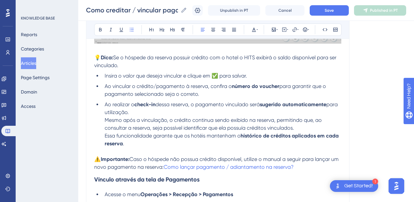
click at [106, 129] on span "Mesmo após a vinculação, o crédito continua sendo exibido na reserva, permitind…" at bounding box center [214, 124] width 219 height 14
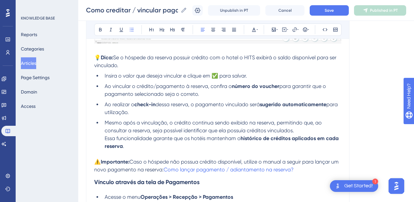
click at [166, 131] on span "Mesmo após a vinculação, o crédito continua sendo exibido na reserva, permitind…" at bounding box center [214, 127] width 219 height 14
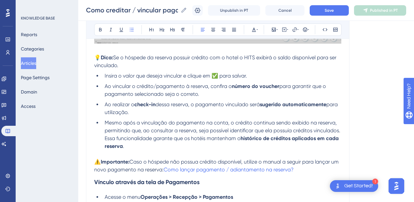
click at [205, 131] on span "Mesmo após a vinculação do pagamento na conta, o crédito continua sendo exibido…" at bounding box center [223, 127] width 236 height 14
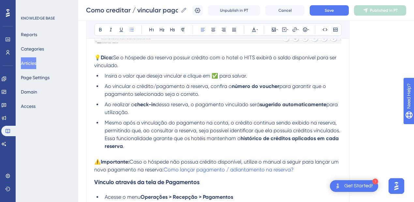
click at [177, 131] on span "Mesmo após a vinculação do pagamento na conta, o crédito continua sendo exibido…" at bounding box center [223, 127] width 236 height 14
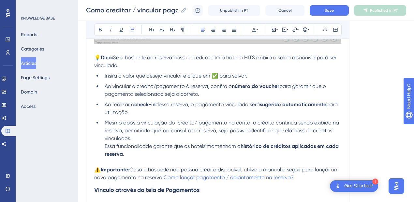
click at [273, 132] on span "Mesmo após a vinculação do crédito/ pagamento na conta, o crédito continua send…" at bounding box center [223, 131] width 236 height 22
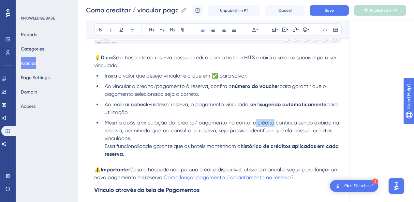
drag, startPoint x: 274, startPoint y: 131, endPoint x: 256, endPoint y: 131, distance: 18.0
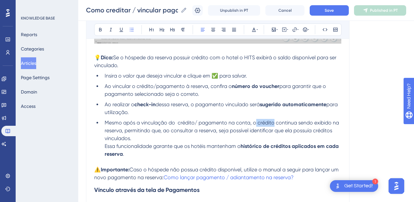
click at [256, 131] on span "Mesmo após a vinculação do crédito/ pagamento na conta, o crédito continua send…" at bounding box center [223, 131] width 236 height 22
click at [168, 145] on li "Mesmo após a vinculação do crédito/ pagamento na conta, o mesmo continua sendo …" at bounding box center [222, 138] width 240 height 39
click at [105, 149] on span "Essa funcionalidade garante que os hotéis mantenham o" at bounding box center [173, 146] width 136 height 6
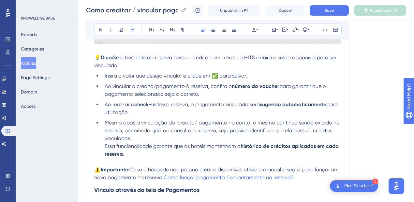
click at [141, 147] on li "Mesmo após a vinculação do crédito/ pagamento na conta, o mesmo continua sendo …" at bounding box center [222, 138] width 240 height 39
click at [104, 156] on li "Mesmo após a vinculação do crédito/ pagamento na conta, o mesmo continua sendo …" at bounding box center [222, 138] width 240 height 39
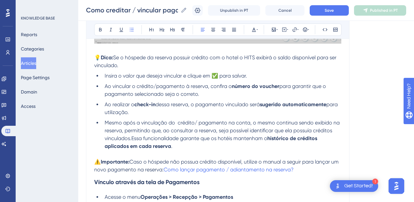
click at [197, 150] on li "Mesmo após a vinculação do crédito/ pagamento na conta, o mesmo continua sendo …" at bounding box center [222, 134] width 240 height 31
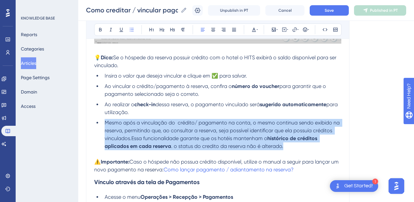
drag, startPoint x: 289, startPoint y: 154, endPoint x: 99, endPoint y: 131, distance: 190.7
click at [99, 131] on ul "Insira o valor que deseja vincular e clique em ✅ para salvar. Ao vincular o cré…" at bounding box center [217, 111] width 247 height 78
click at [177, 150] on li "Mesmo após a vinculação do crédito/ pagamento na conta, o mesmo continua sendo …" at bounding box center [222, 134] width 240 height 31
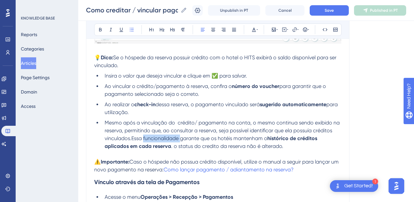
click at [177, 150] on li "Mesmo após a vinculação do crédito/ pagamento na conta, o mesmo continua sendo …" at bounding box center [222, 134] width 240 height 31
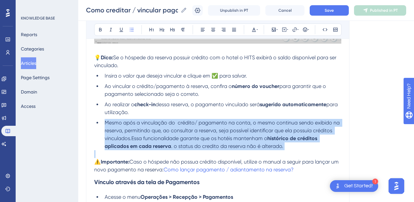
click at [177, 150] on li "Mesmo após a vinculação do crédito/ pagamento na conta, o mesmo continua sendo …" at bounding box center [222, 134] width 240 height 31
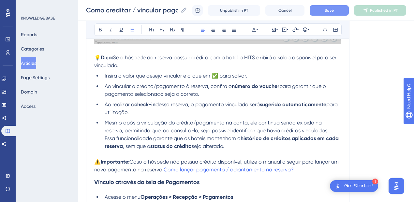
click at [326, 10] on button "Save" at bounding box center [329, 10] width 39 height 10
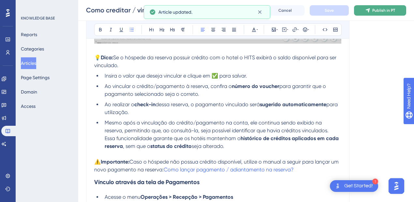
click at [369, 10] on button "Publish in PT" at bounding box center [380, 10] width 52 height 10
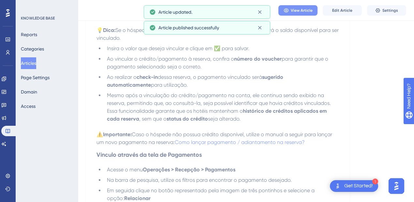
click at [305, 10] on span "View Article" at bounding box center [302, 10] width 22 height 5
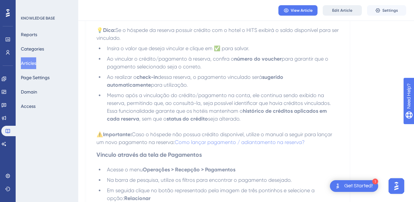
click at [346, 14] on button "Edit Article" at bounding box center [342, 10] width 39 height 10
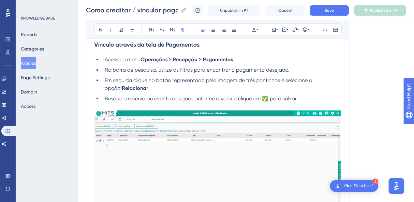
scroll to position [327, 0]
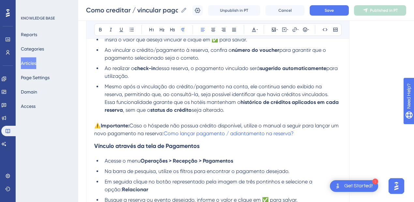
click at [105, 105] on span "Essa funcionalidade garante que os hotéis mantenham o" at bounding box center [173, 102] width 136 height 6
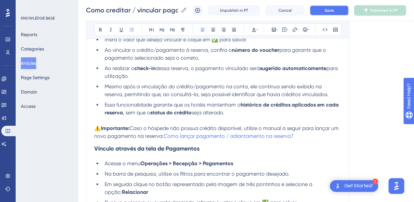
click at [330, 9] on span "Save" at bounding box center [329, 10] width 9 height 5
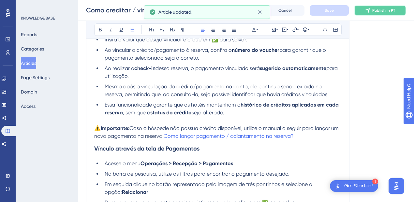
click at [380, 9] on span "Publish in PT" at bounding box center [384, 10] width 23 height 5
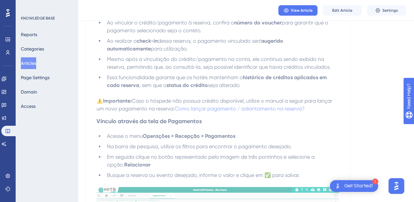
scroll to position [23, 0]
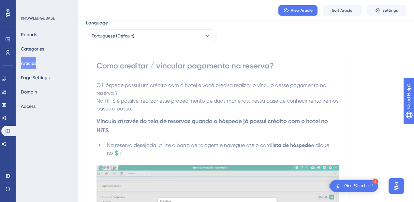
click at [35, 62] on button "Articles" at bounding box center [28, 63] width 15 height 12
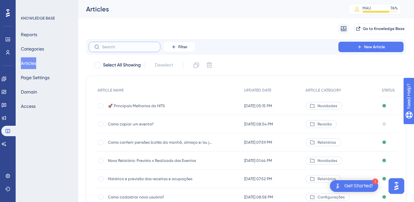
click at [119, 48] on input "text" at bounding box center [128, 47] width 53 height 5
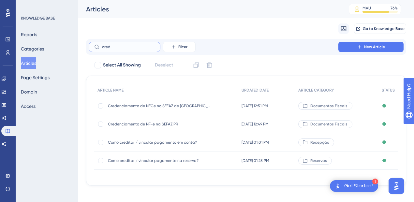
type input "cred"
click at [161, 140] on span "Como creditar / vincular pagamento em conta?" at bounding box center [160, 142] width 104 height 5
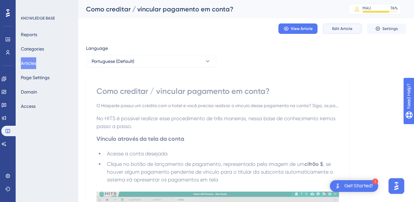
click at [335, 31] on span "Edit Article" at bounding box center [343, 28] width 20 height 5
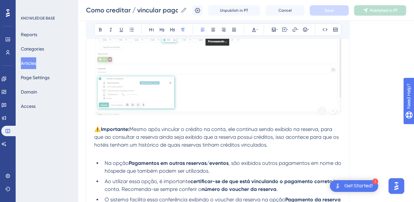
scroll to position [1044, 0]
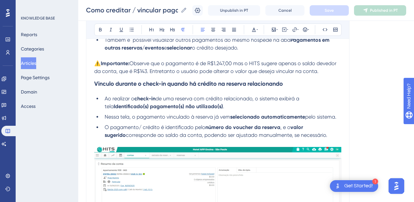
click at [279, 82] on strong "Vinculo durante o check-in quando há crédito na reserva relacionando" at bounding box center [188, 83] width 189 height 7
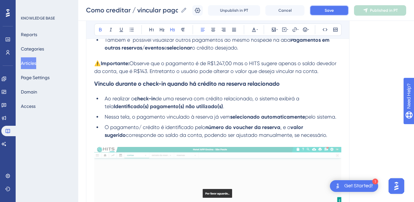
click at [334, 8] on span "Save" at bounding box center [329, 10] width 9 height 5
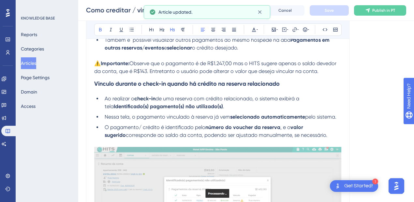
click at [236, 83] on strong "Vinculo durante o check-in quando há crédito na reserva relacionado" at bounding box center [187, 83] width 186 height 7
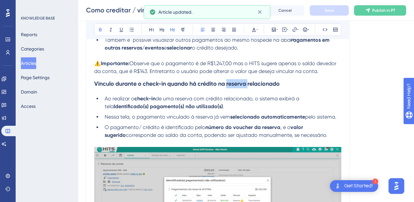
click at [236, 83] on strong "Vinculo durante o check-in quando há crédito na reserva relacionado" at bounding box center [187, 83] width 186 height 7
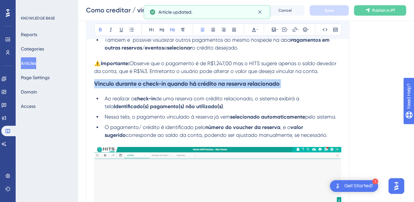
click at [236, 83] on strong "Vinculo durante o check-in quando há crédito na reserva relacionado" at bounding box center [187, 83] width 186 height 7
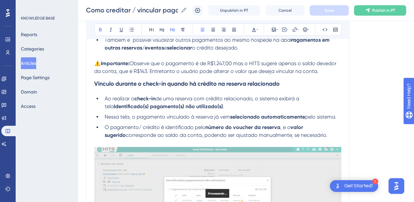
click at [173, 80] on strong "Vinculo durante o check-in quando há crédito na reserva relacionado" at bounding box center [187, 83] width 186 height 7
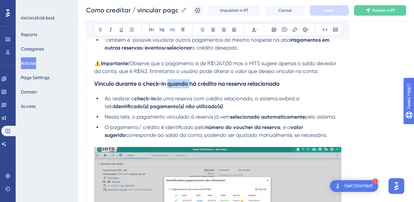
click at [173, 80] on strong "Vinculo durante o check-in quando há crédito na reserva relacionado" at bounding box center [187, 83] width 186 height 7
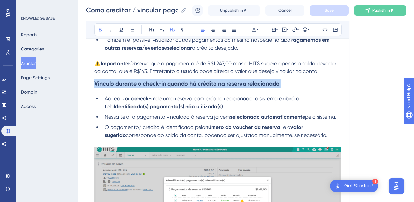
click at [173, 80] on strong "Vinculo durante o check-in quando há crédito na reserva relacionado" at bounding box center [187, 83] width 186 height 7
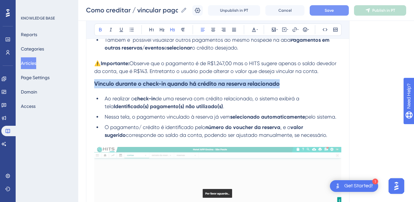
click at [149, 84] on strong "Vinculo durante o check-in quando há crédito na reserva relacionado" at bounding box center [187, 83] width 186 height 7
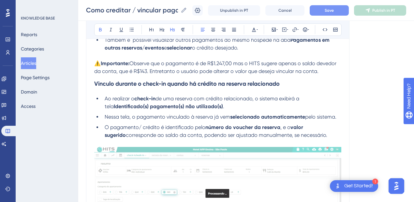
click at [143, 81] on strong "Vinculo durante o check-in quando há crédito na reserva relacionado" at bounding box center [187, 83] width 186 height 7
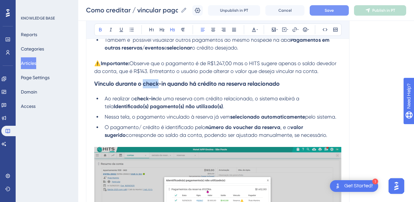
click at [143, 81] on strong "Vinculo durante o check-in quando há crédito na reserva relacionado" at bounding box center [187, 83] width 186 height 7
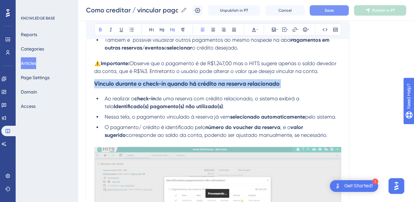
click at [143, 81] on strong "Vinculo durante o check-in quando há crédito na reserva relacionado" at bounding box center [187, 83] width 186 height 7
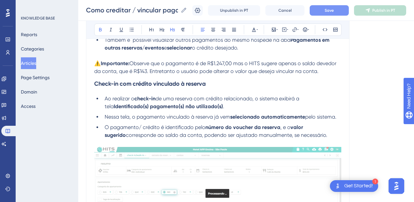
click at [223, 84] on h3 "Check-in com crédito vinculado à reserva" at bounding box center [217, 83] width 247 height 17
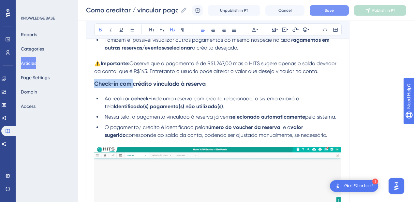
drag, startPoint x: 134, startPoint y: 83, endPoint x: 86, endPoint y: 83, distance: 47.7
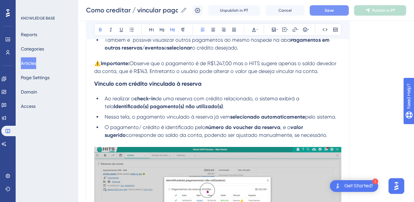
click at [222, 80] on h3 "Vinculo com crédito vinculado à reserva" at bounding box center [217, 83] width 247 height 17
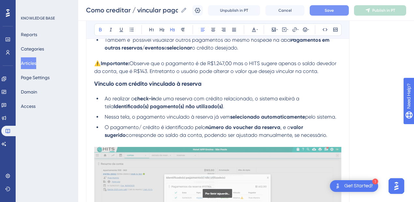
click at [122, 82] on strong "Vinculo com crédito vinculado à reserva" at bounding box center [147, 83] width 107 height 7
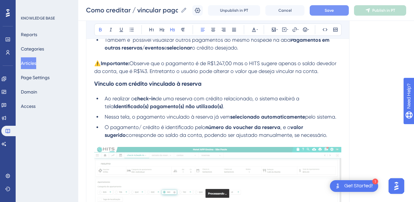
scroll to position [993, 0]
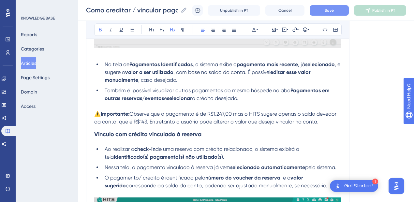
click at [129, 133] on strong "Vinculo com crédito vinculado à reserva" at bounding box center [147, 134] width 107 height 7
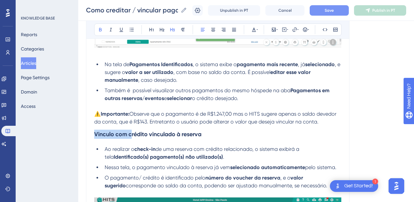
drag, startPoint x: 131, startPoint y: 133, endPoint x: 84, endPoint y: 134, distance: 47.0
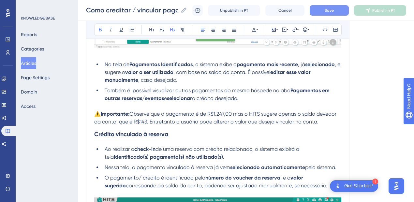
click at [182, 129] on h3 "Crédito vinculado à reserva" at bounding box center [217, 134] width 247 height 17
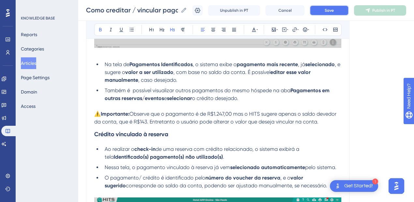
click at [327, 7] on button "Save" at bounding box center [329, 10] width 39 height 10
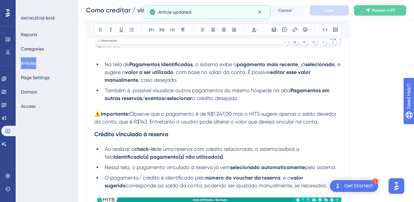
click at [104, 133] on strong "Crédito vinculado à reserva" at bounding box center [131, 134] width 74 height 7
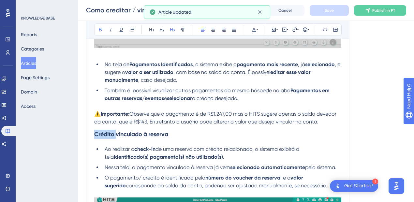
click at [104, 133] on strong "Crédito vinculado à reserva" at bounding box center [131, 134] width 74 height 7
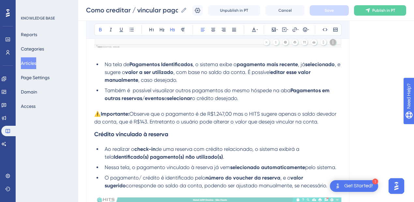
click at [126, 133] on strong "Crédito vinculado à reserva" at bounding box center [131, 134] width 74 height 7
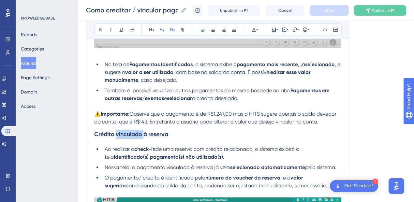
click at [126, 133] on strong "Crédito vinculado à reserva" at bounding box center [131, 134] width 74 height 7
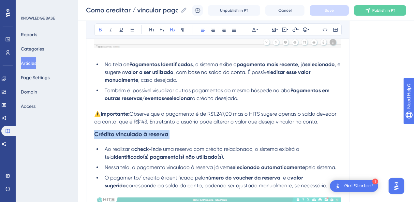
click at [127, 133] on strong "Crédito vinculado à reserva" at bounding box center [131, 134] width 74 height 7
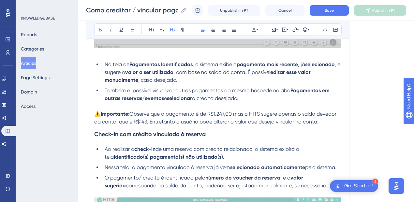
click at [119, 133] on strong "Check-in com crédito vinculado à reserva" at bounding box center [150, 134] width 112 height 7
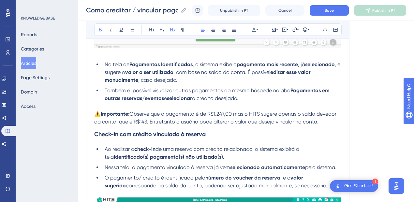
click at [127, 140] on h3 "Check-in com crédito vinculado à reserva" at bounding box center [217, 134] width 247 height 17
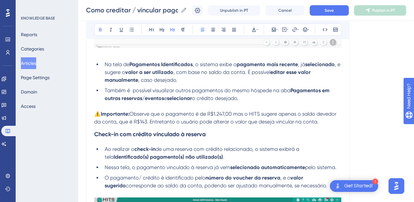
scroll to position [1044, 0]
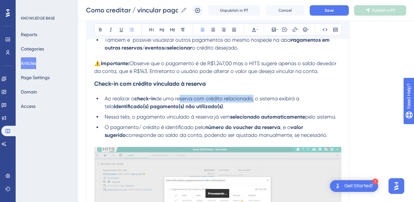
drag, startPoint x: 254, startPoint y: 97, endPoint x: 178, endPoint y: 98, distance: 75.7
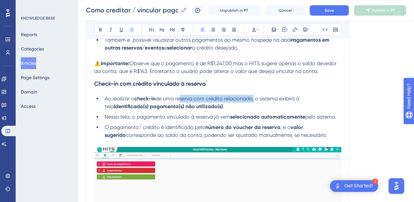
click at [178, 98] on span "de uma reserva com crédito relacionado, o sistema exibirá a tela" at bounding box center [203, 103] width 196 height 14
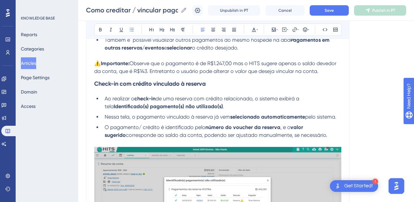
click at [139, 81] on strong "Check-in com crédito vinculado à reserva" at bounding box center [150, 83] width 112 height 7
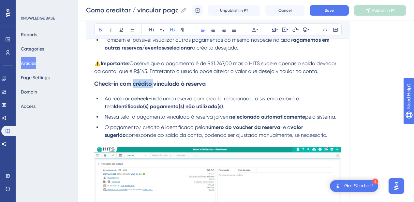
click at [139, 81] on strong "Check-in com crédito vinculado à reserva" at bounding box center [150, 83] width 112 height 7
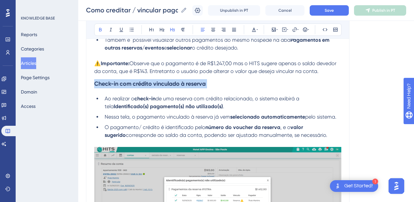
click at [139, 81] on strong "Check-in com crédito vinculado à reserva" at bounding box center [150, 83] width 112 height 7
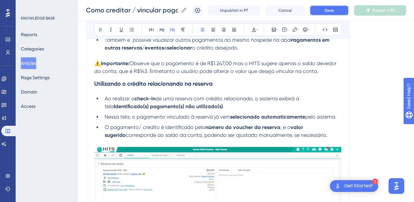
click at [320, 11] on button "Save" at bounding box center [329, 10] width 39 height 10
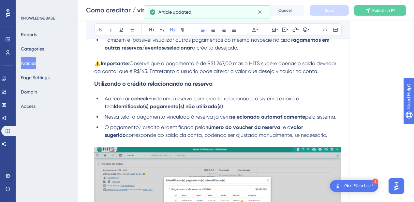
click at [137, 78] on h3 "Utilizando o crédito relacionando na reserva" at bounding box center [217, 83] width 247 height 17
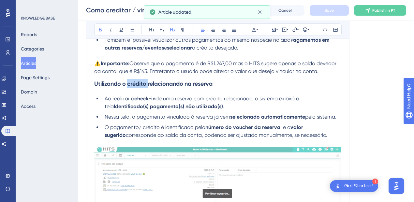
click at [137, 78] on h3 "Utilizando o crédito relacionando na reserva" at bounding box center [217, 83] width 247 height 17
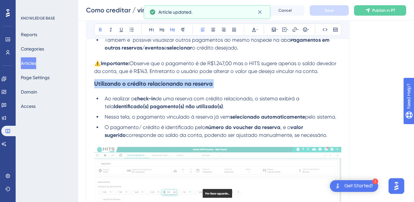
click at [137, 78] on h3 "Utilizando o crédito relacionando na reserva" at bounding box center [217, 83] width 247 height 17
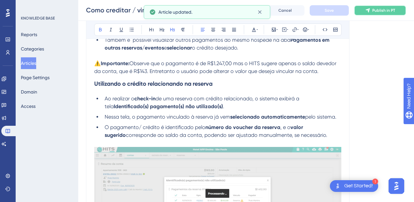
click at [384, 10] on span "Publish in PT" at bounding box center [384, 10] width 23 height 5
